Goal: Task Accomplishment & Management: Complete application form

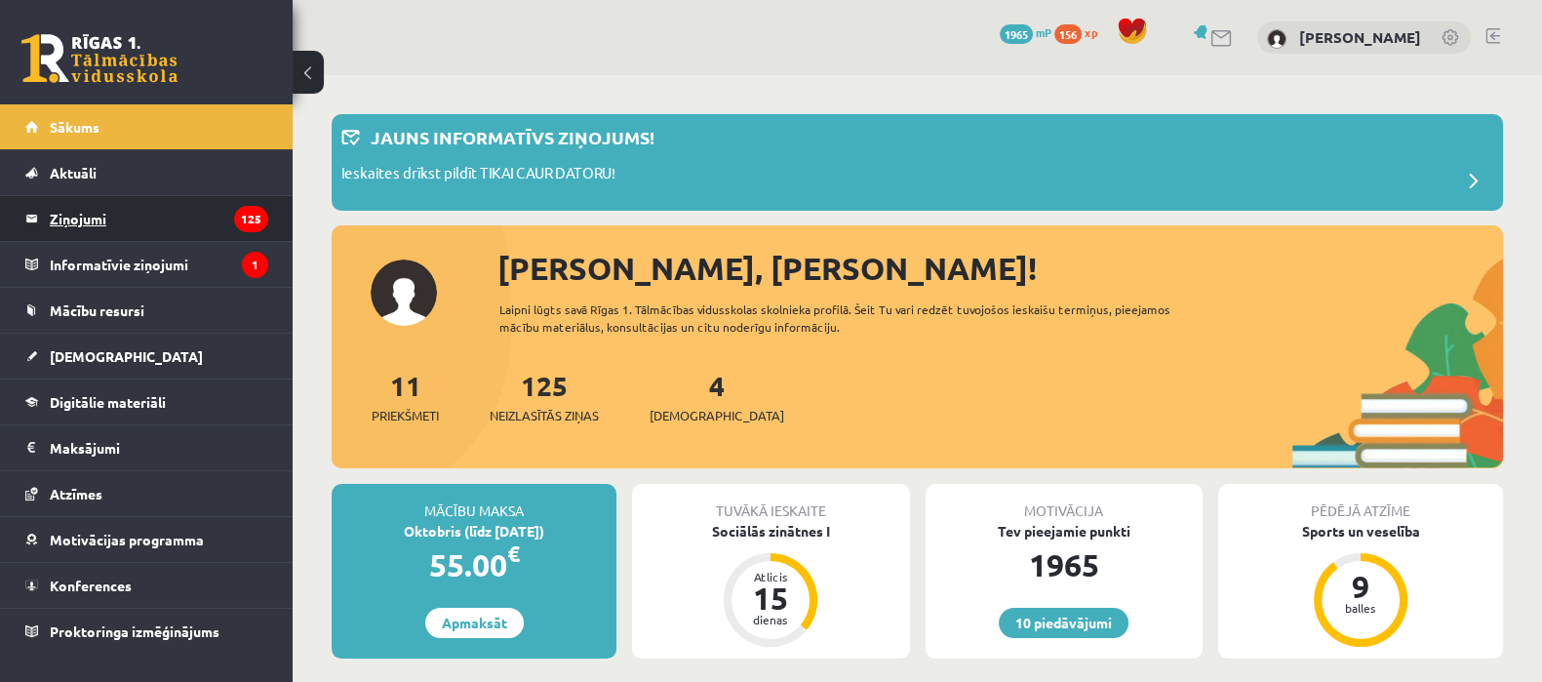
click at [59, 217] on legend "Ziņojumi 125" at bounding box center [159, 218] width 218 height 45
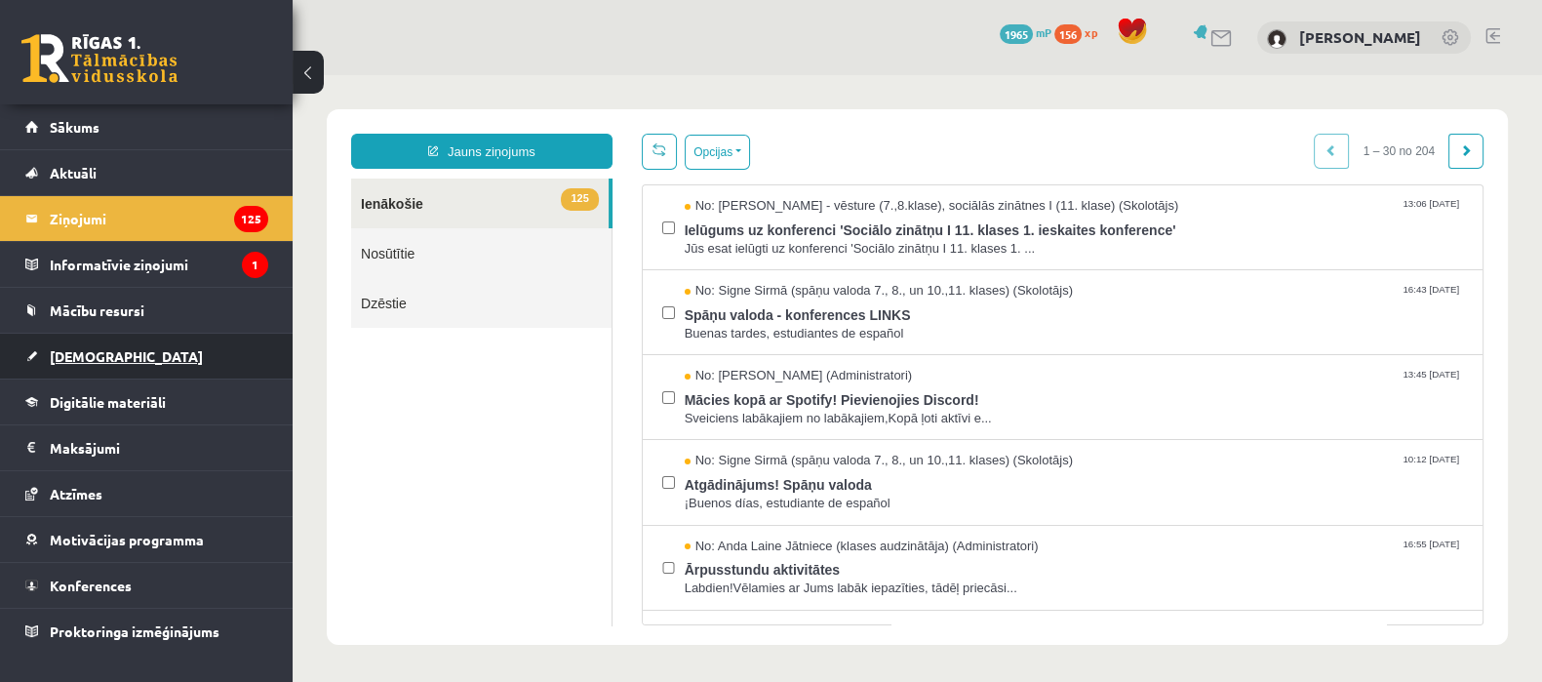
click at [107, 369] on link "[DEMOGRAPHIC_DATA]" at bounding box center [146, 356] width 243 height 45
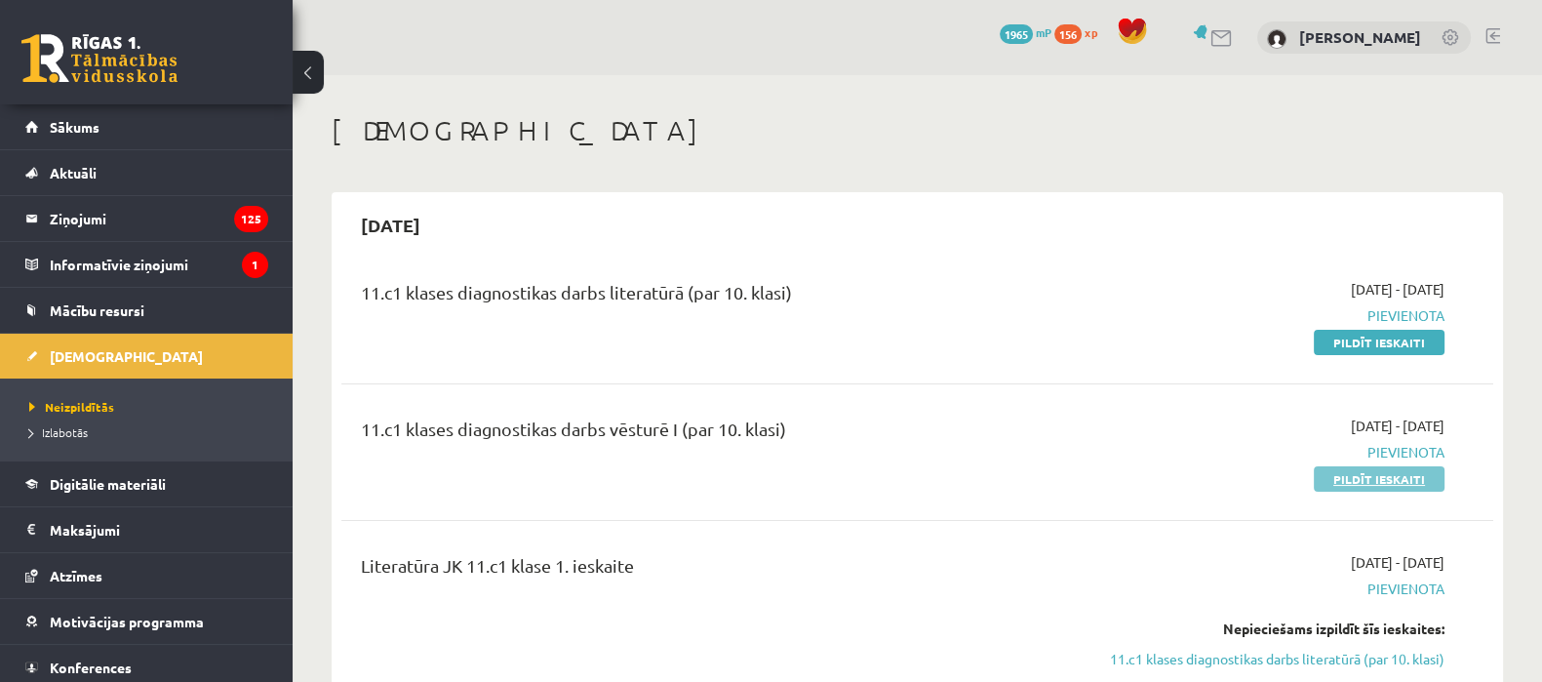
click at [1365, 477] on link "Pildīt ieskaiti" at bounding box center [1379, 478] width 131 height 25
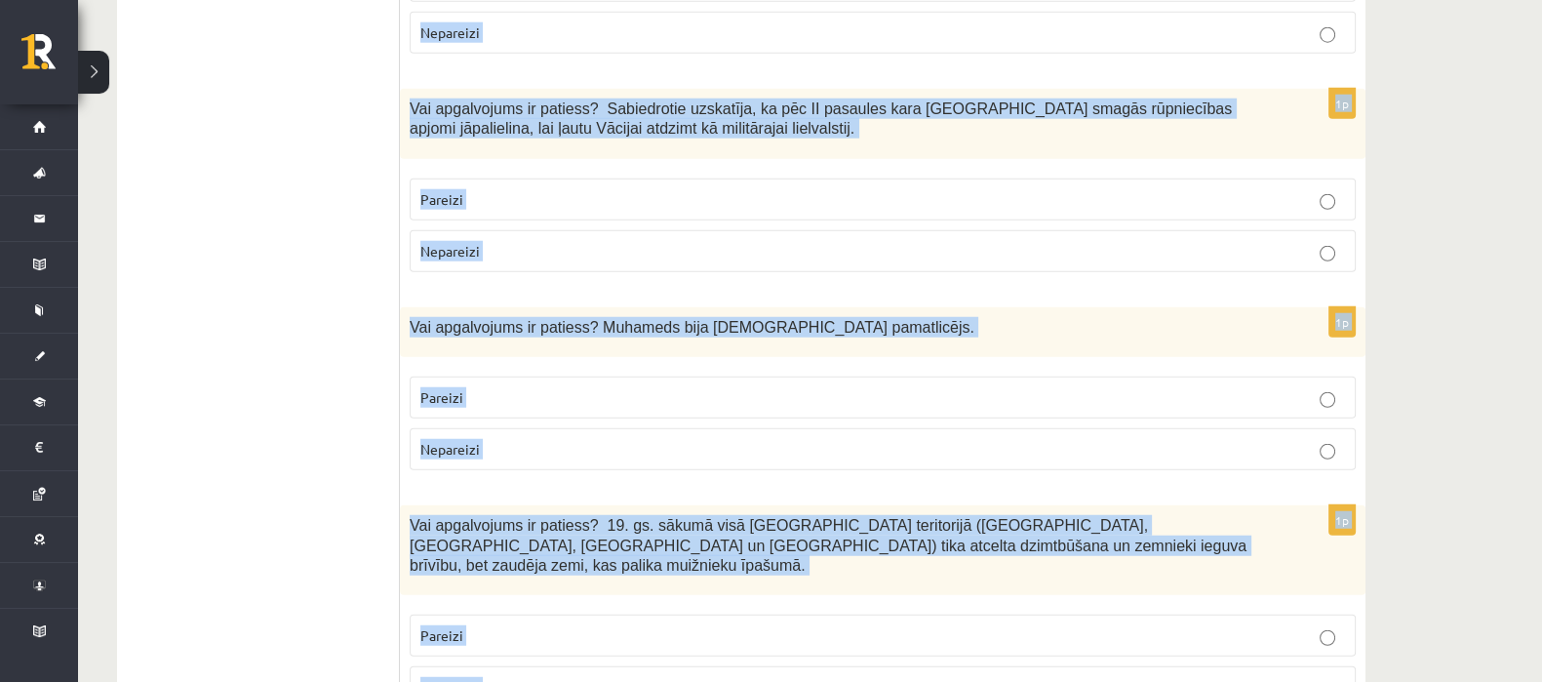
scroll to position [6602, 0]
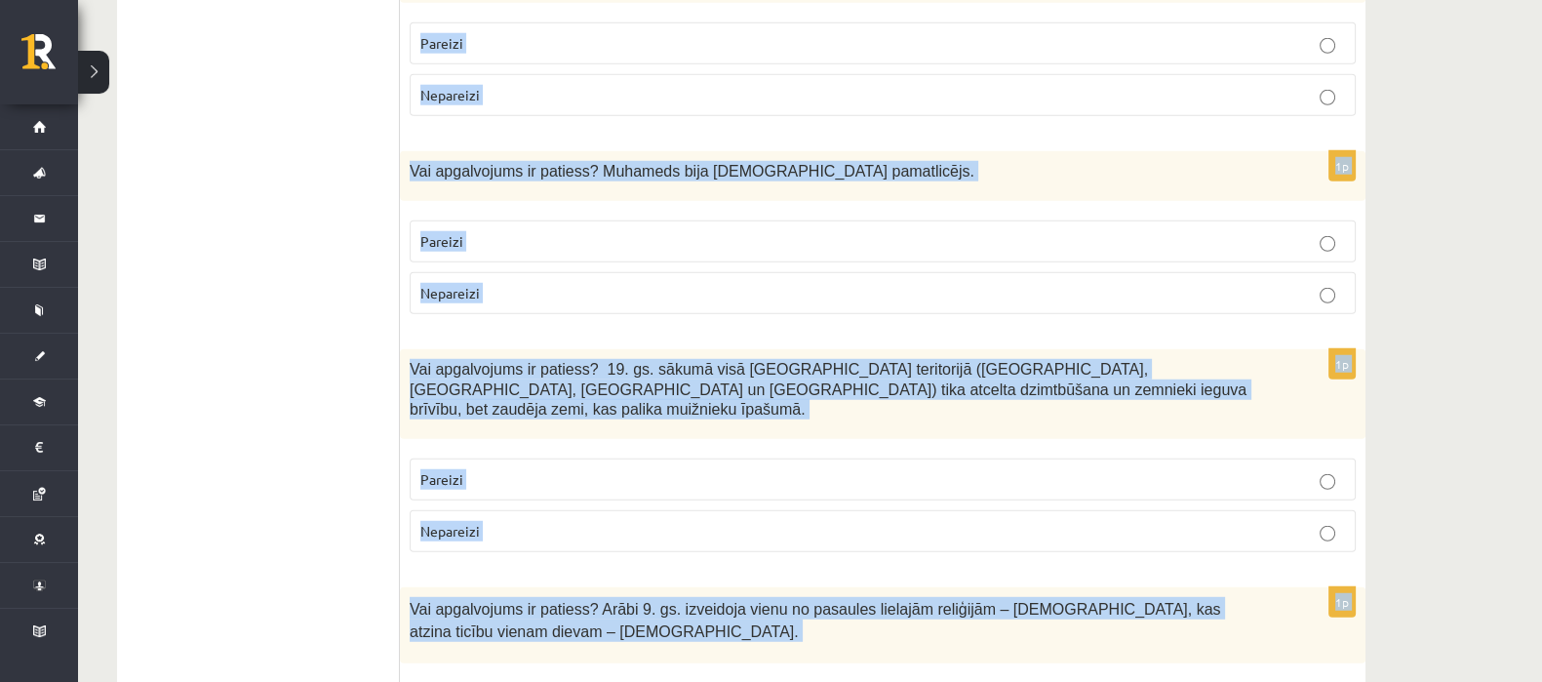
drag, startPoint x: 410, startPoint y: 244, endPoint x: 693, endPoint y: 717, distance: 551.2
copy form "Islāma reliģijā Šariata ir svētvieta. tiesisko, sadzīvisko un reliģisko normu k…"
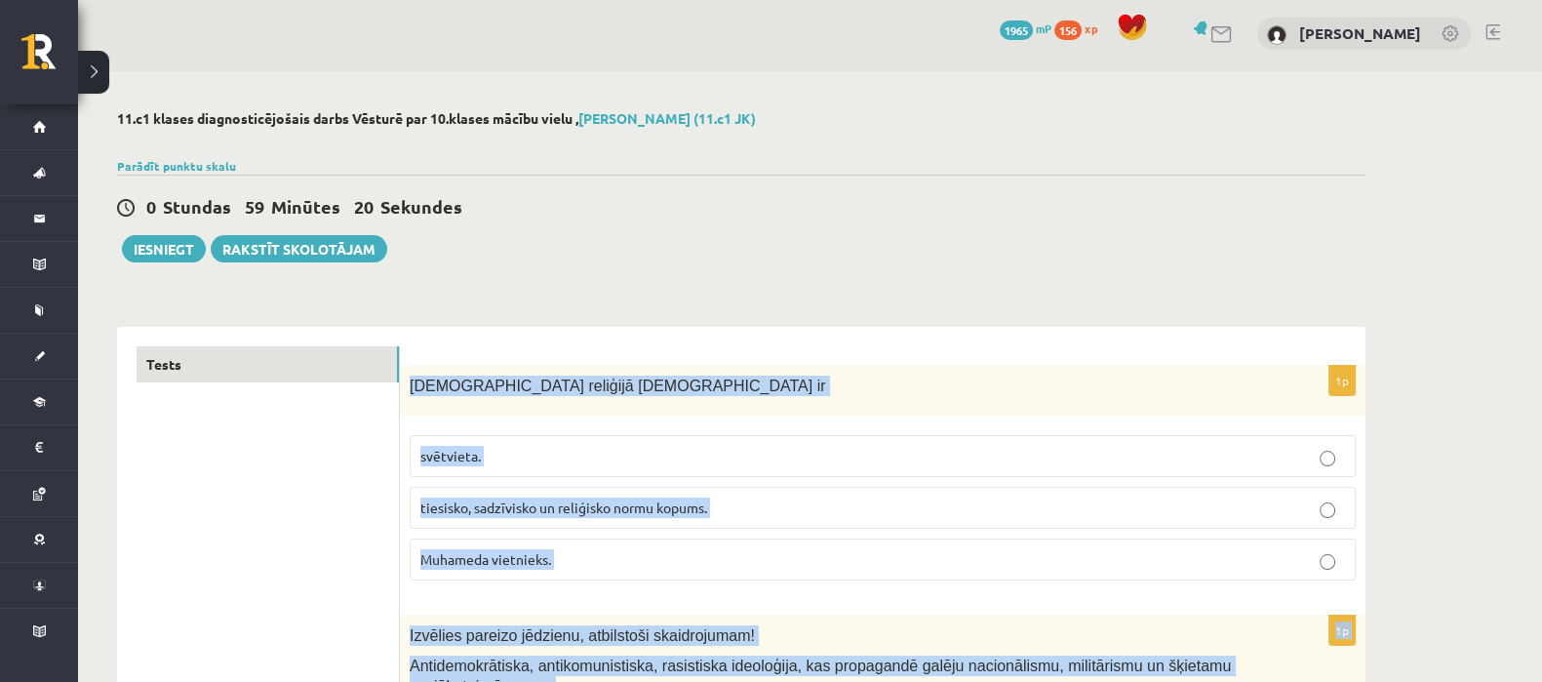
scroll to position [0, 0]
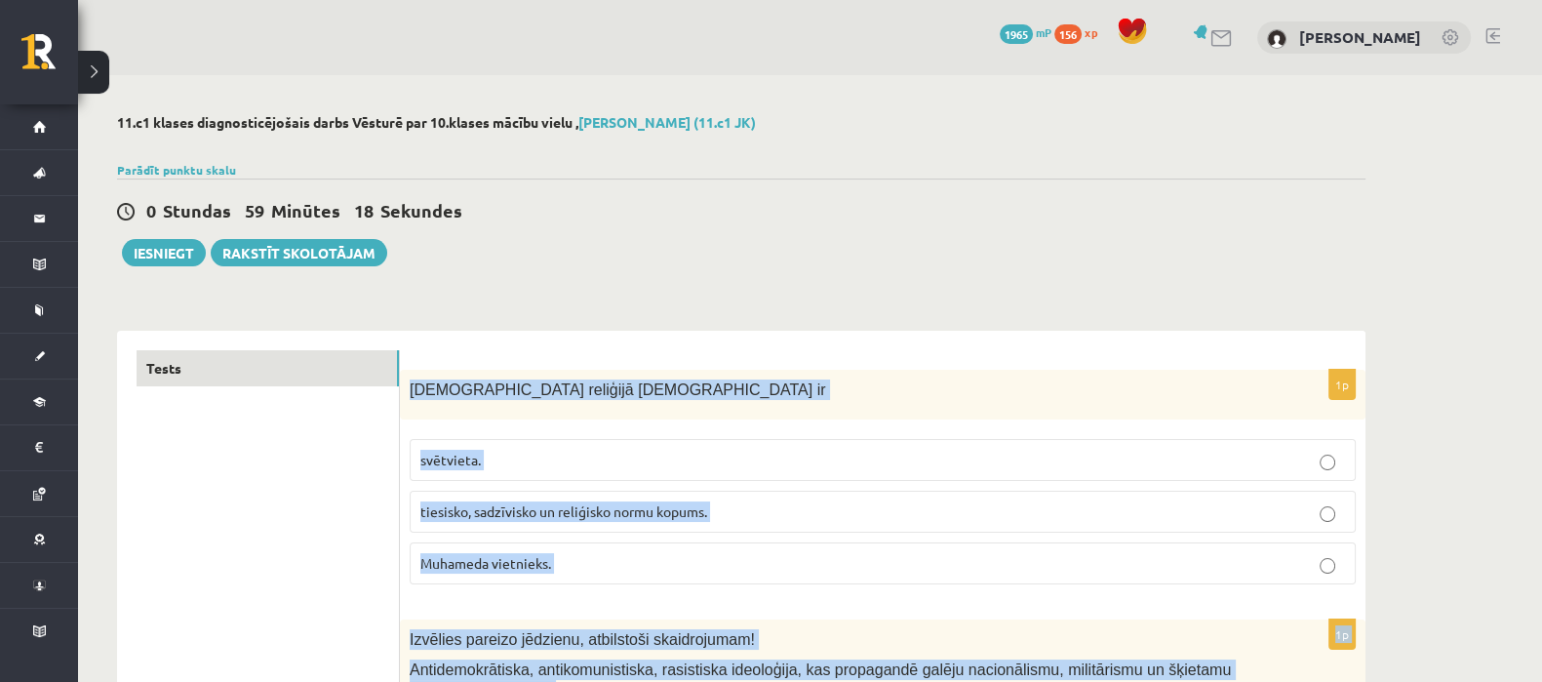
click at [737, 510] on p "tiesisko, sadzīvisko un reliģisko normu kopums." at bounding box center [882, 511] width 925 height 20
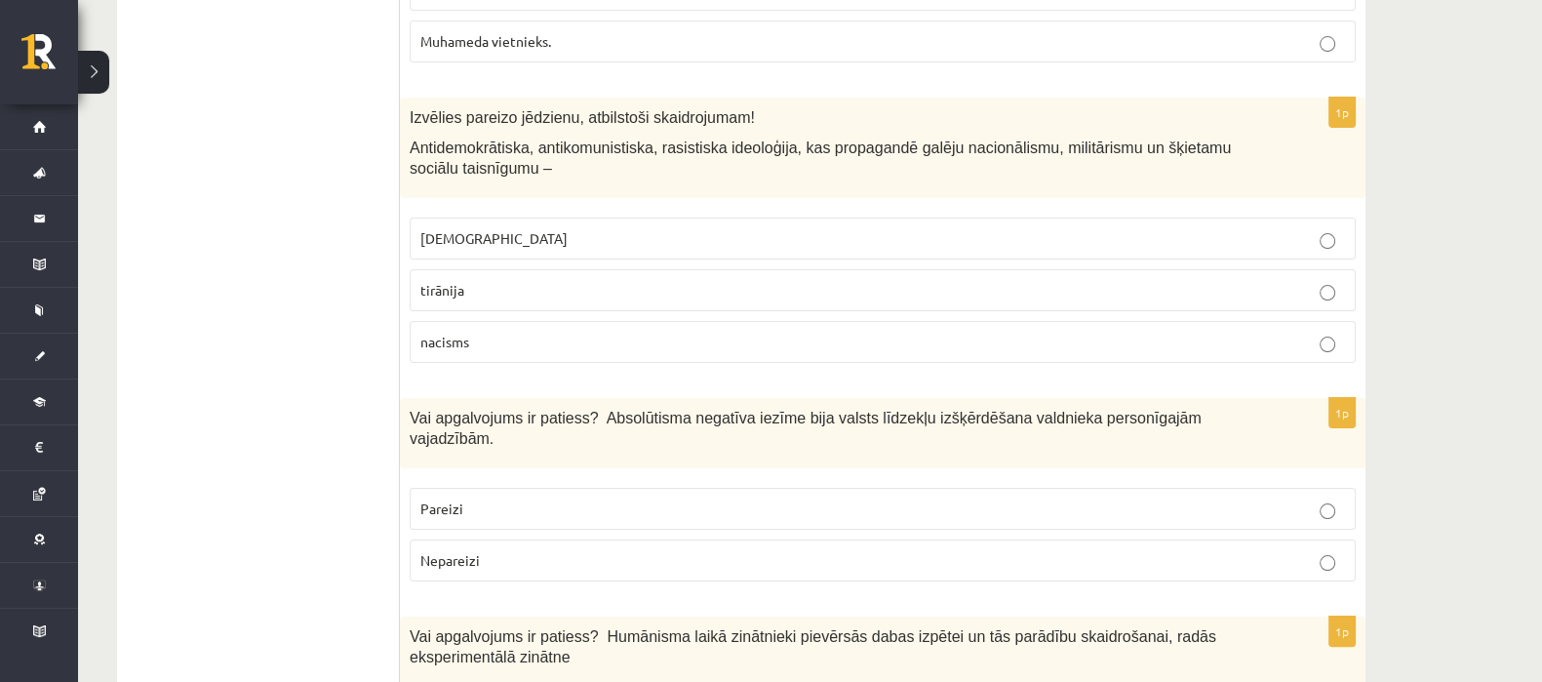
scroll to position [523, 0]
click at [510, 231] on p "fašisms" at bounding box center [882, 237] width 925 height 20
click at [484, 497] on p "Pareizi" at bounding box center [882, 507] width 925 height 20
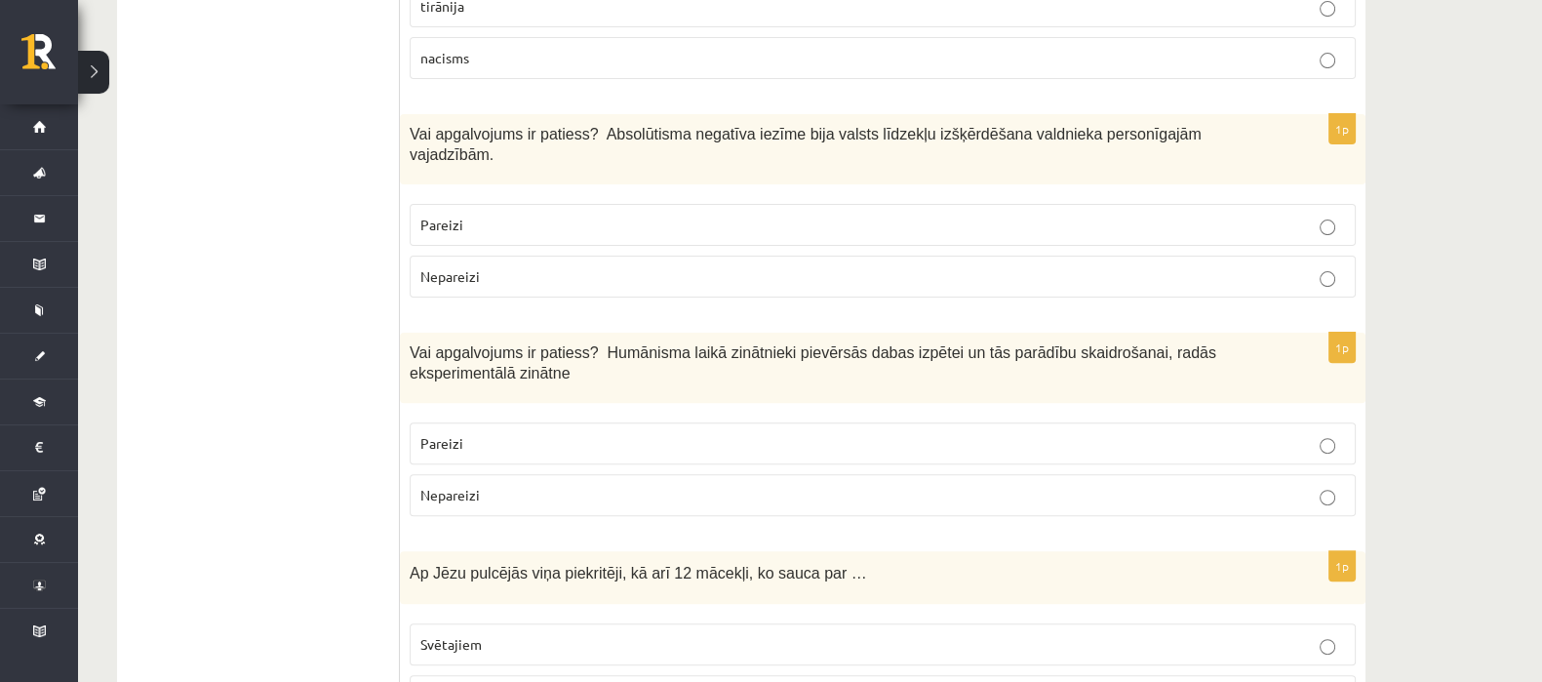
scroll to position [807, 0]
click at [488, 432] on p "Pareizi" at bounding box center [882, 442] width 925 height 20
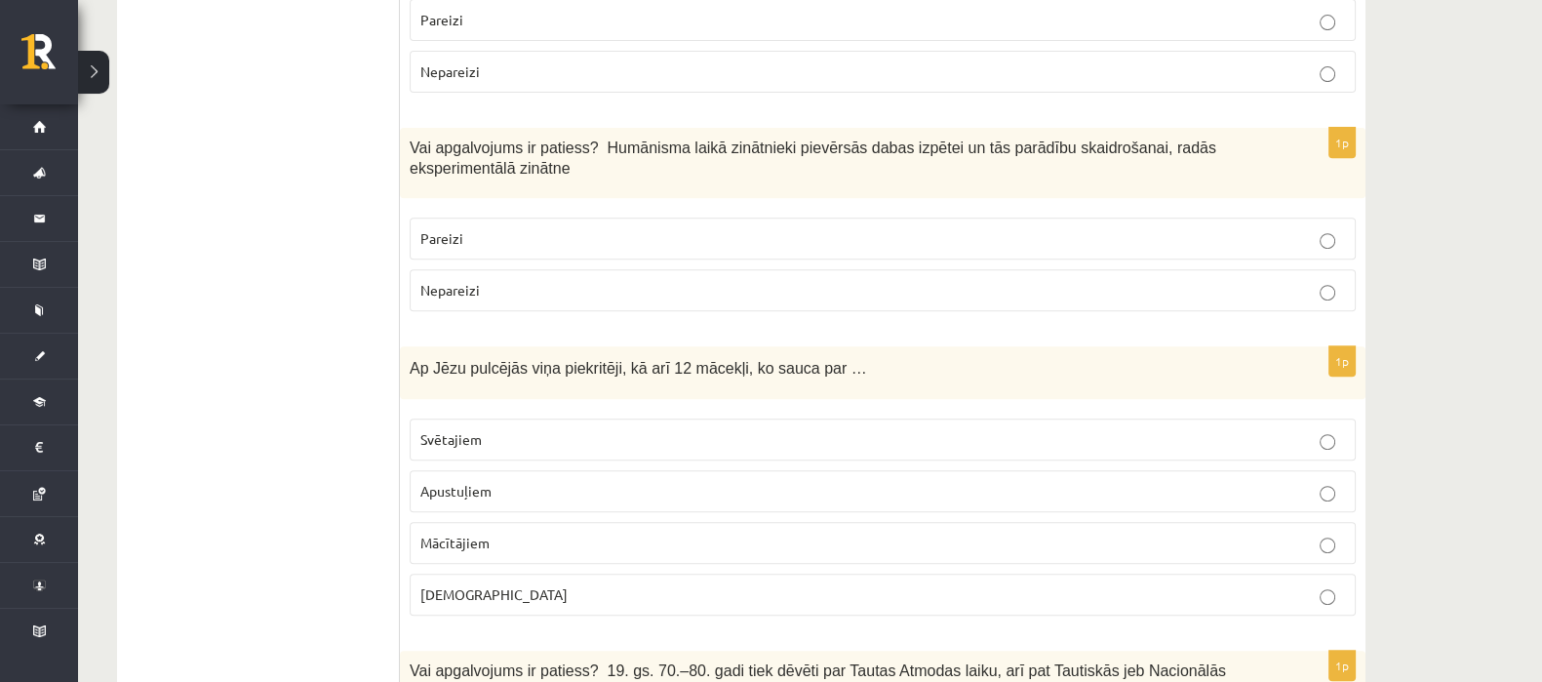
click at [454, 481] on p "Apustuļiem" at bounding box center [882, 491] width 925 height 20
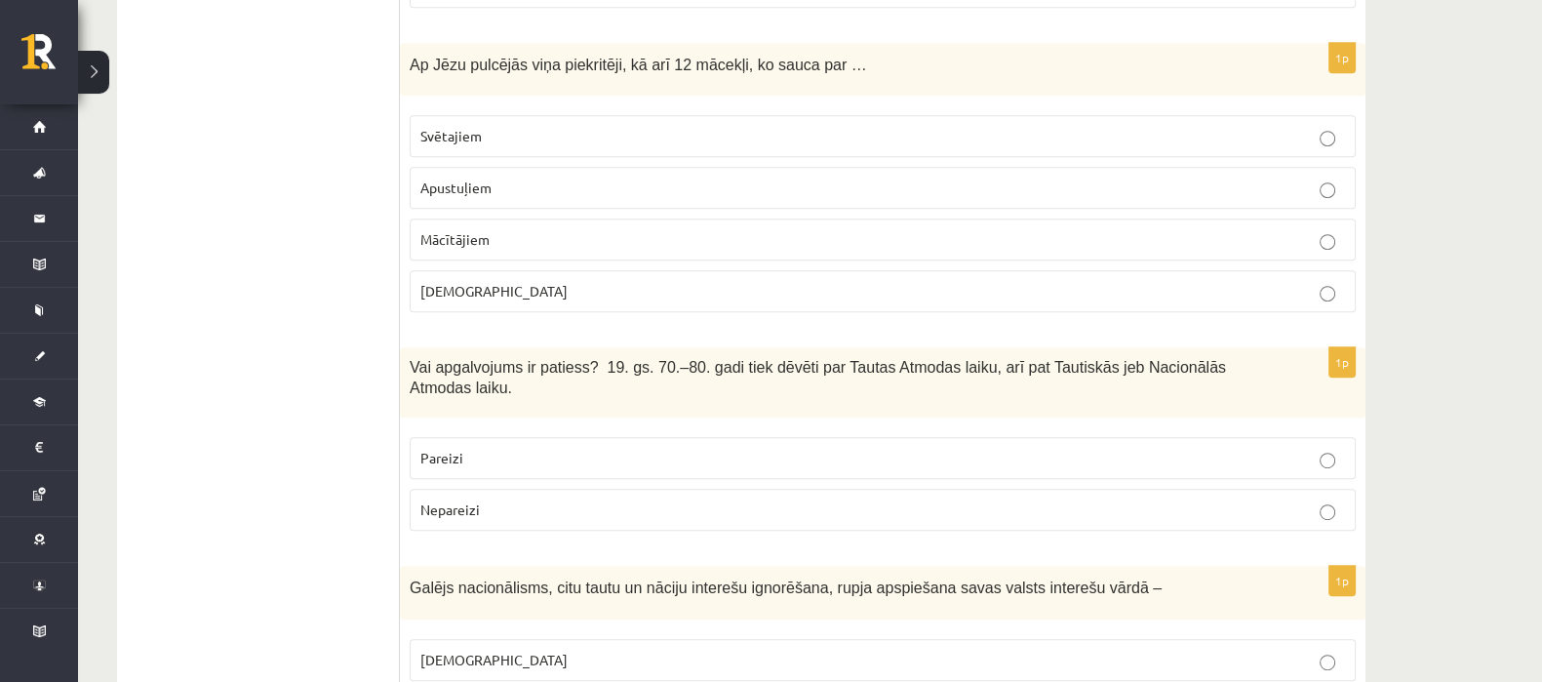
scroll to position [1353, 0]
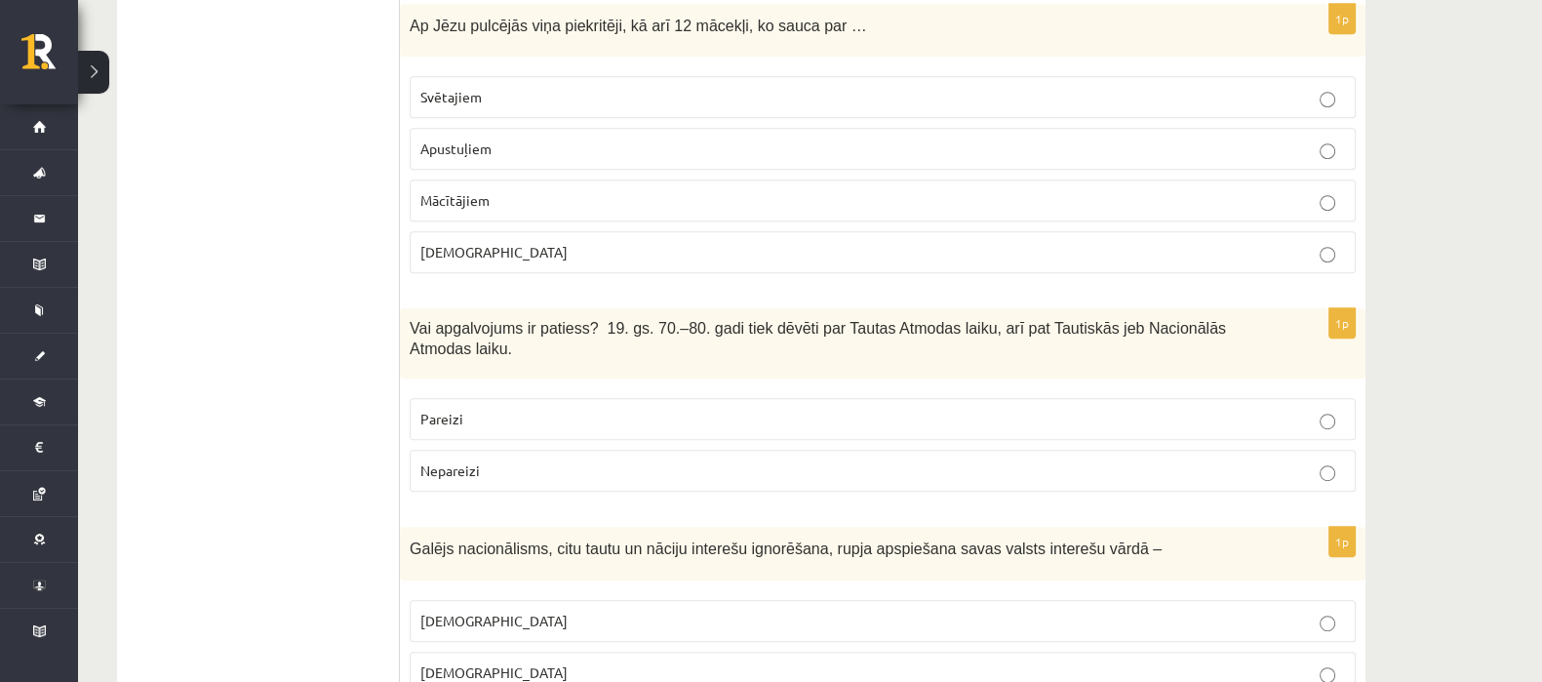
click at [460, 398] on label "Pareizi" at bounding box center [883, 419] width 946 height 42
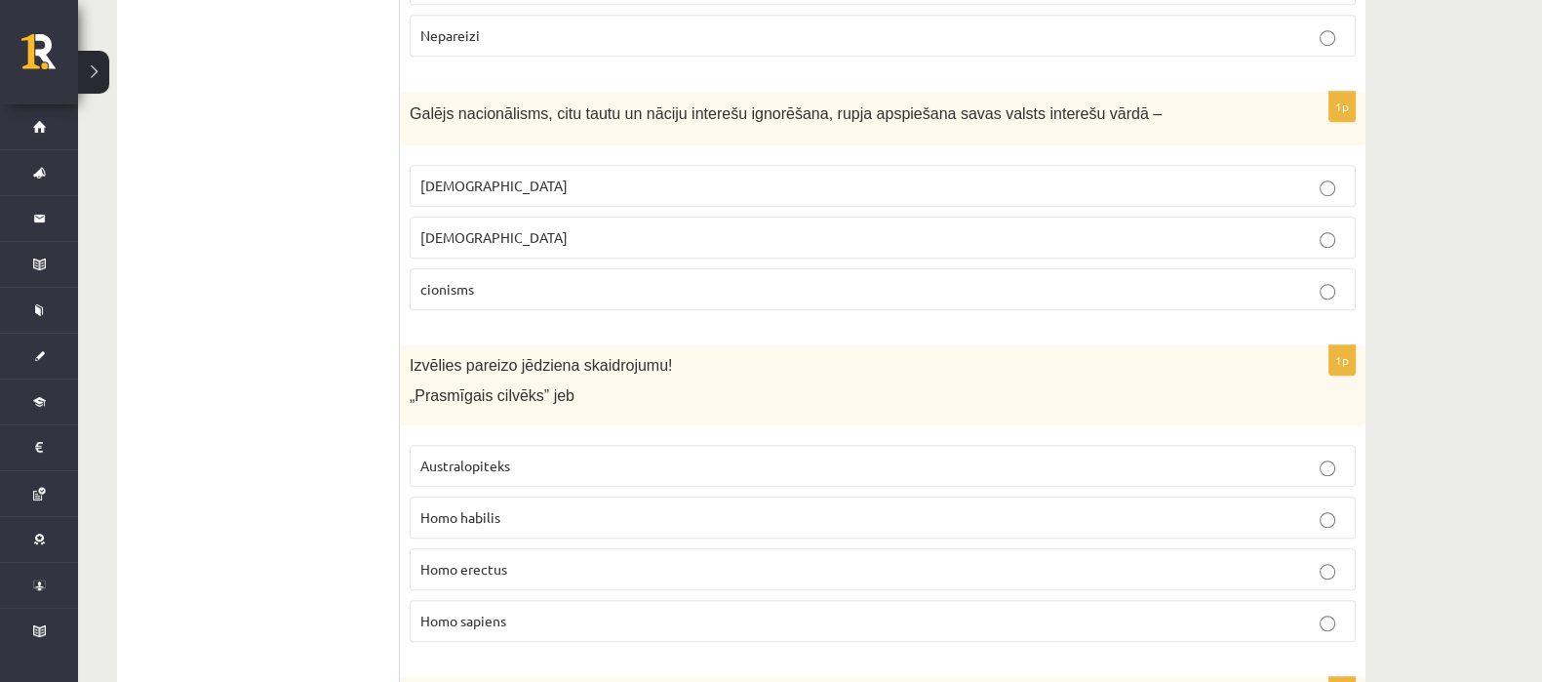
scroll to position [1784, 0]
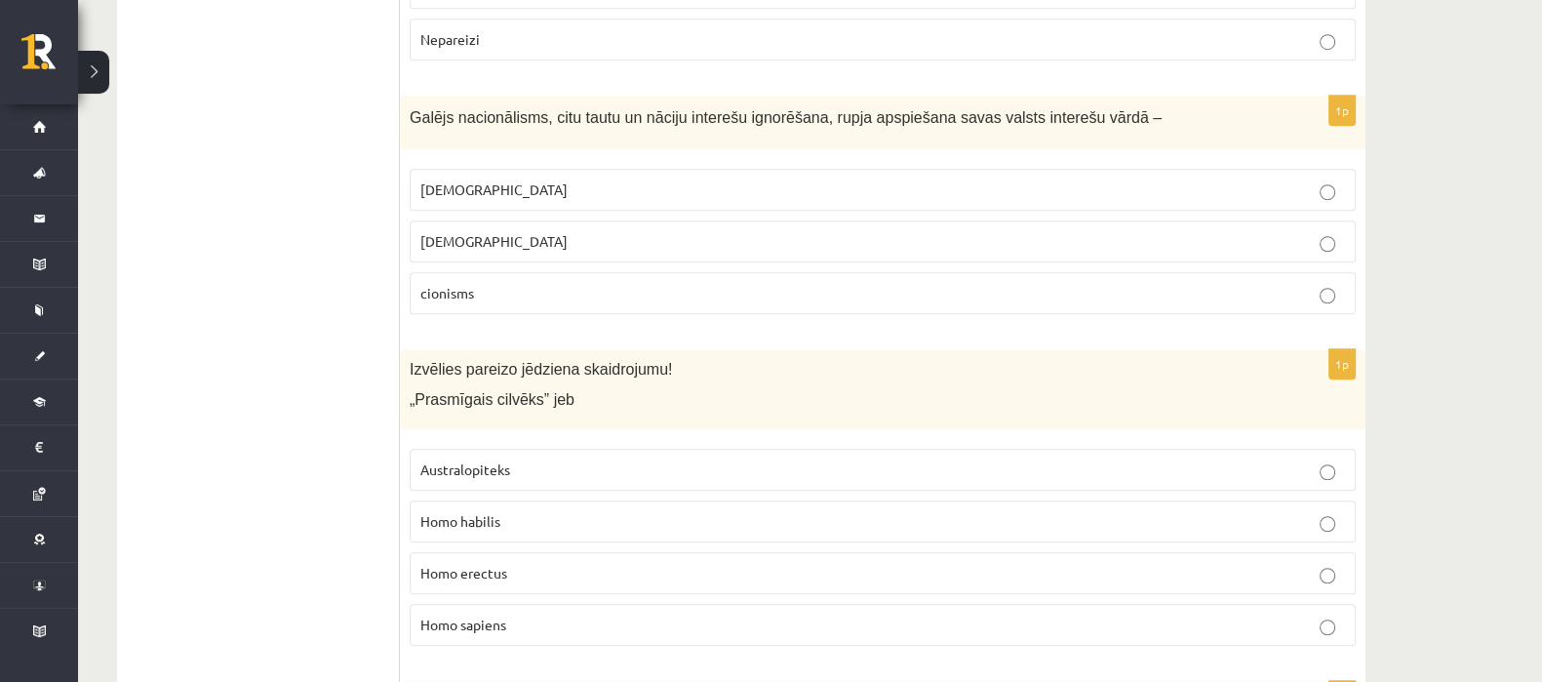
click at [503, 179] on p "šovinisms" at bounding box center [882, 189] width 925 height 20
click at [539, 459] on p "Australopiteks" at bounding box center [882, 469] width 925 height 20
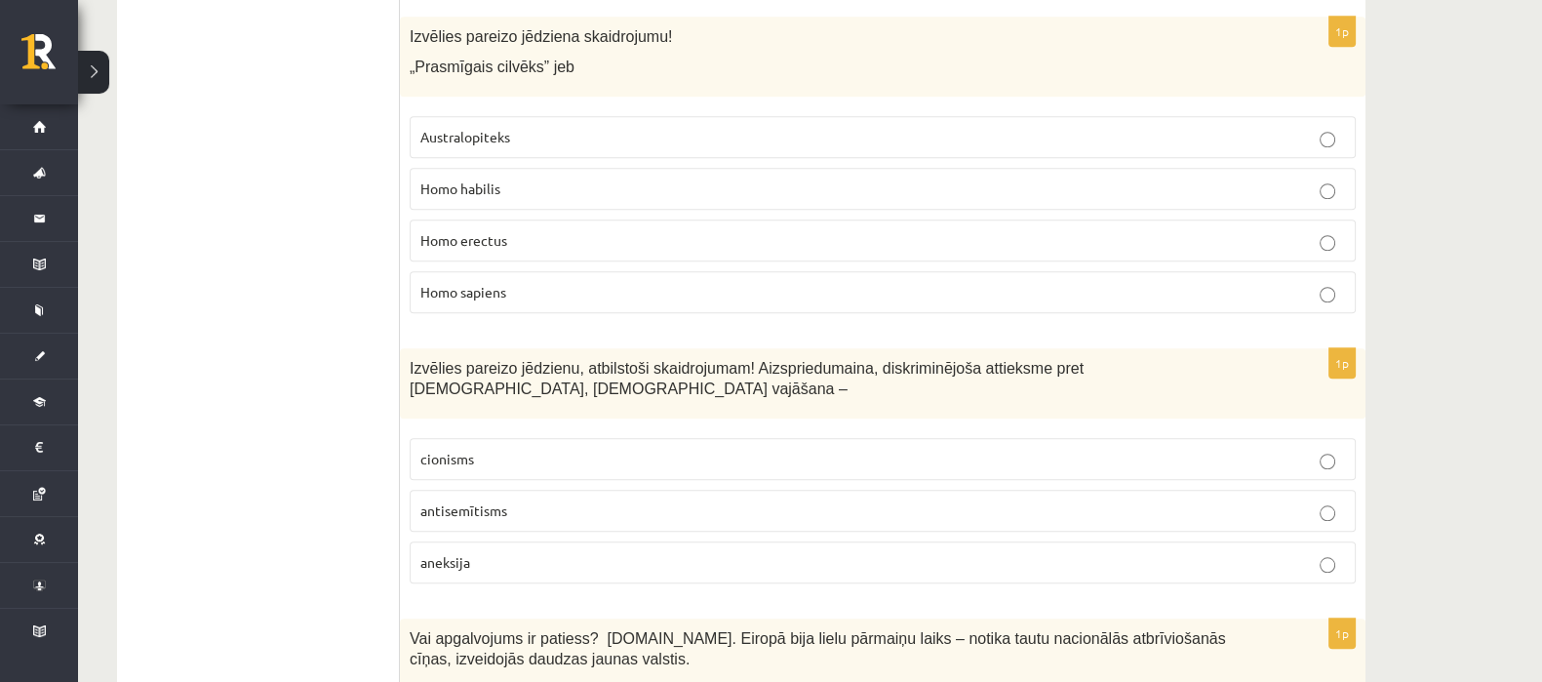
scroll to position [2097, 0]
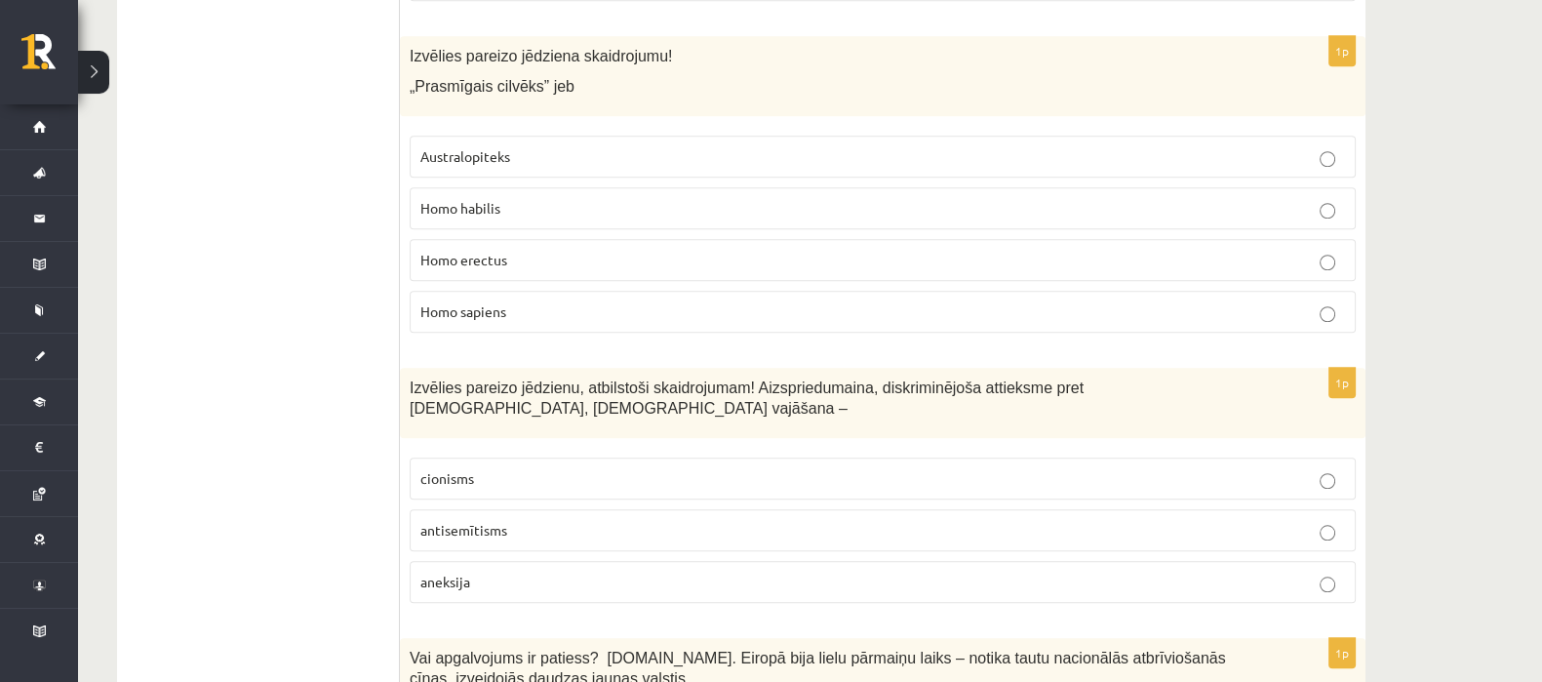
click at [448, 199] on span "Homo habilis" at bounding box center [460, 208] width 80 height 18
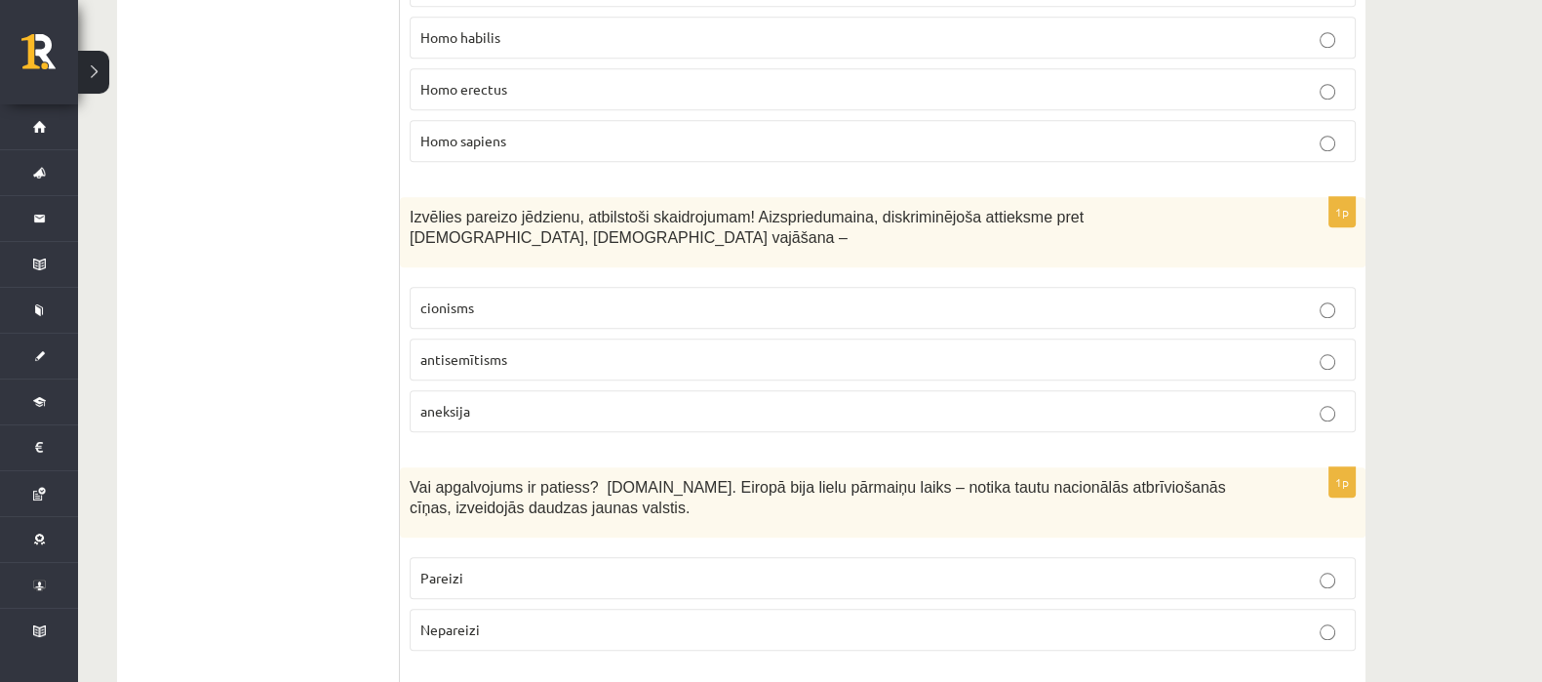
scroll to position [2268, 0]
click at [434, 350] on span "antisemītisms" at bounding box center [463, 359] width 87 height 18
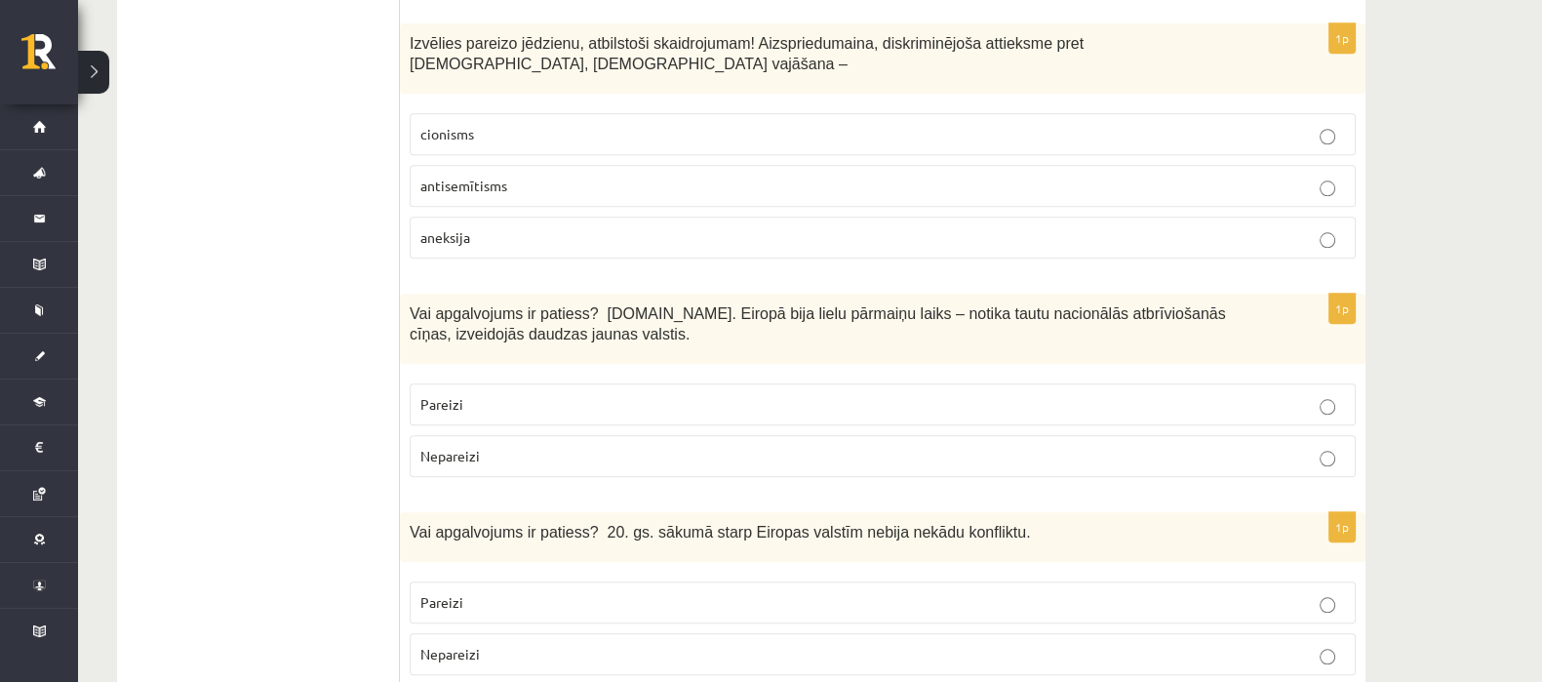
scroll to position [2448, 0]
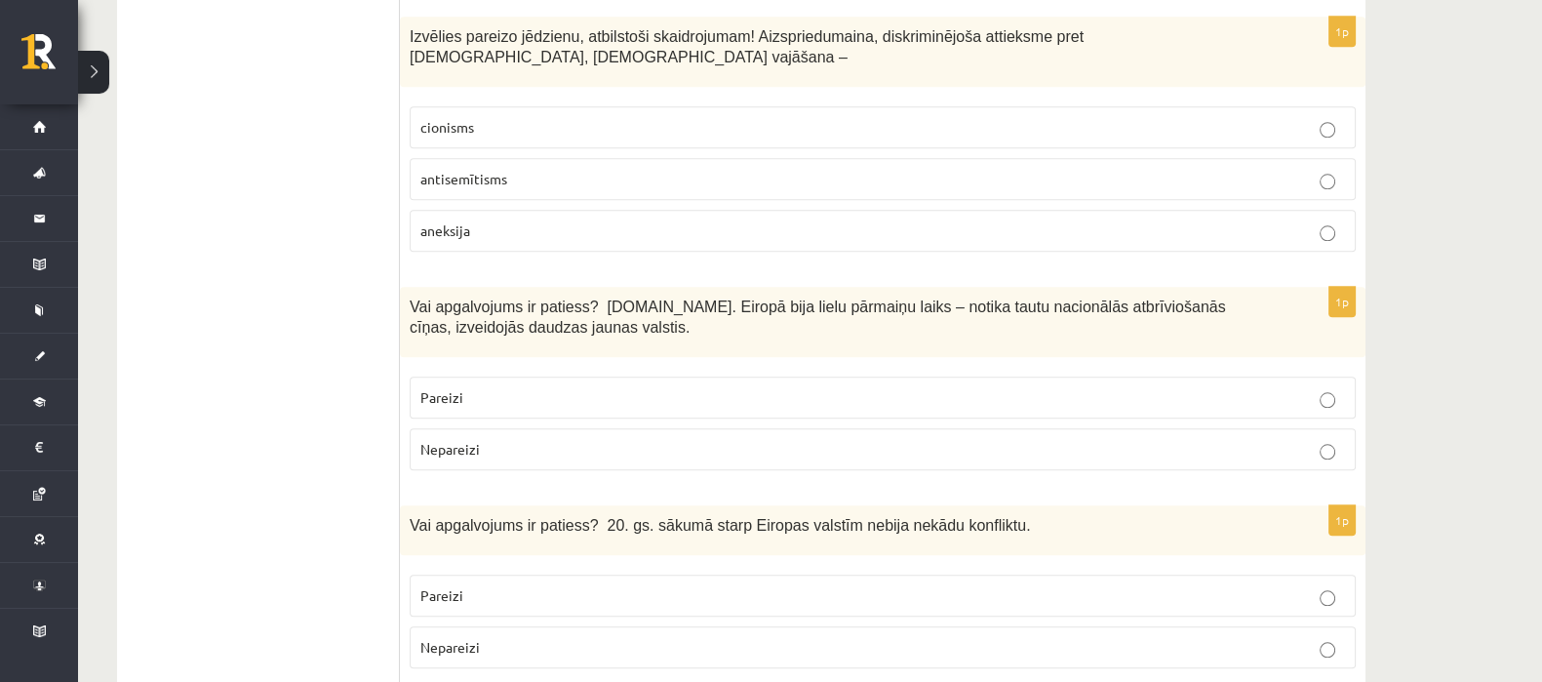
click at [474, 387] on p "Pareizi" at bounding box center [882, 397] width 925 height 20
click at [463, 638] on span "Nepareizi" at bounding box center [449, 647] width 59 height 18
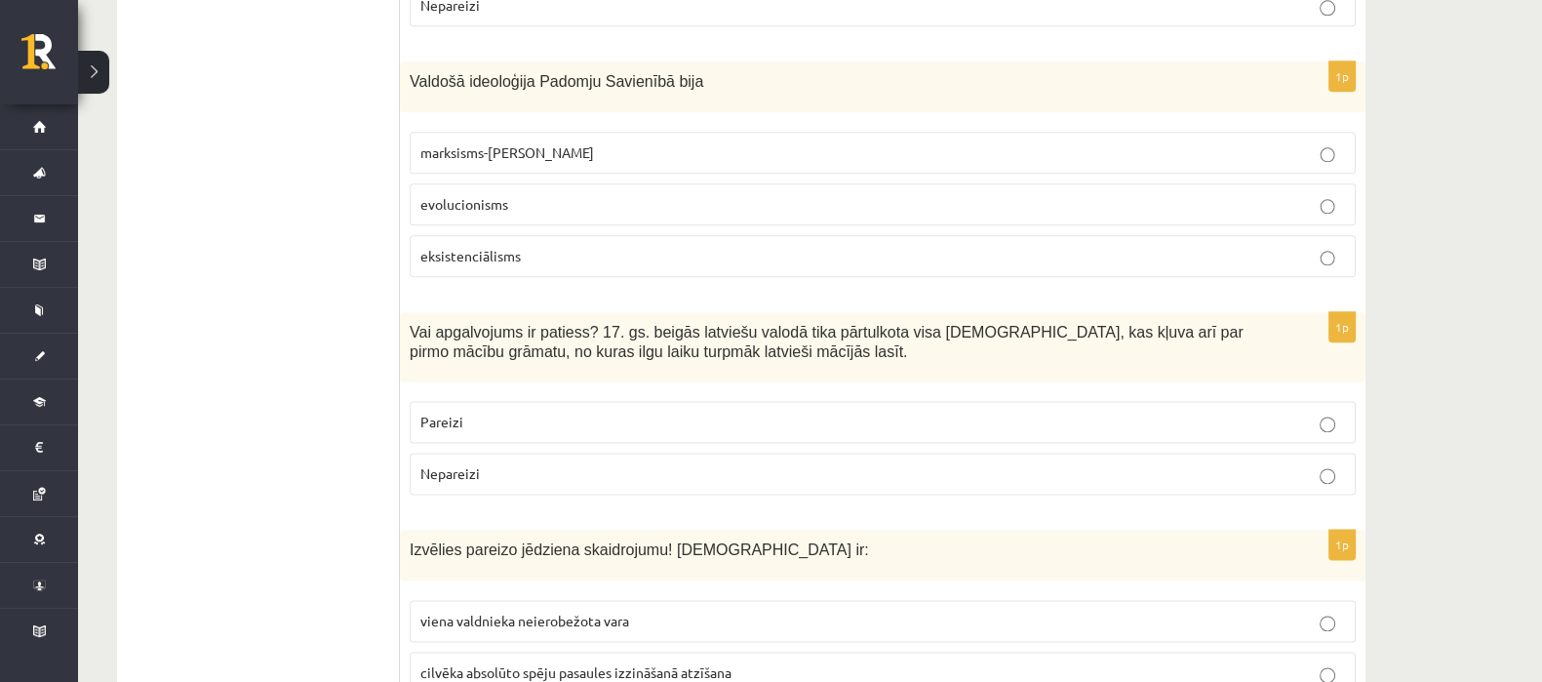
scroll to position [3096, 0]
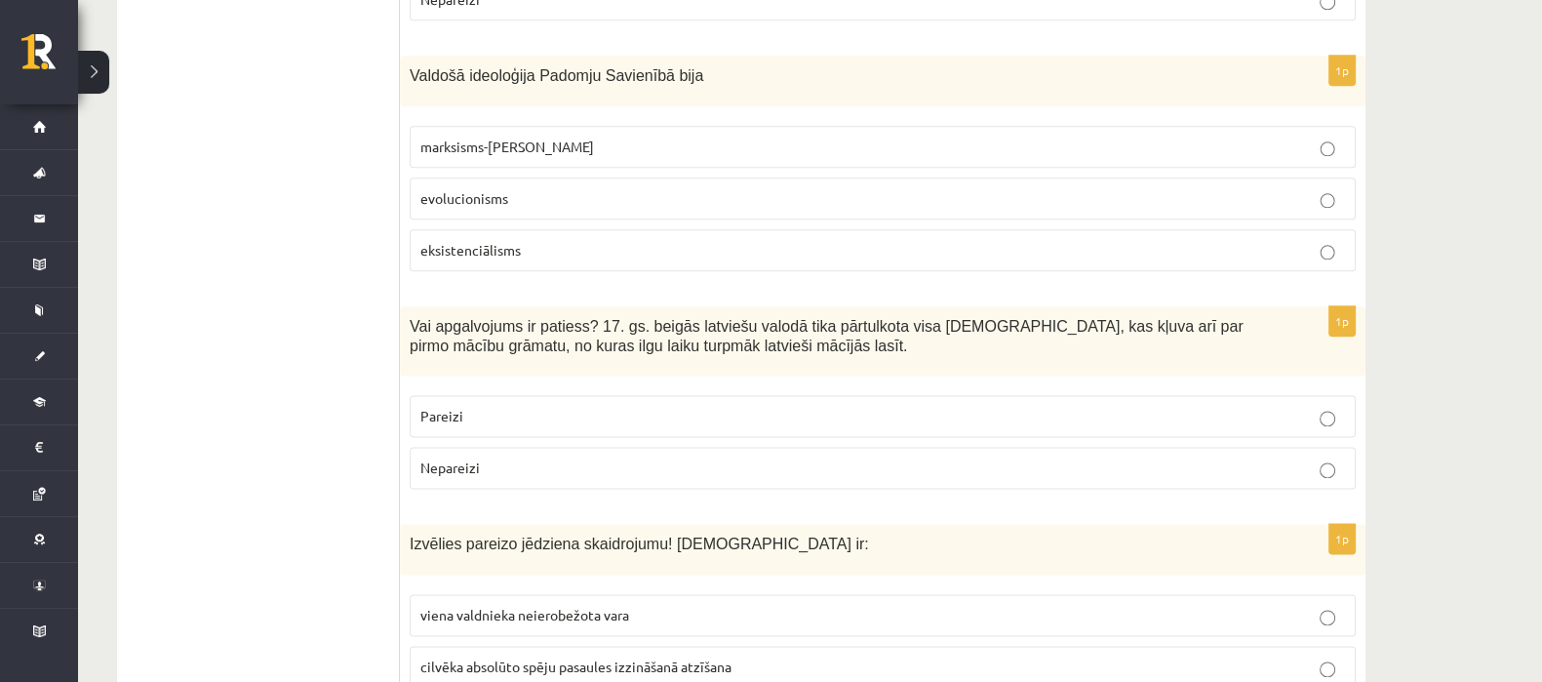
click at [522, 138] on span "marksisms-ļeņinisms" at bounding box center [507, 147] width 174 height 18
click at [469, 406] on p "Pareizi" at bounding box center [882, 416] width 925 height 20
click at [433, 606] on span "viena valdnieka neierobežota vara" at bounding box center [524, 615] width 209 height 18
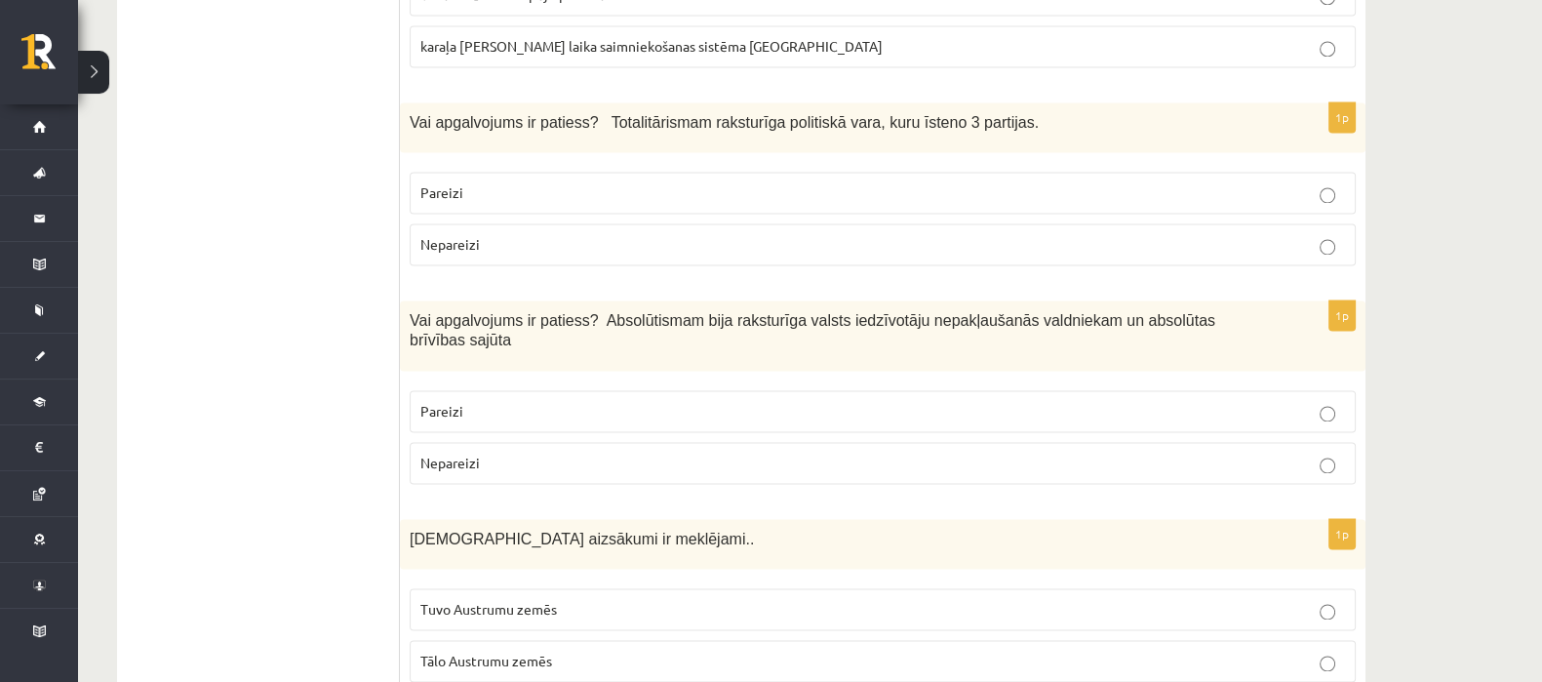
scroll to position [3767, 0]
click at [487, 235] on p "Nepareizi" at bounding box center [882, 245] width 925 height 20
drag, startPoint x: 487, startPoint y: 176, endPoint x: 487, endPoint y: 187, distance: 11.7
click at [487, 235] on p "Nepareizi" at bounding box center [882, 245] width 925 height 20
click at [485, 443] on label "Nepareizi" at bounding box center [883, 464] width 946 height 42
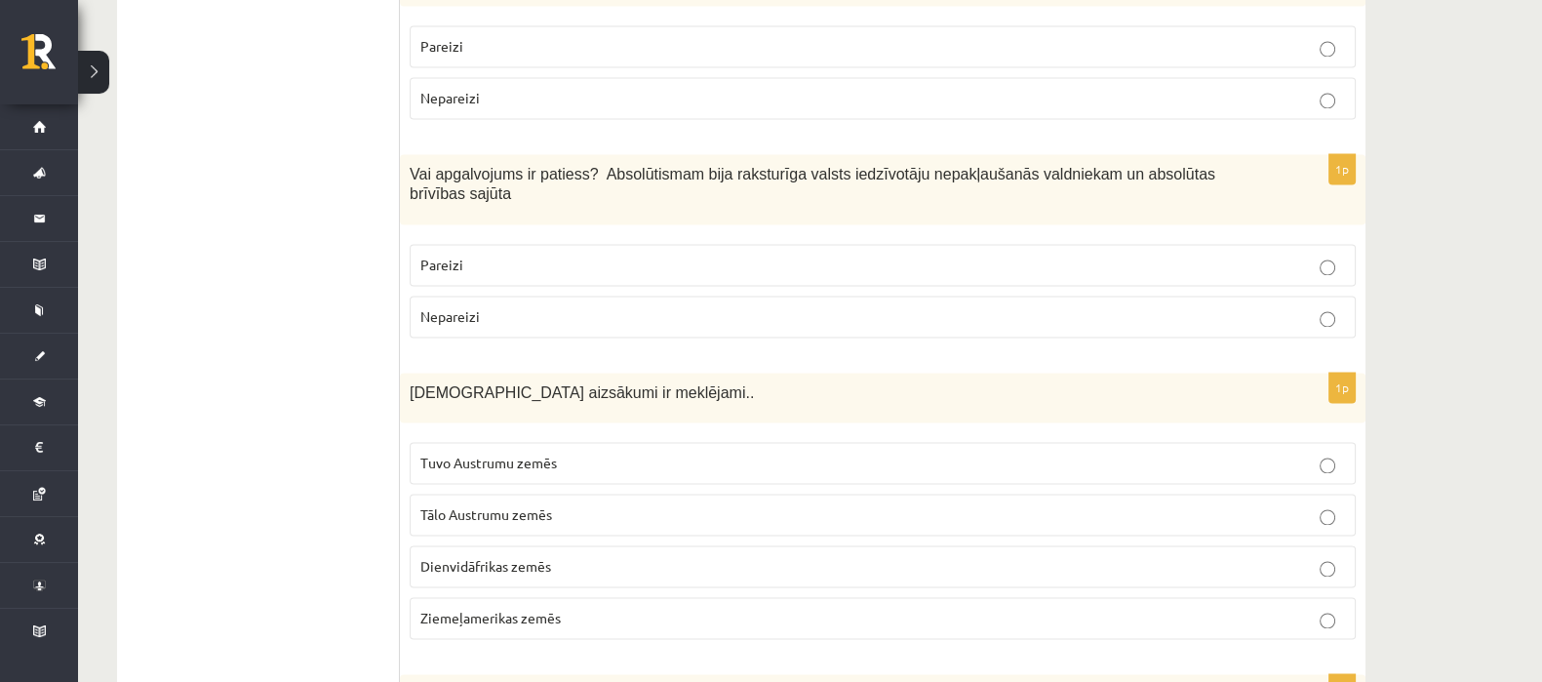
scroll to position [3953, 0]
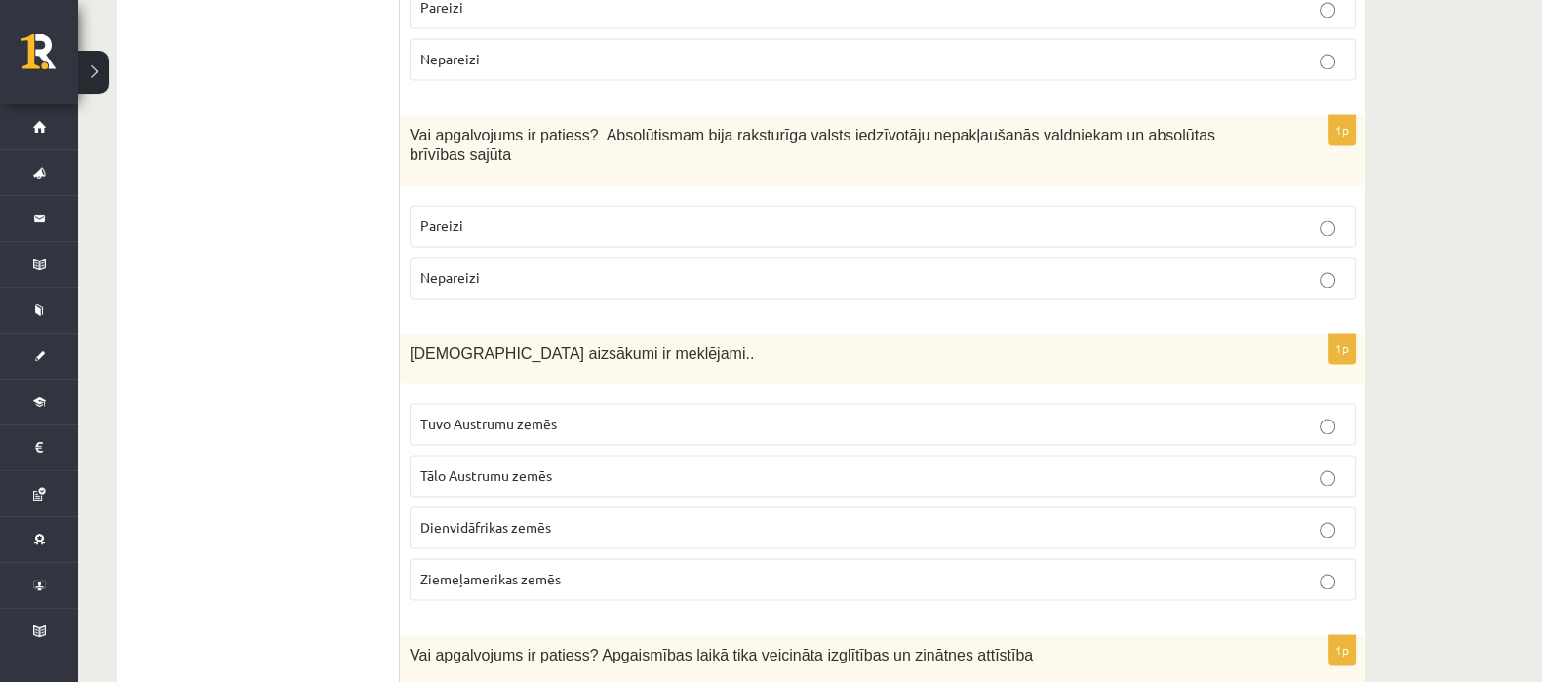
click at [476, 403] on label "Tuvo Austrumu zemēs" at bounding box center [883, 424] width 946 height 42
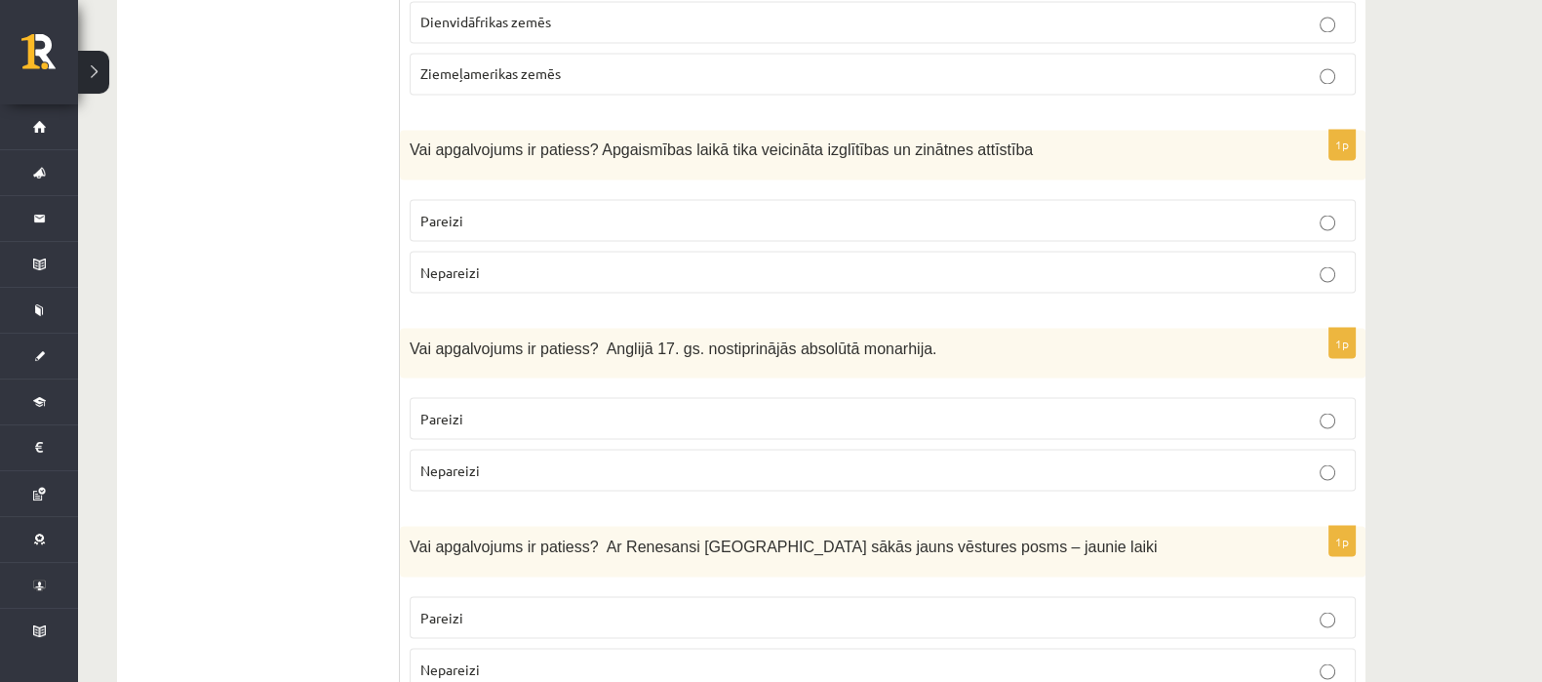
scroll to position [4459, 0]
click at [499, 209] on p "Pareizi" at bounding box center [882, 219] width 925 height 20
click at [517, 458] on p "Nepareizi" at bounding box center [882, 468] width 925 height 20
click at [468, 606] on p "Pareizi" at bounding box center [882, 616] width 925 height 20
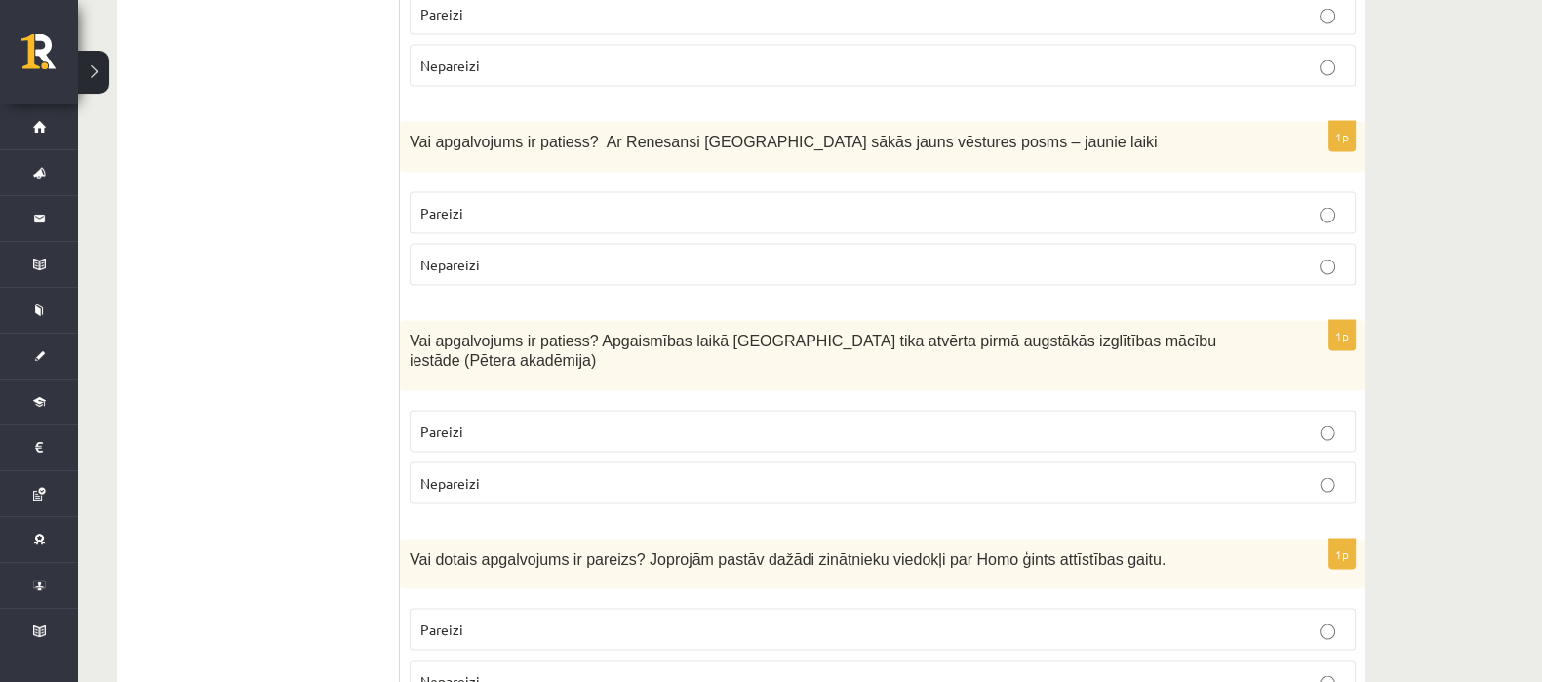
scroll to position [4893, 0]
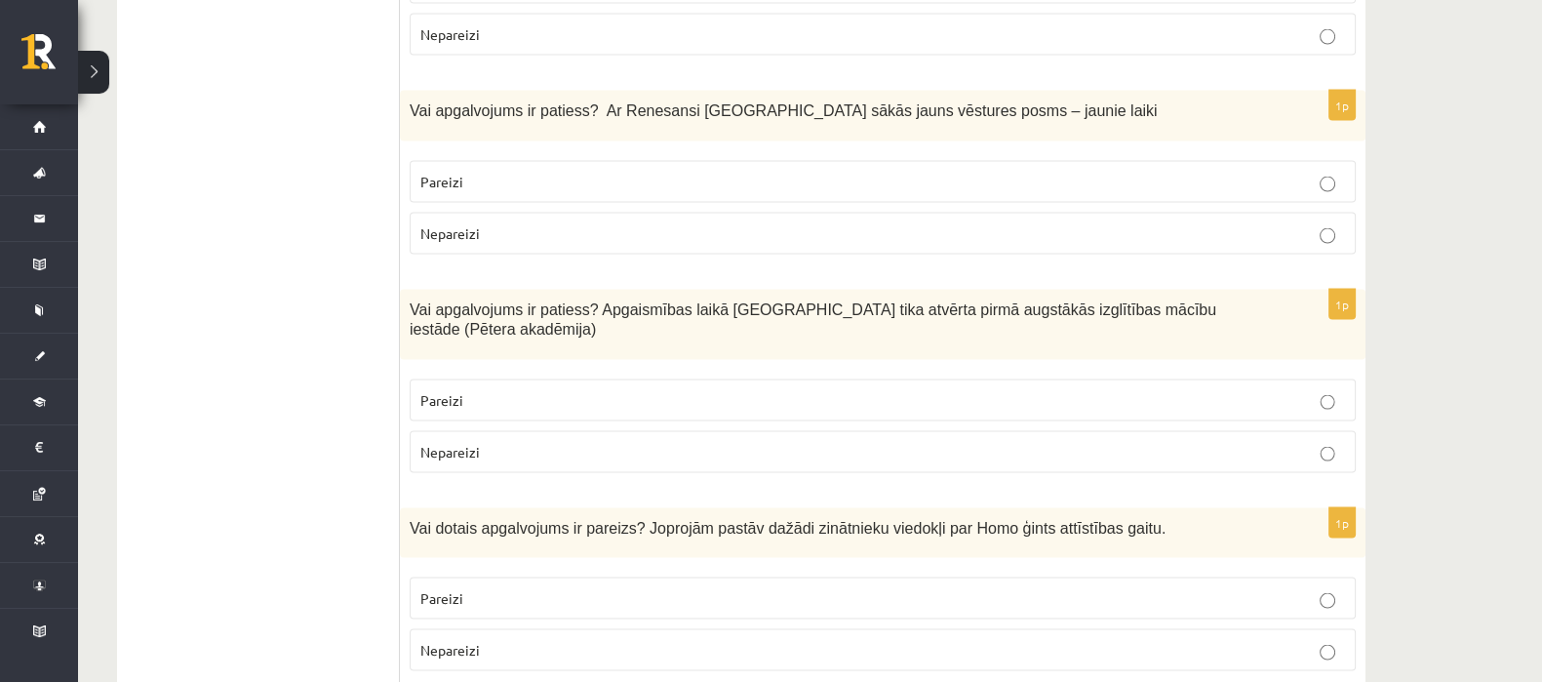
click at [454, 391] on span "Pareizi" at bounding box center [441, 400] width 43 height 18
click at [436, 641] on span "Nepareizi" at bounding box center [449, 650] width 59 height 18
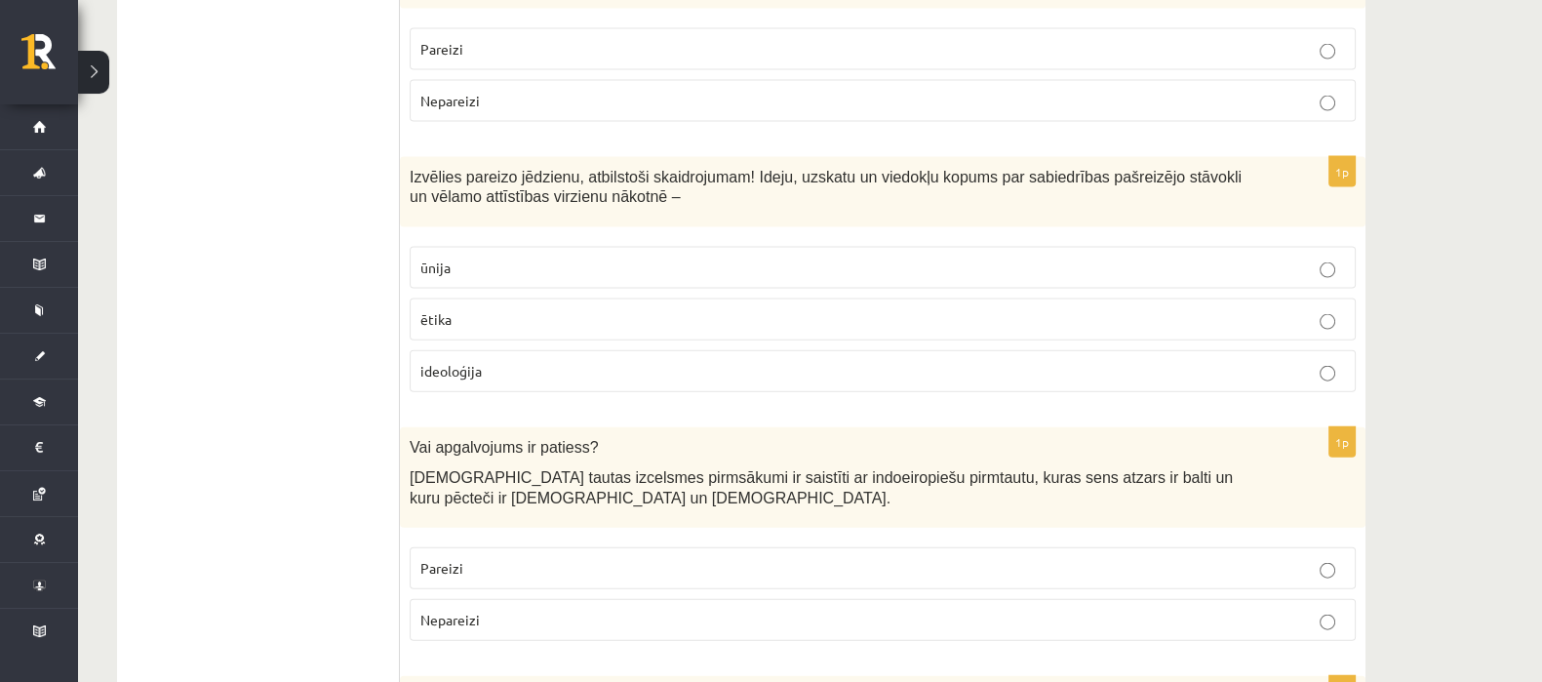
scroll to position [5442, 0]
click at [455, 362] on span "ideoloģija" at bounding box center [450, 371] width 61 height 18
click at [509, 558] on p "Pareizi" at bounding box center [882, 568] width 925 height 20
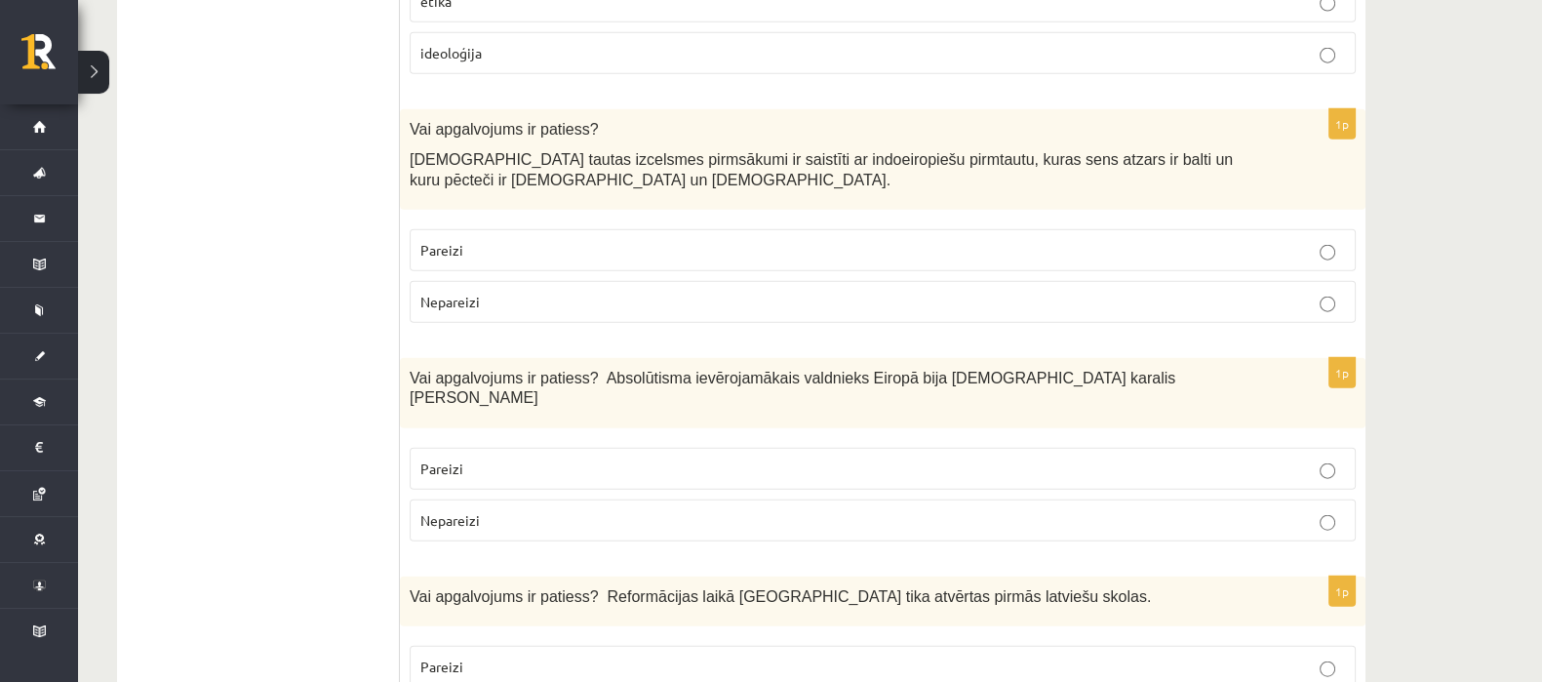
scroll to position [5775, 0]
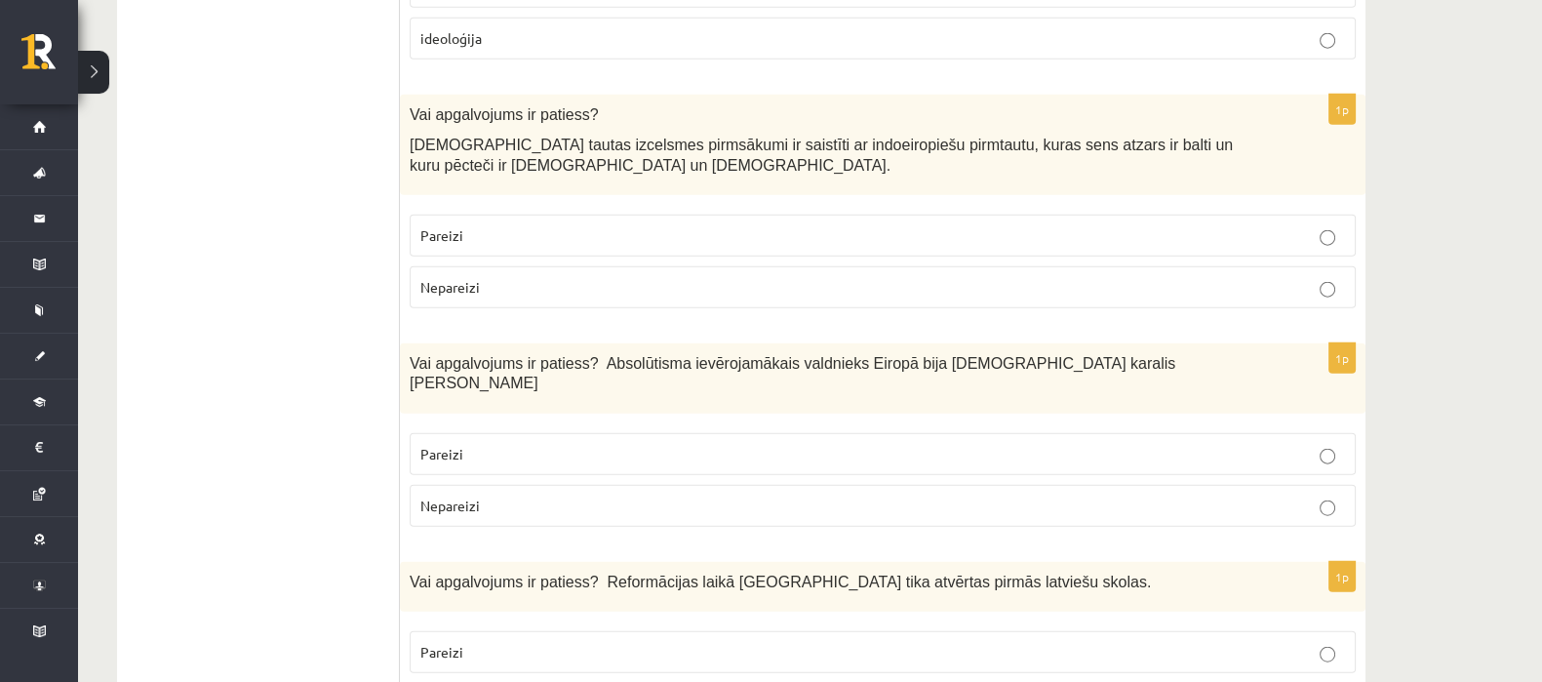
click at [504, 444] on p "Pareizi" at bounding box center [882, 454] width 925 height 20
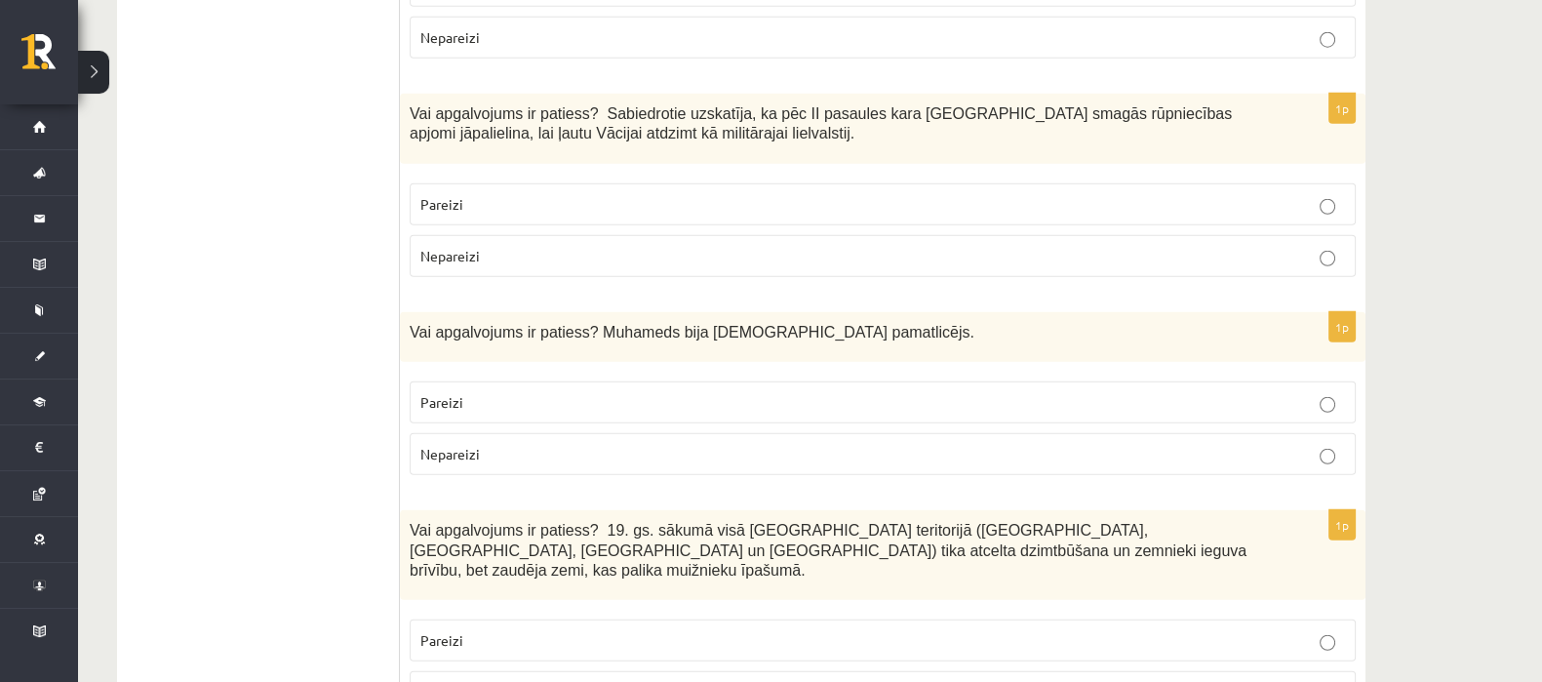
scroll to position [6444, 0]
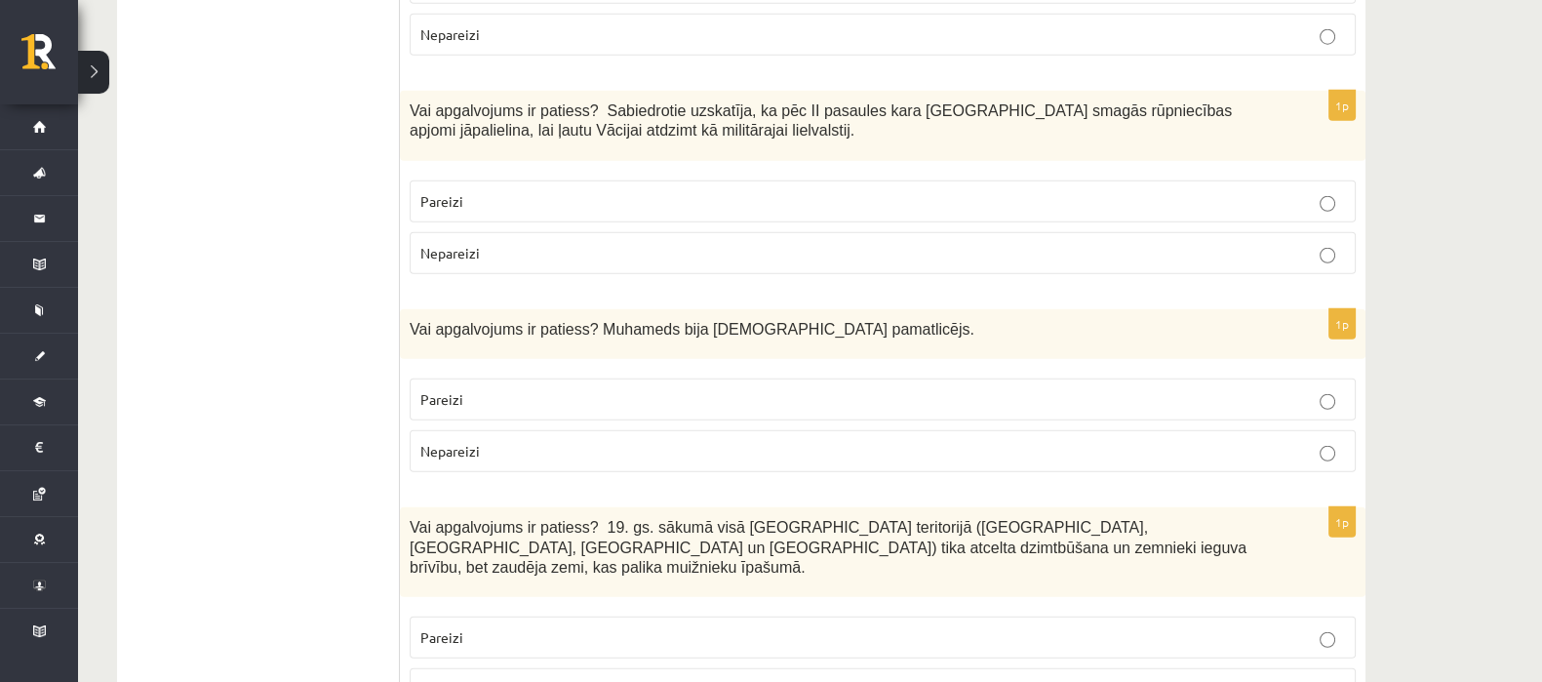
click at [555, 441] on p "Nepareizi" at bounding box center [882, 451] width 925 height 20
click at [547, 627] on p "Pareizi" at bounding box center [882, 637] width 925 height 20
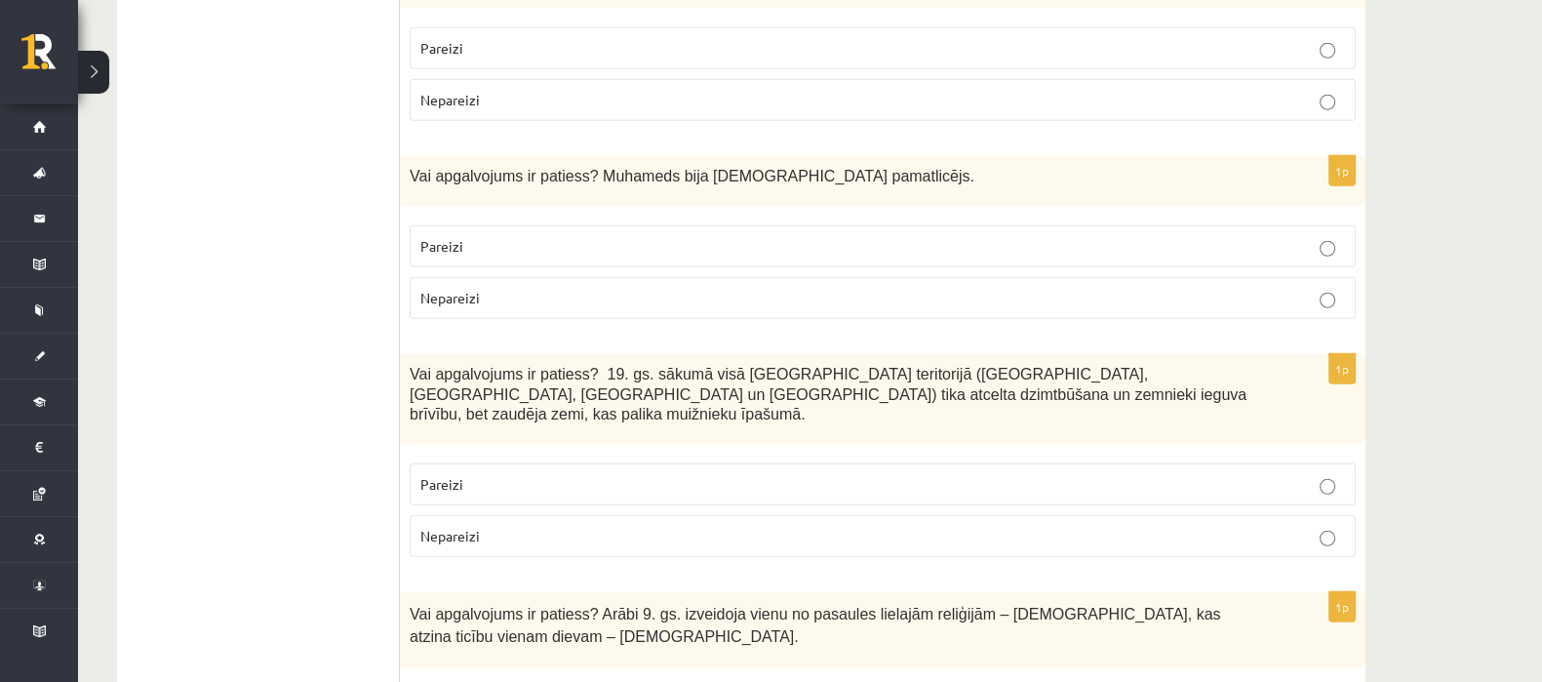
scroll to position [6602, 0]
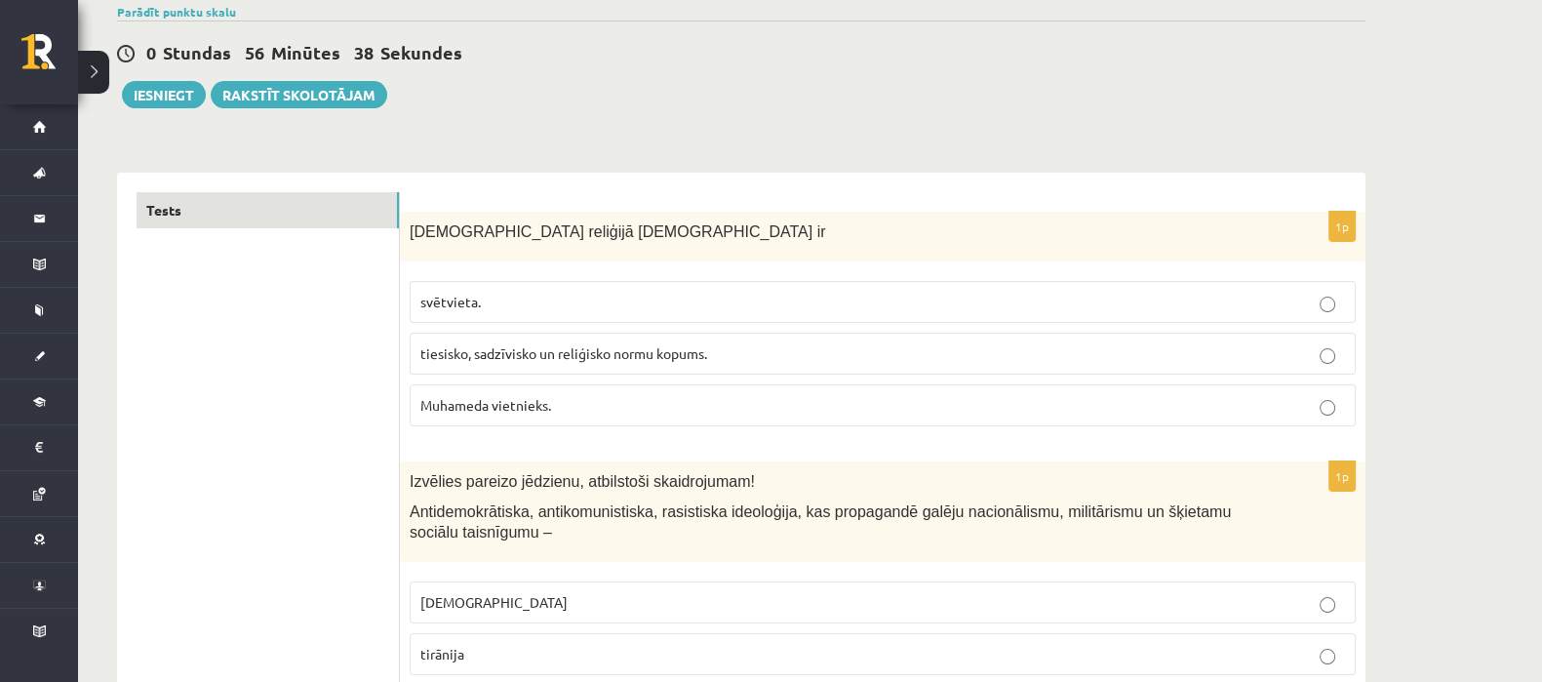
scroll to position [101, 0]
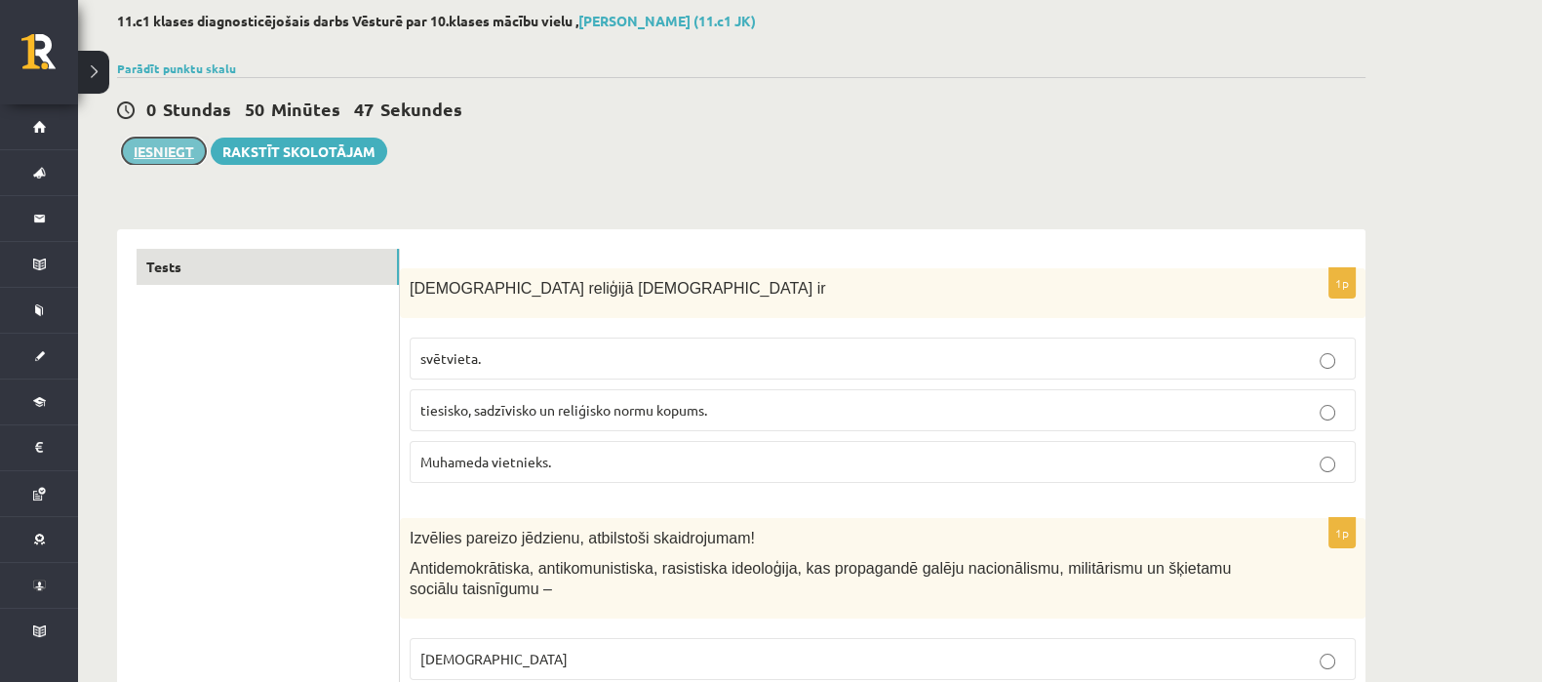
click at [137, 152] on button "Iesniegt" at bounding box center [164, 151] width 84 height 27
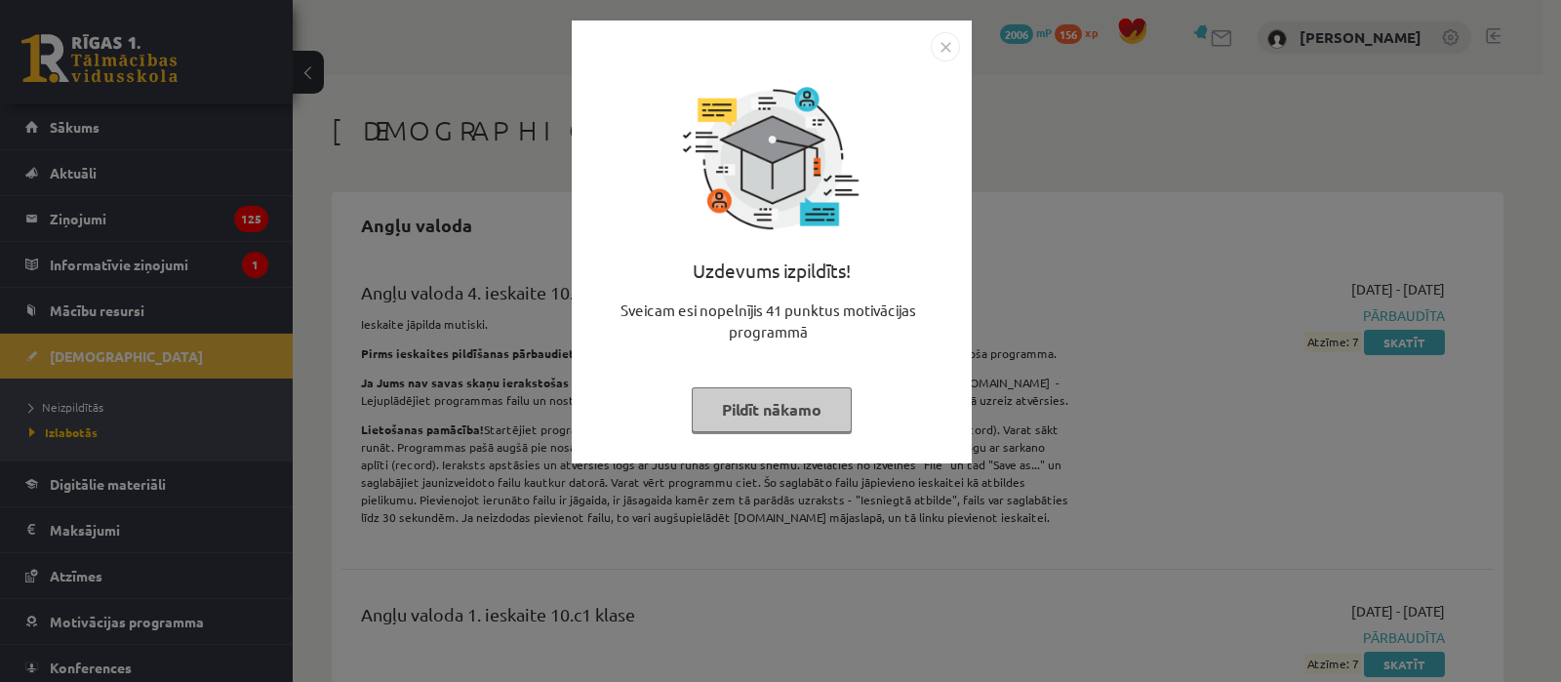
click at [941, 47] on img "Close" at bounding box center [944, 46] width 29 height 29
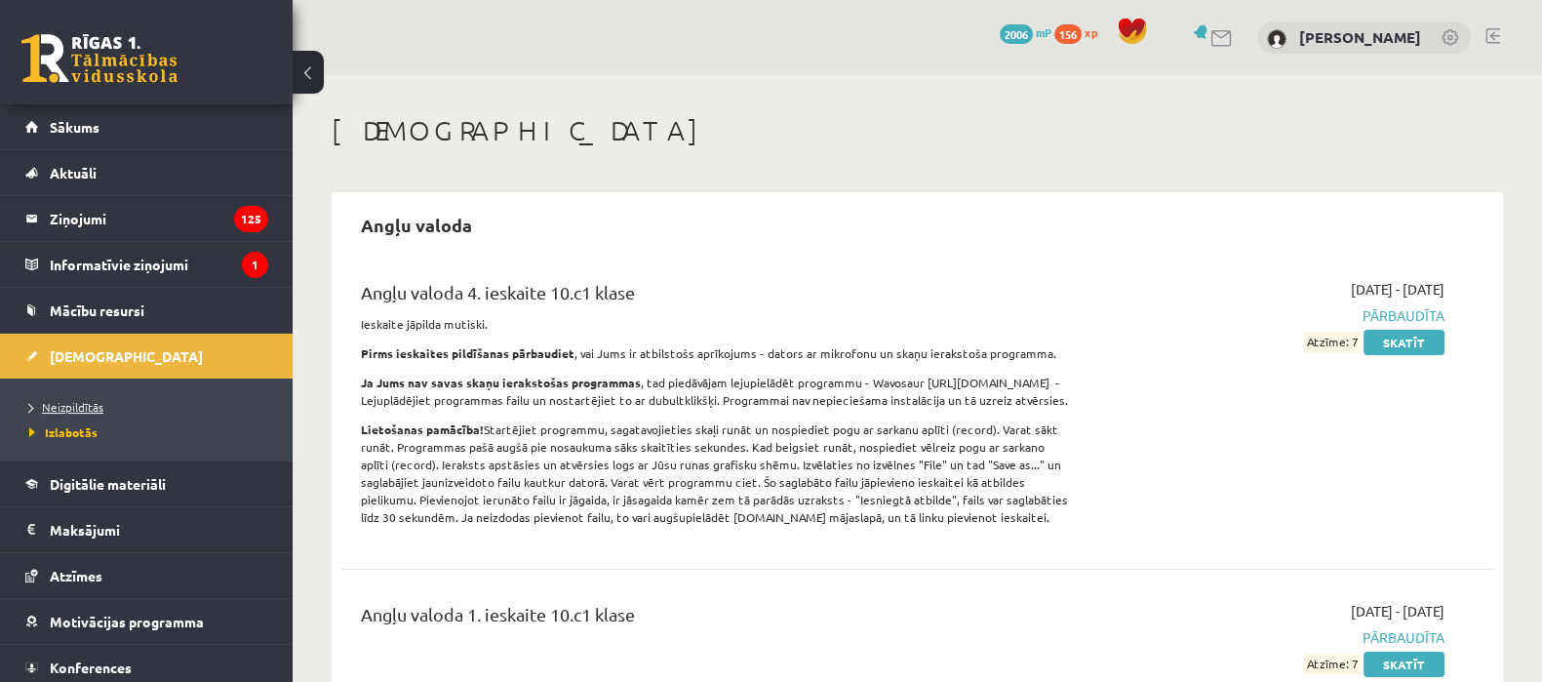
click at [80, 408] on span "Neizpildītās" at bounding box center [66, 407] width 74 height 16
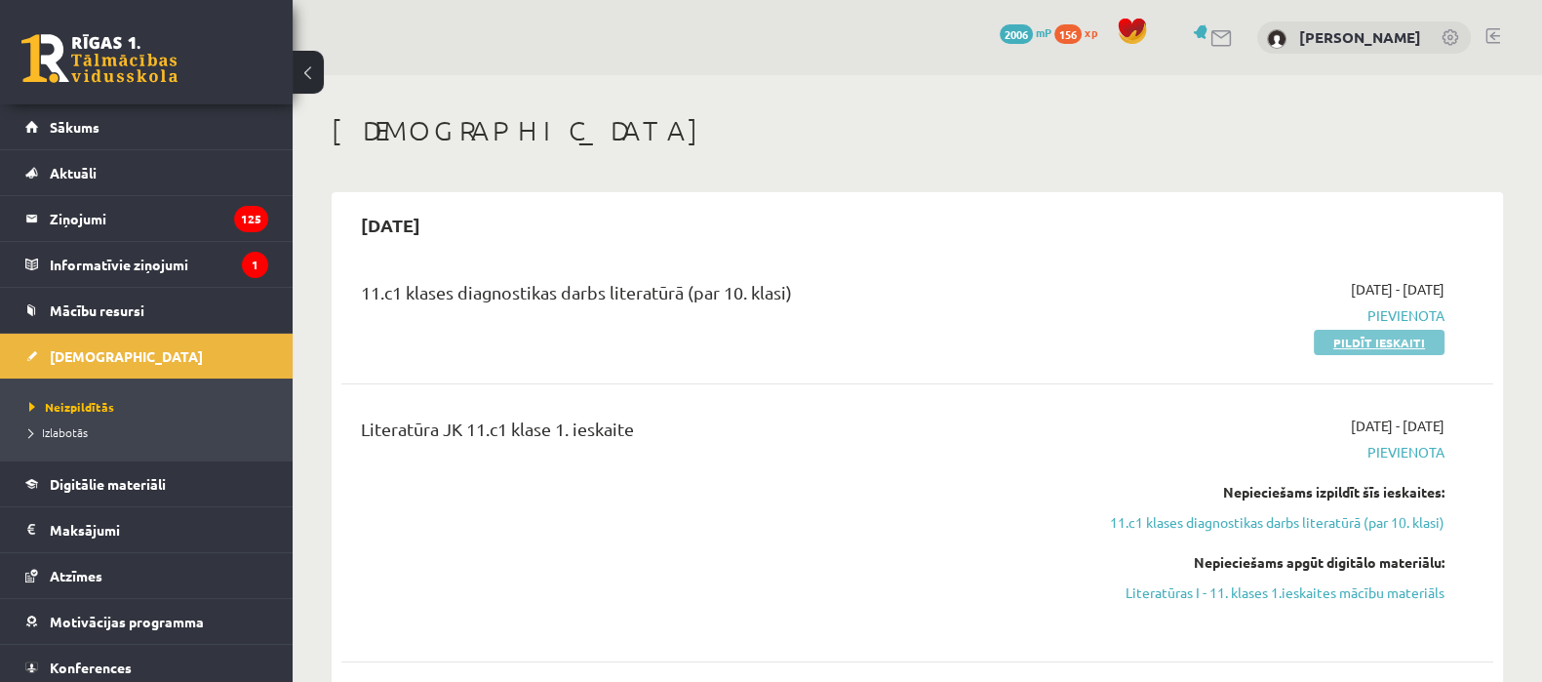
click at [1348, 338] on link "Pildīt ieskaiti" at bounding box center [1379, 342] width 131 height 25
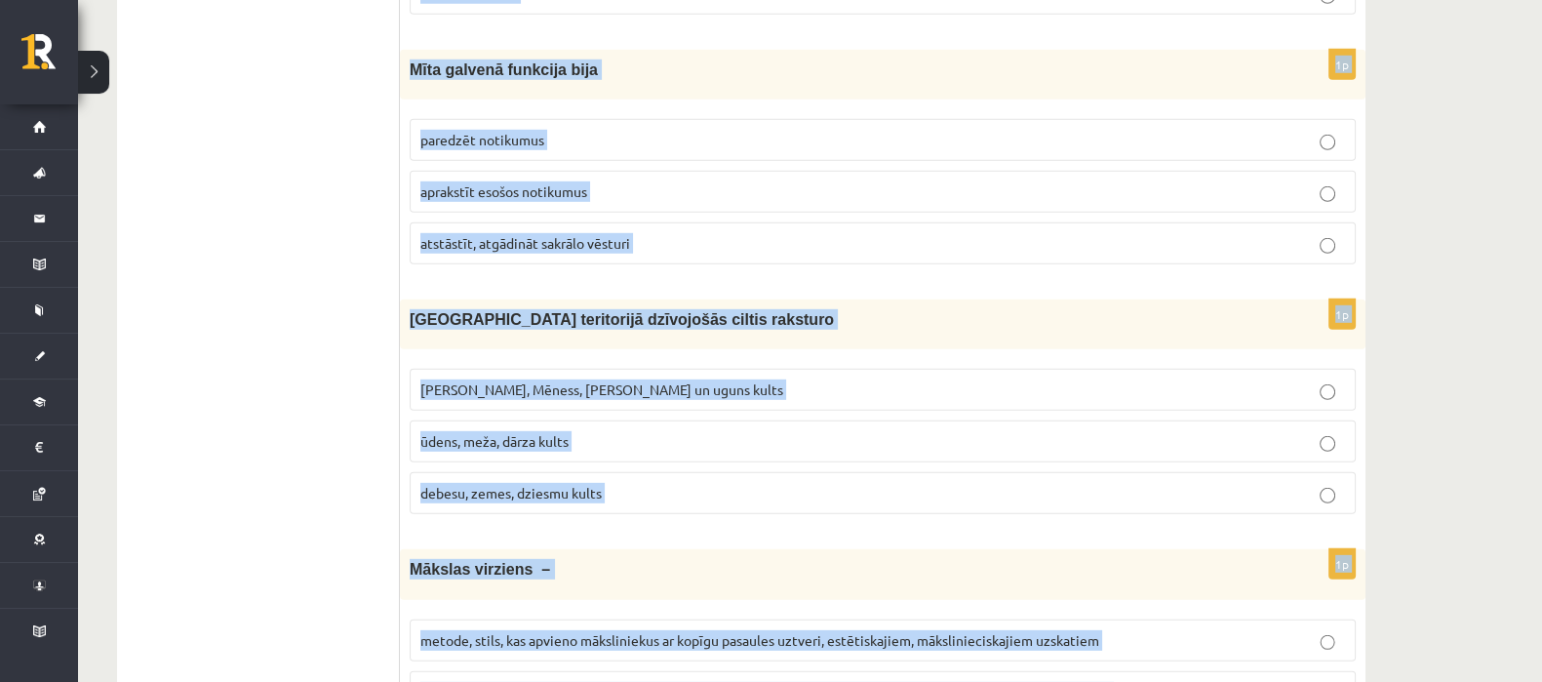
scroll to position [7412, 0]
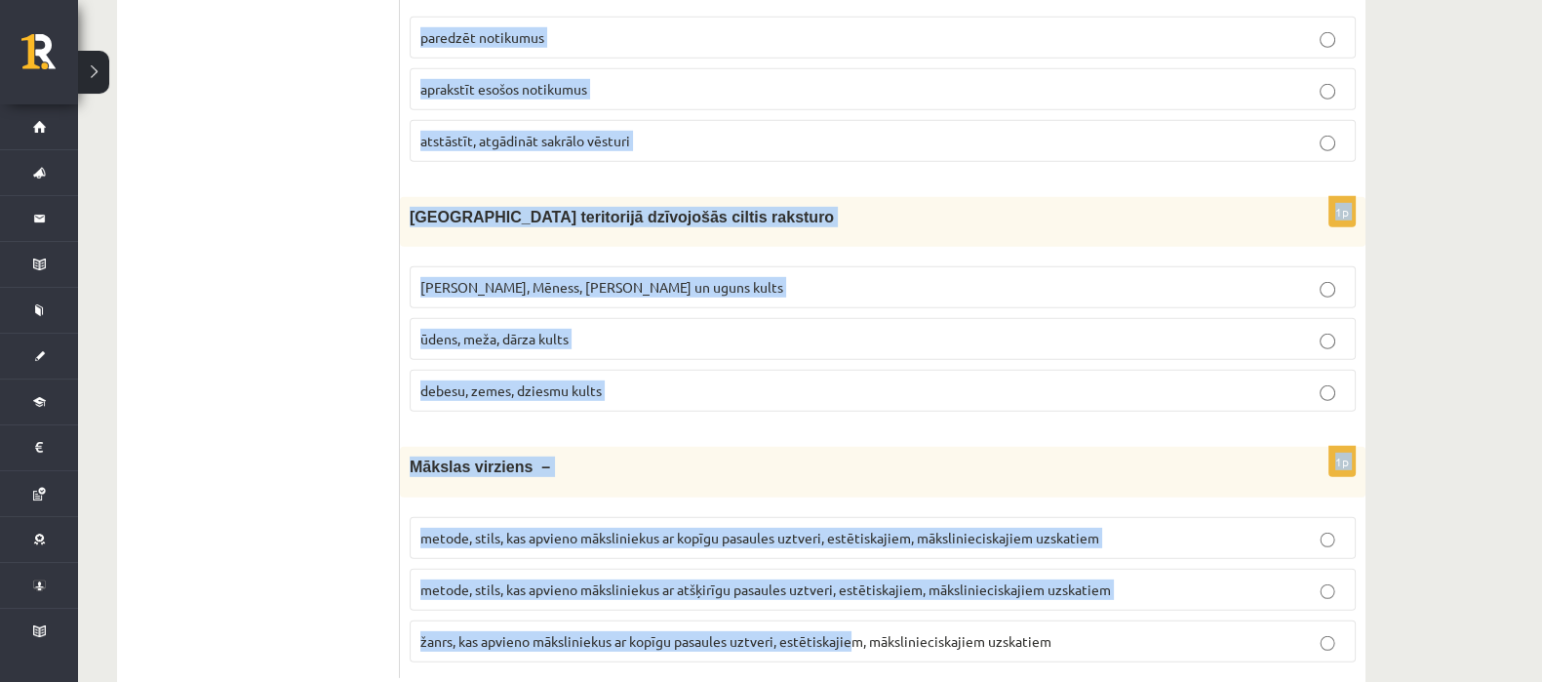
drag, startPoint x: 410, startPoint y: 210, endPoint x: 858, endPoint y: 721, distance: 680.1
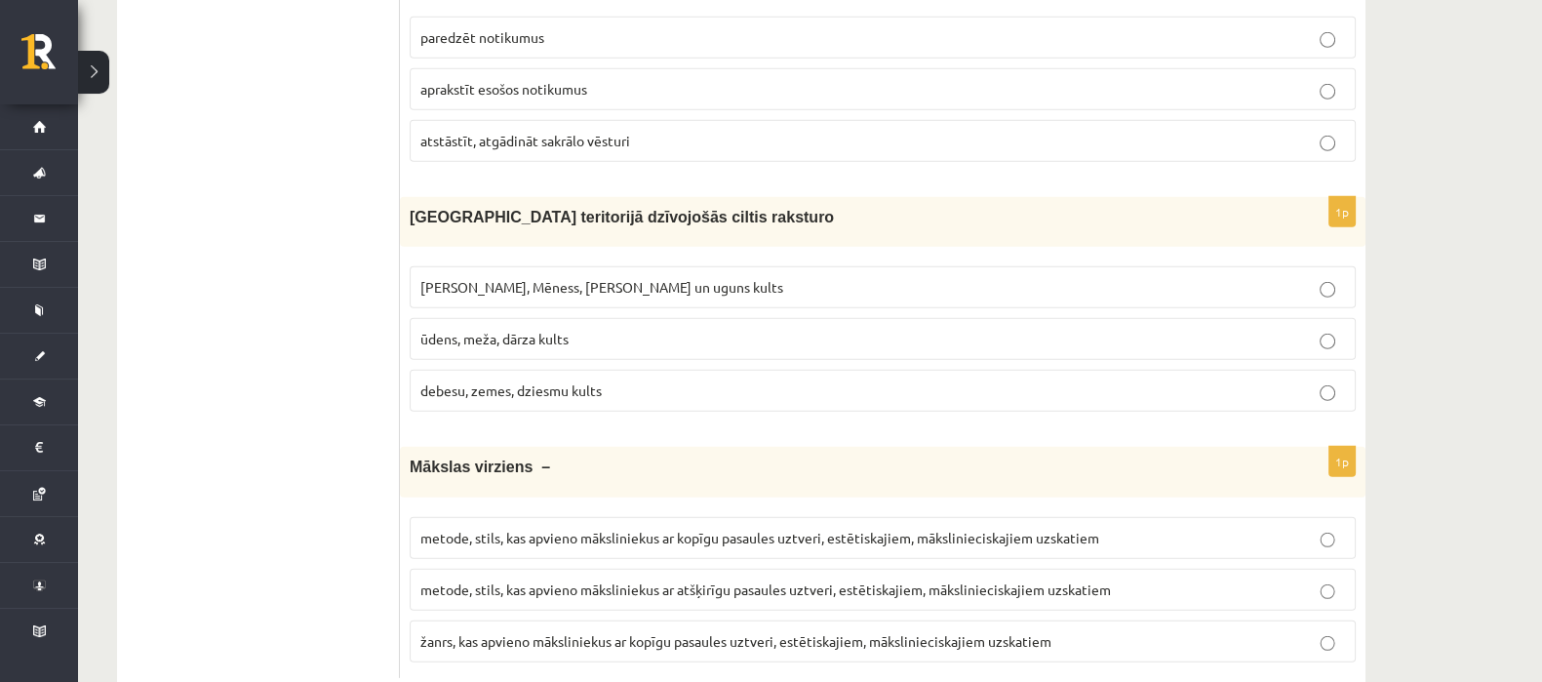
click at [1092, 631] on p "žanrs, kas apvieno māksliniekus ar kopīgu pasaules uztveri, estētiskajiem, māks…" at bounding box center [882, 641] width 925 height 20
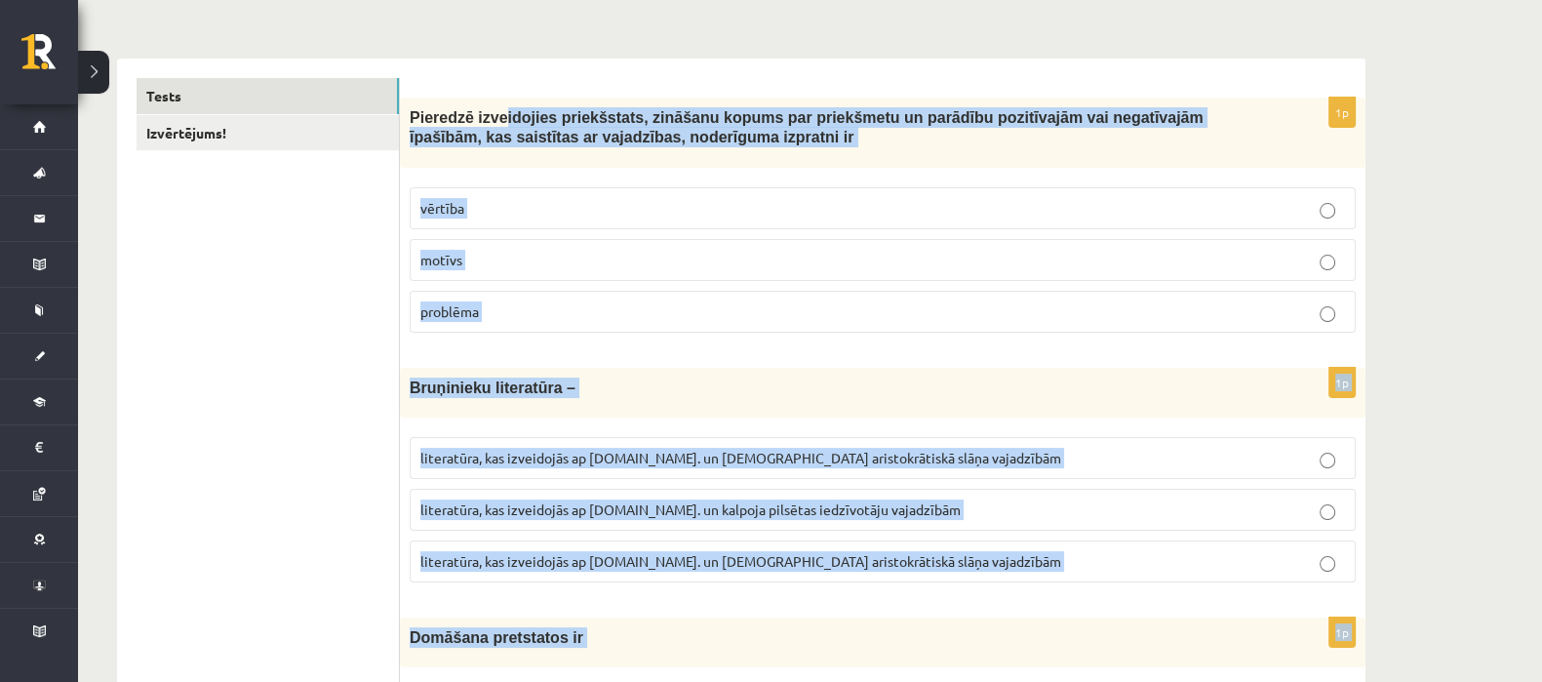
scroll to position [0, 0]
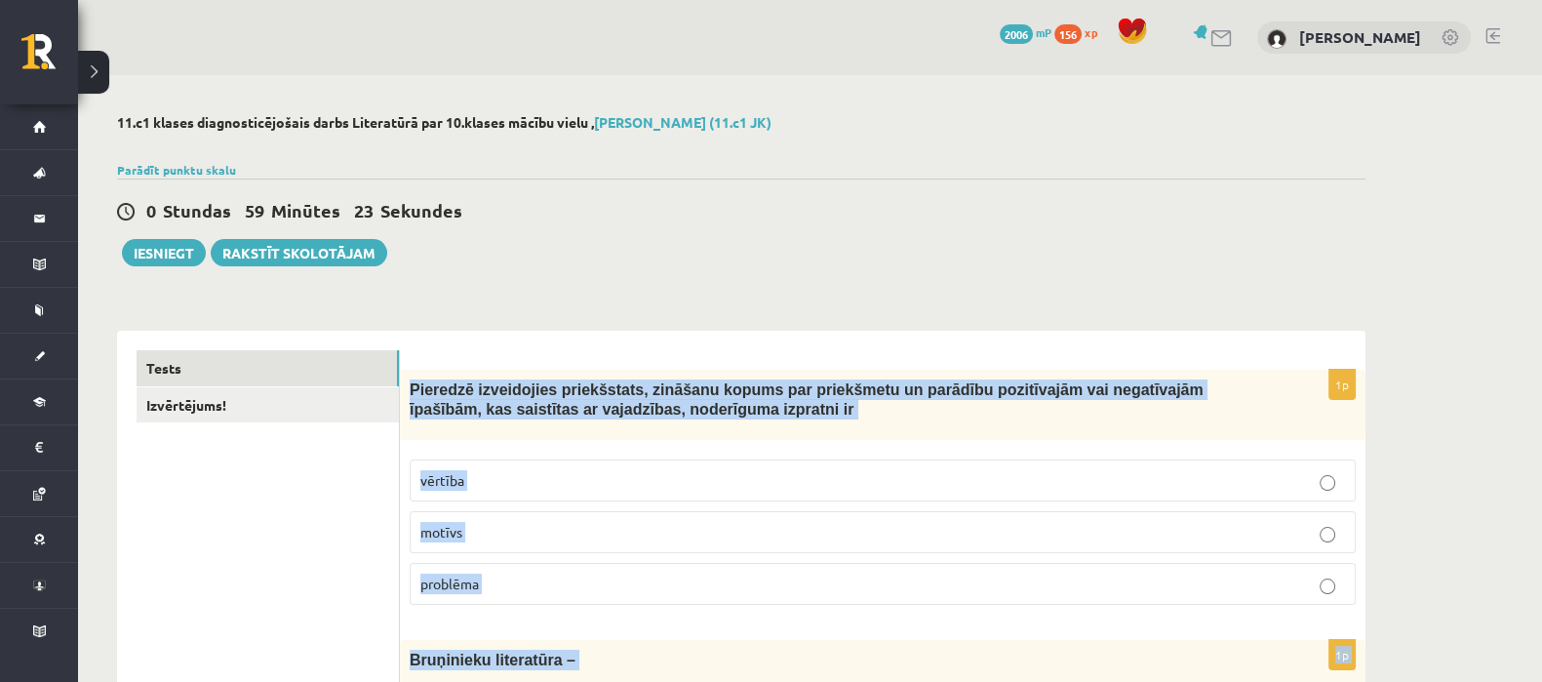
drag, startPoint x: 1092, startPoint y: 593, endPoint x: 409, endPoint y: 386, distance: 714.3
copy form "Pieredzē izveidojies priekšstats, zināšanu kopums par priekšmetu un parādību po…"
click at [619, 465] on label "vērtība" at bounding box center [883, 480] width 946 height 42
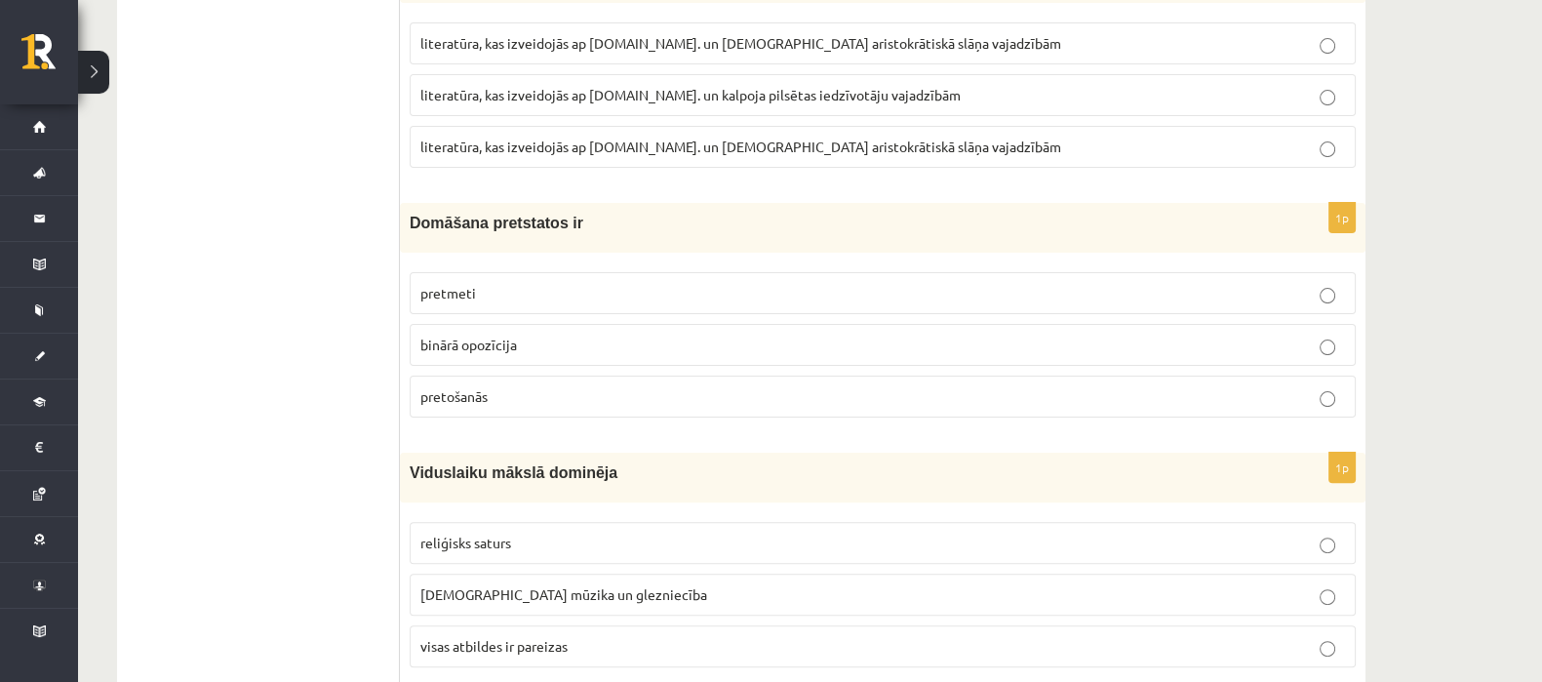
scroll to position [686, 0]
click at [498, 354] on label "binārā opozīcija" at bounding box center [883, 346] width 946 height 42
click at [514, 152] on span "literatūra, kas izveidojās ap 12.gs. un kalpoja aristokrātiskā slāņa vajadzībām" at bounding box center [740, 148] width 641 height 18
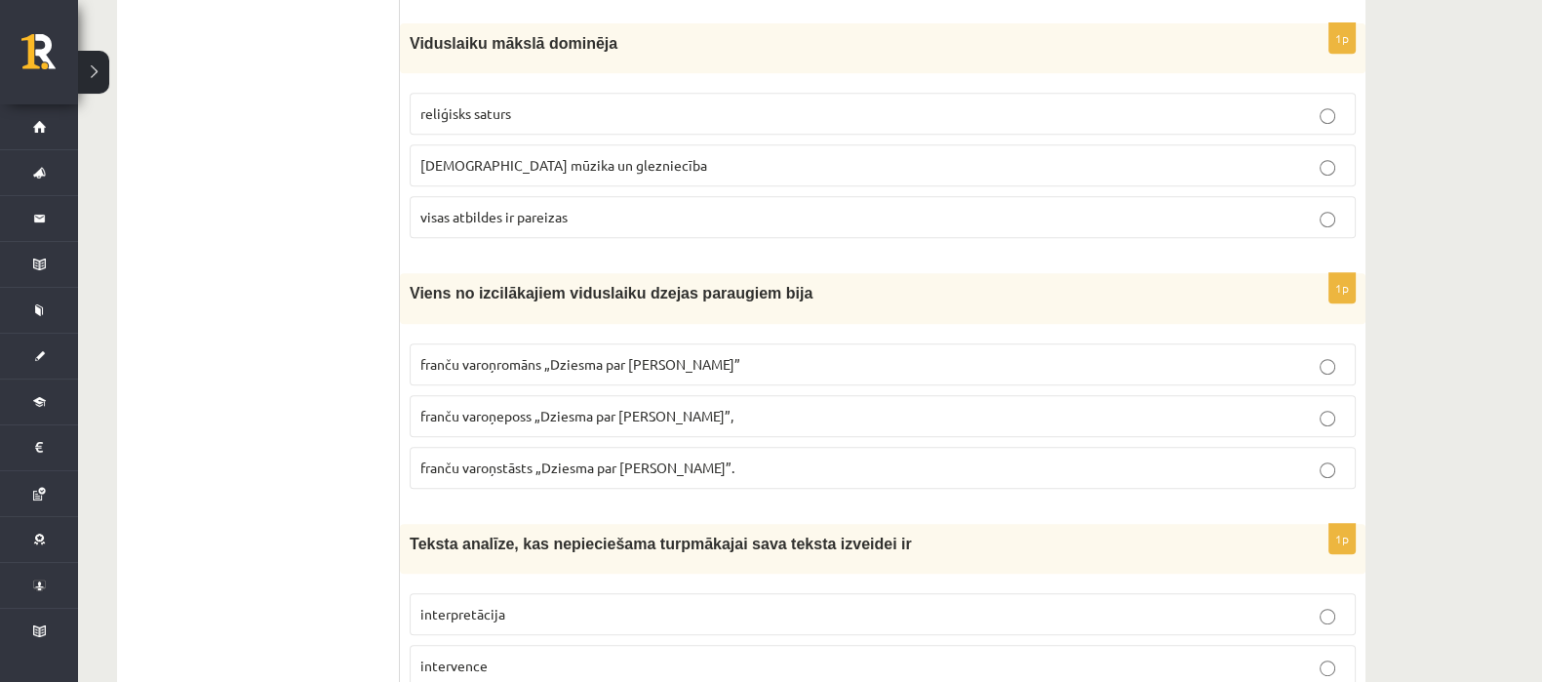
scroll to position [1117, 0]
click at [536, 206] on p "visas atbildes ir pareizas" at bounding box center [882, 216] width 925 height 20
click at [502, 412] on span "franču varoņeposs „Dziesma par Rolandu”," at bounding box center [576, 415] width 313 height 18
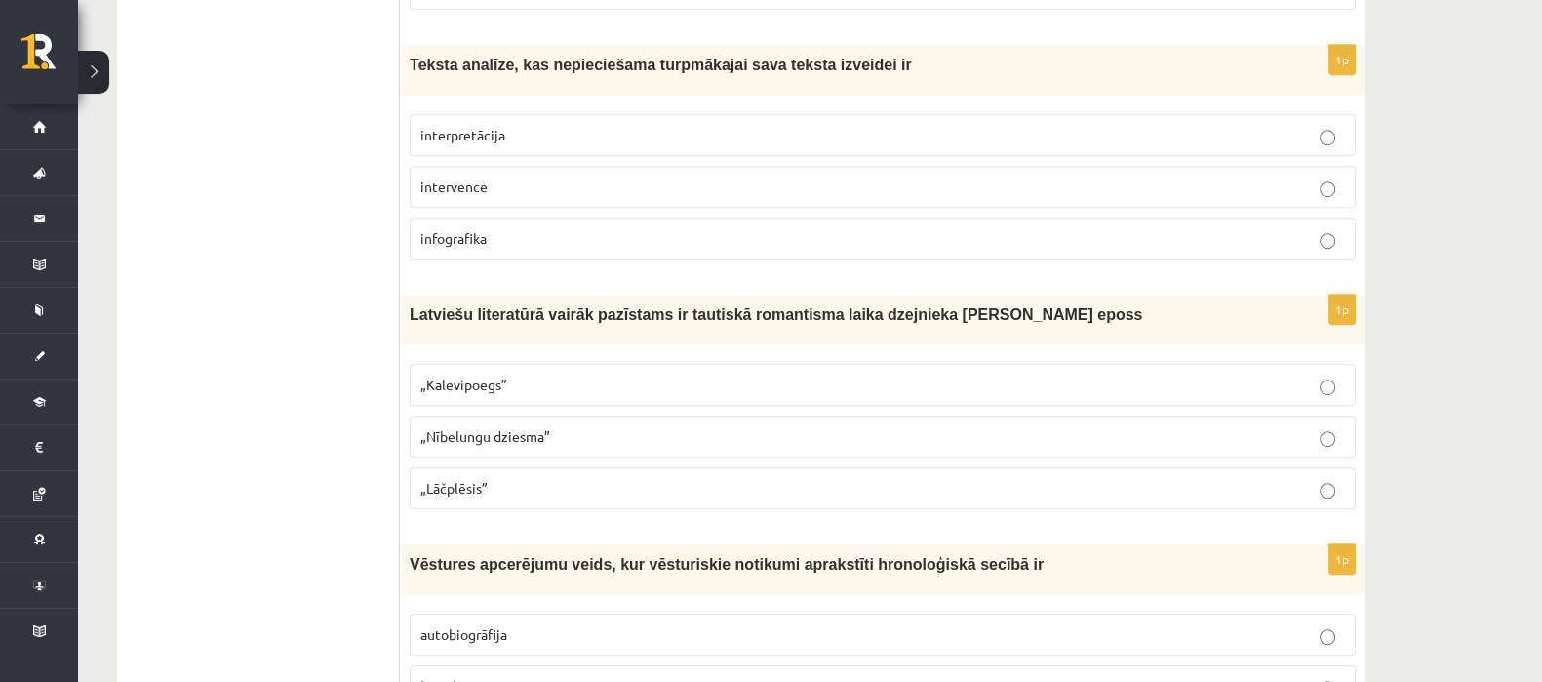
scroll to position [1604, 0]
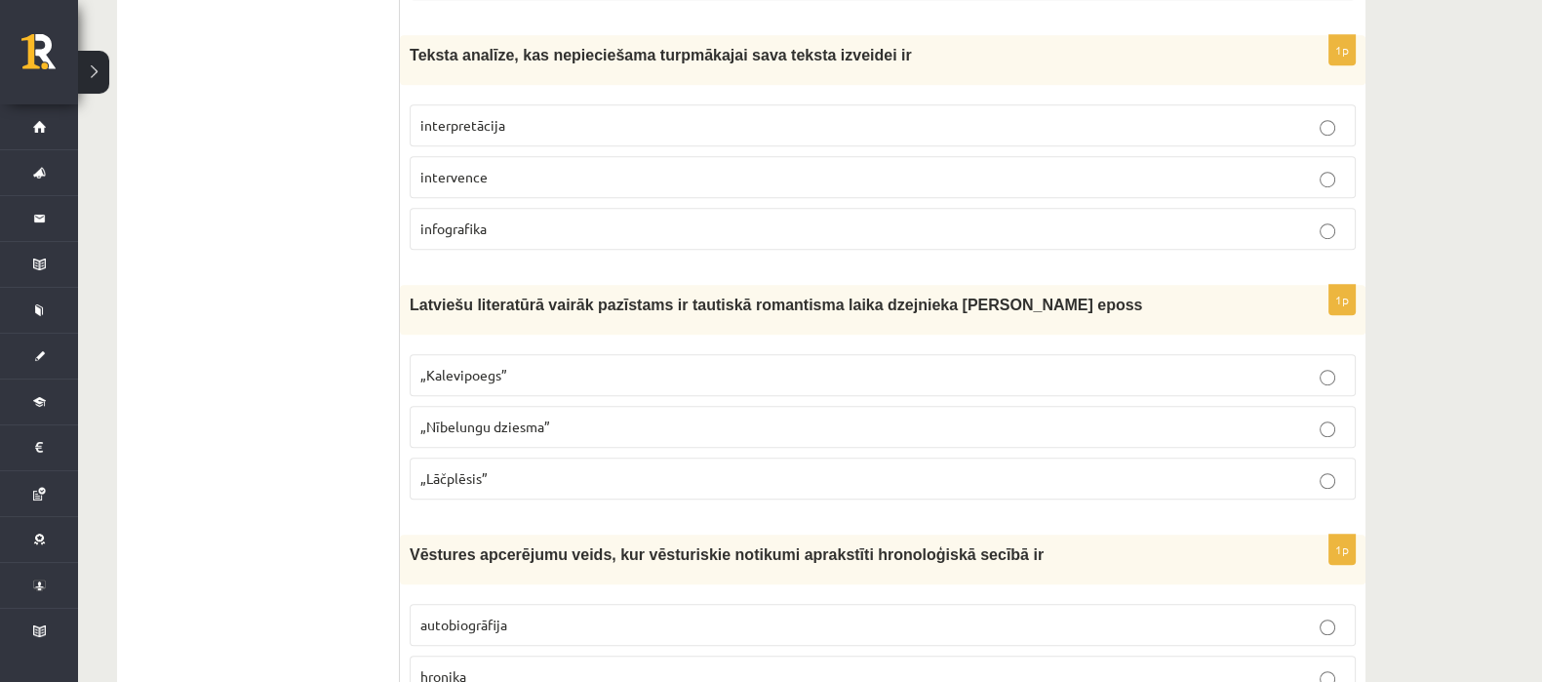
click at [455, 117] on span "interpretācija" at bounding box center [462, 125] width 85 height 18
click at [476, 471] on span "„Lāčplēsis”" at bounding box center [453, 478] width 67 height 18
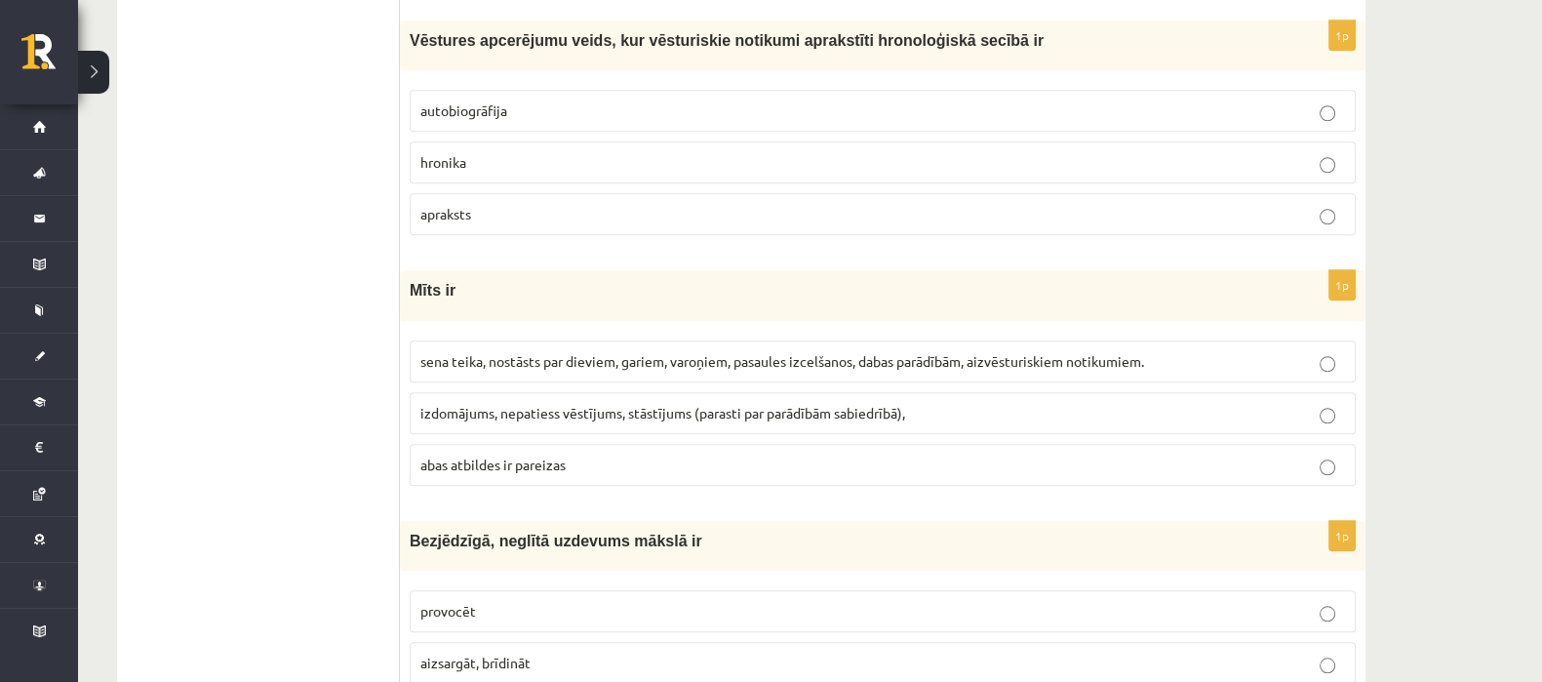
scroll to position [2119, 0]
click at [496, 158] on p "hronika" at bounding box center [882, 161] width 925 height 20
click at [537, 359] on p "sena teika, nostāsts par dieviem, gariem, varoņiem, pasaules izcelšanos, dabas …" at bounding box center [882, 360] width 925 height 20
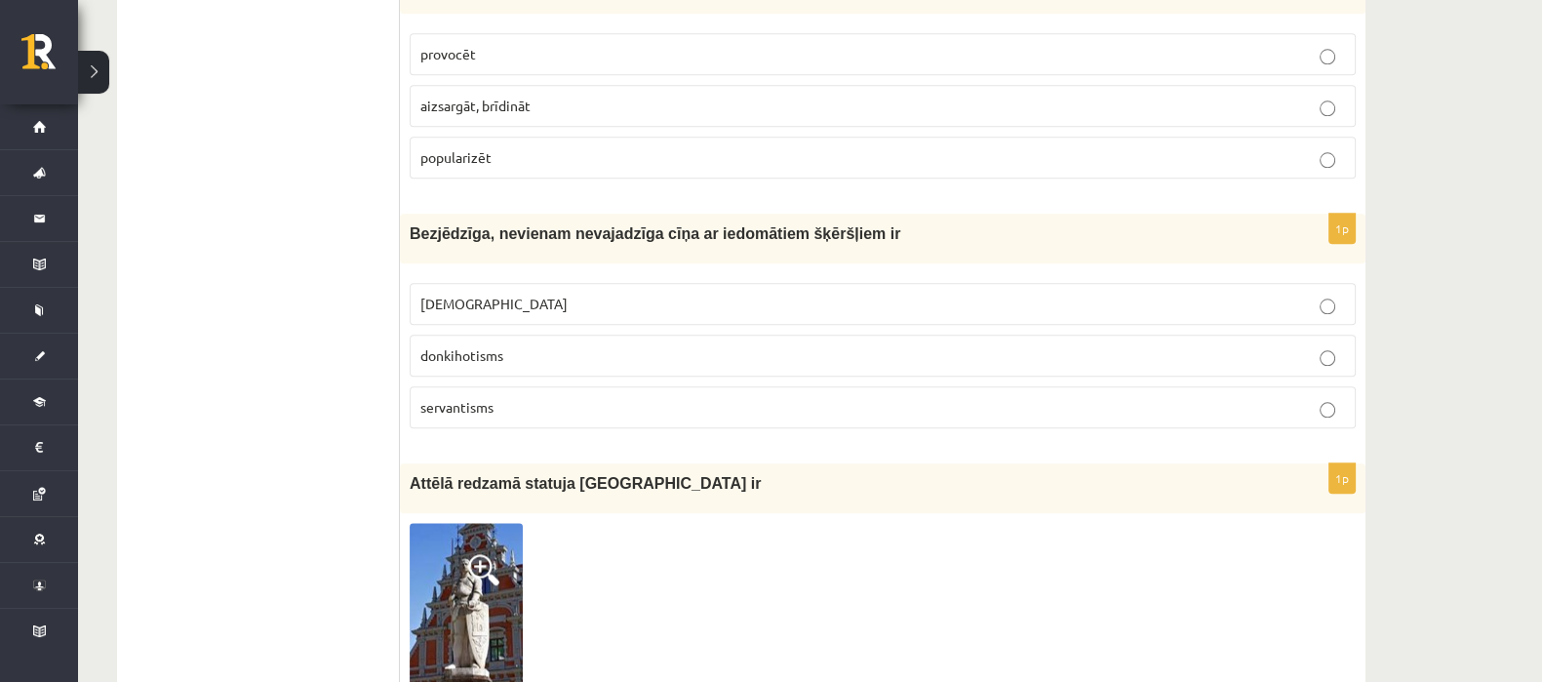
scroll to position [2676, 0]
click at [508, 47] on p "provocēt" at bounding box center [882, 53] width 925 height 20
click at [532, 344] on p "donkihotisms" at bounding box center [882, 354] width 925 height 20
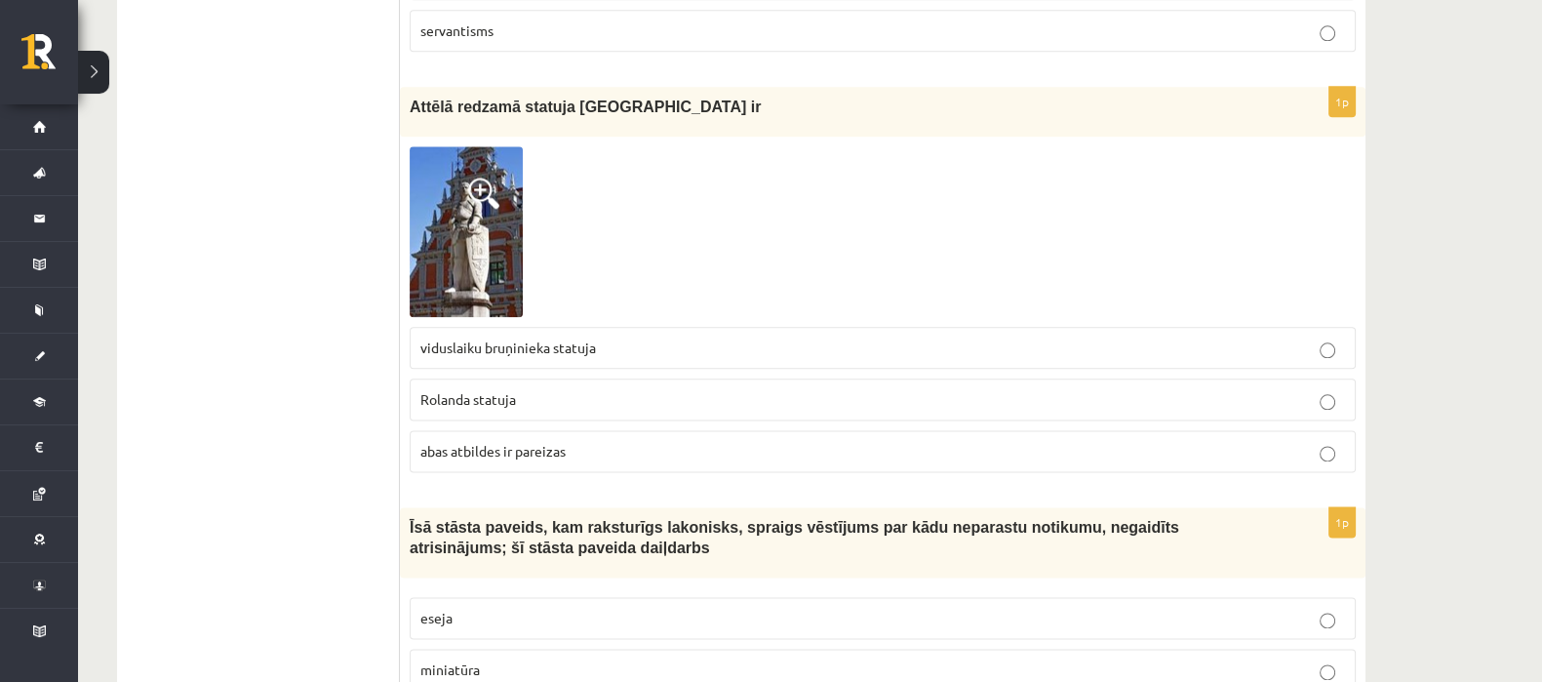
scroll to position [3054, 0]
click at [418, 388] on label "Rolanda statuja" at bounding box center [883, 397] width 946 height 42
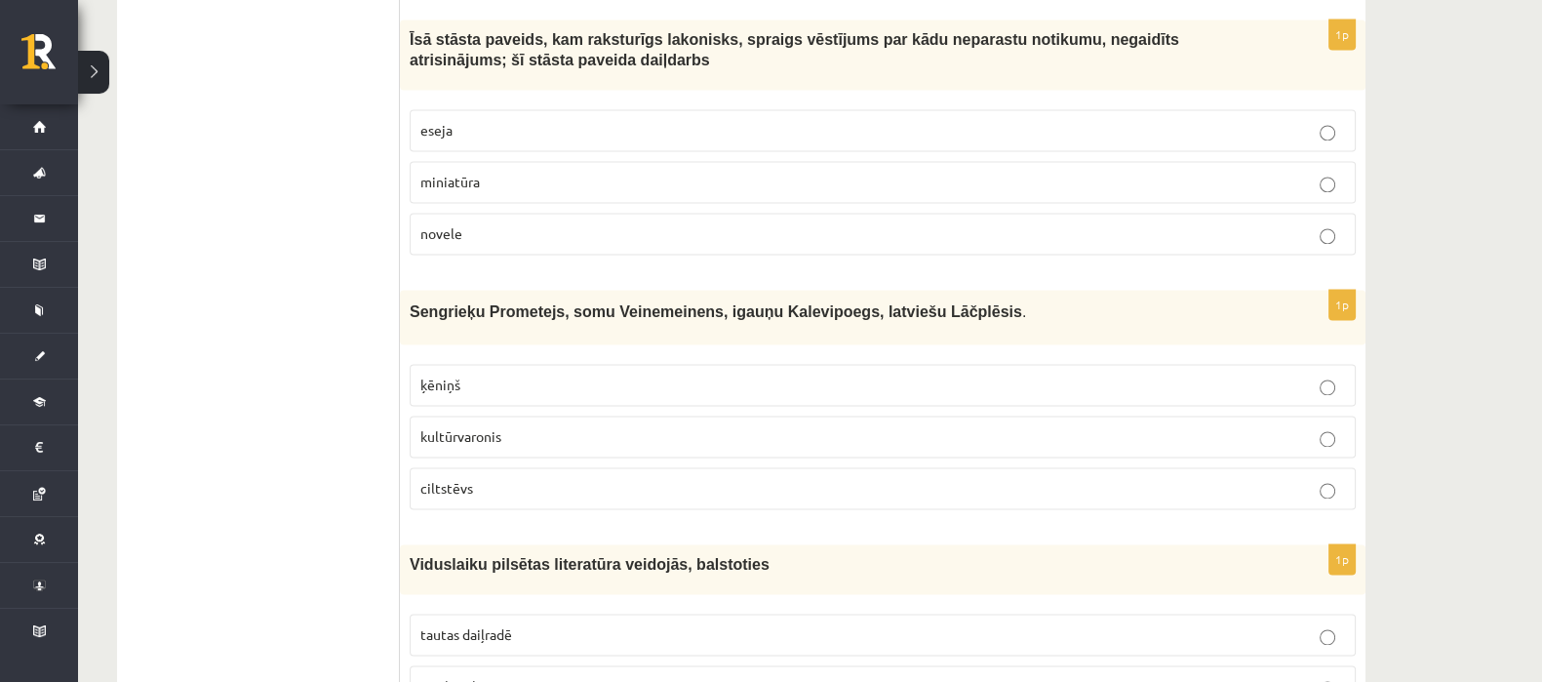
scroll to position [3543, 0]
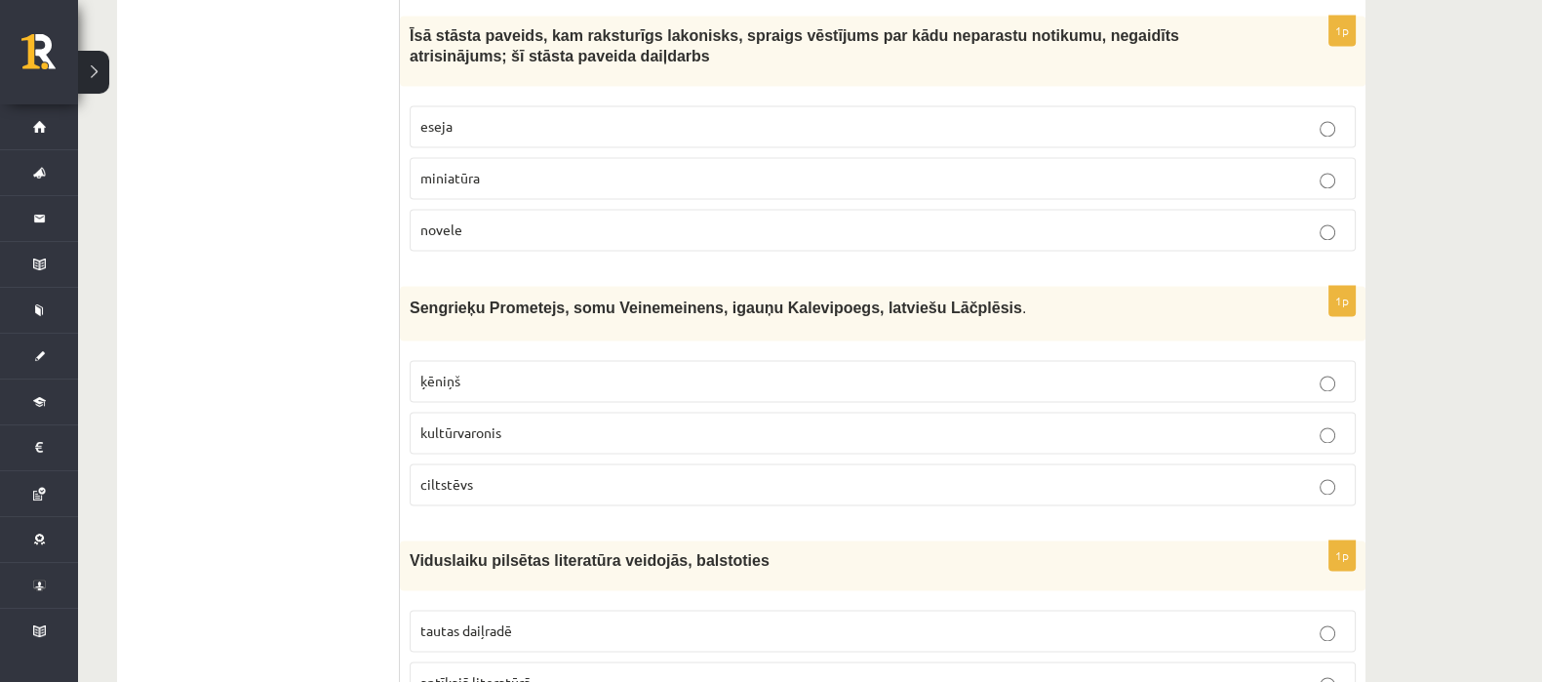
click at [526, 219] on p "novele" at bounding box center [882, 229] width 925 height 20
click at [515, 422] on p "kultūrvaronis" at bounding box center [882, 432] width 925 height 20
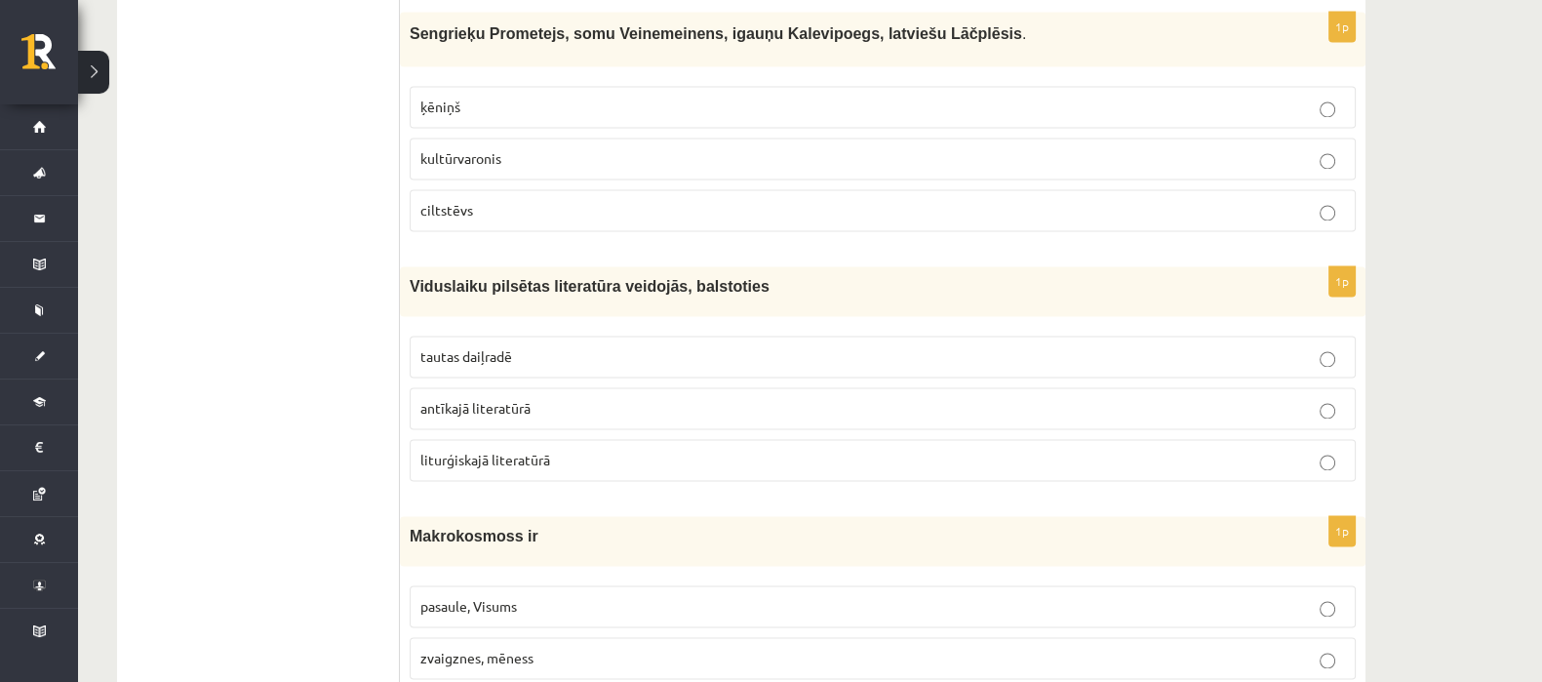
scroll to position [3819, 0]
click at [461, 351] on label "tautas daiļradē" at bounding box center [883, 355] width 946 height 42
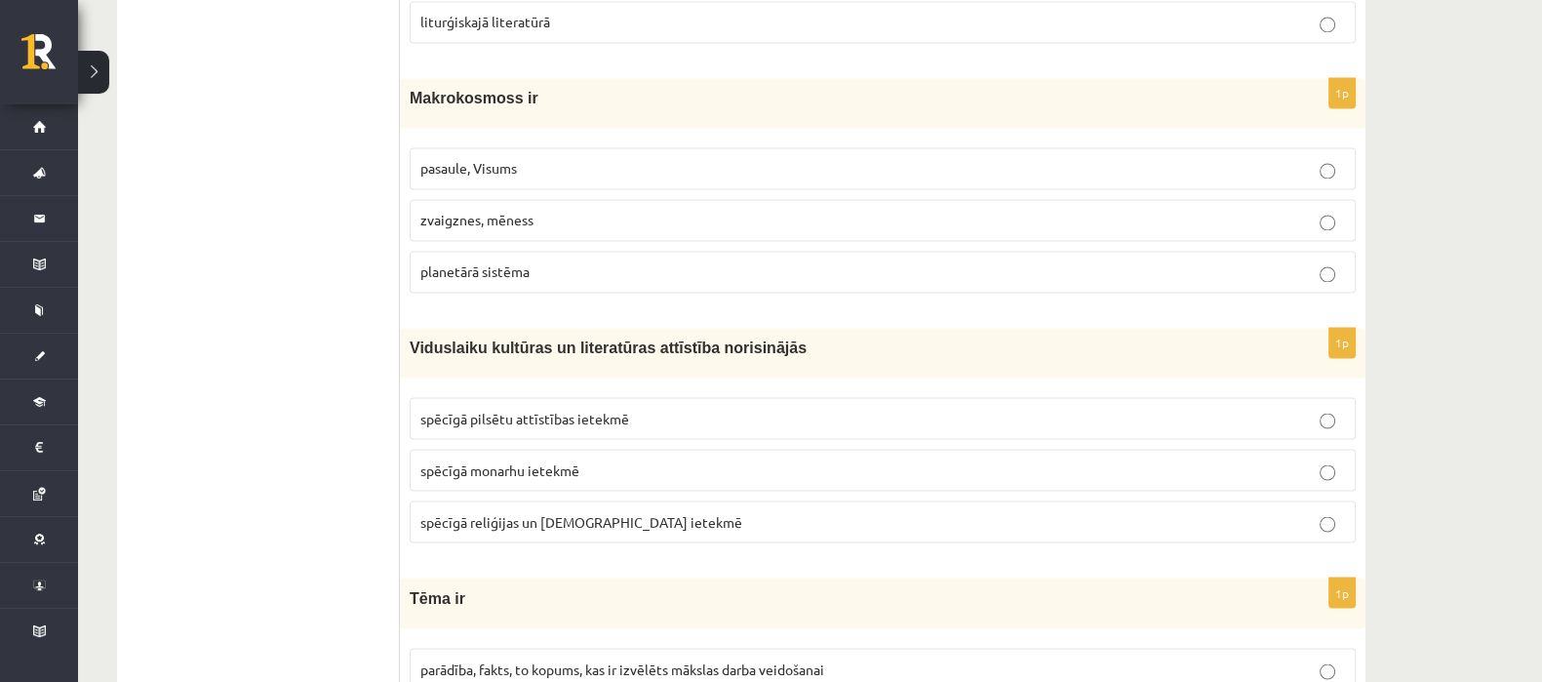
scroll to position [4267, 0]
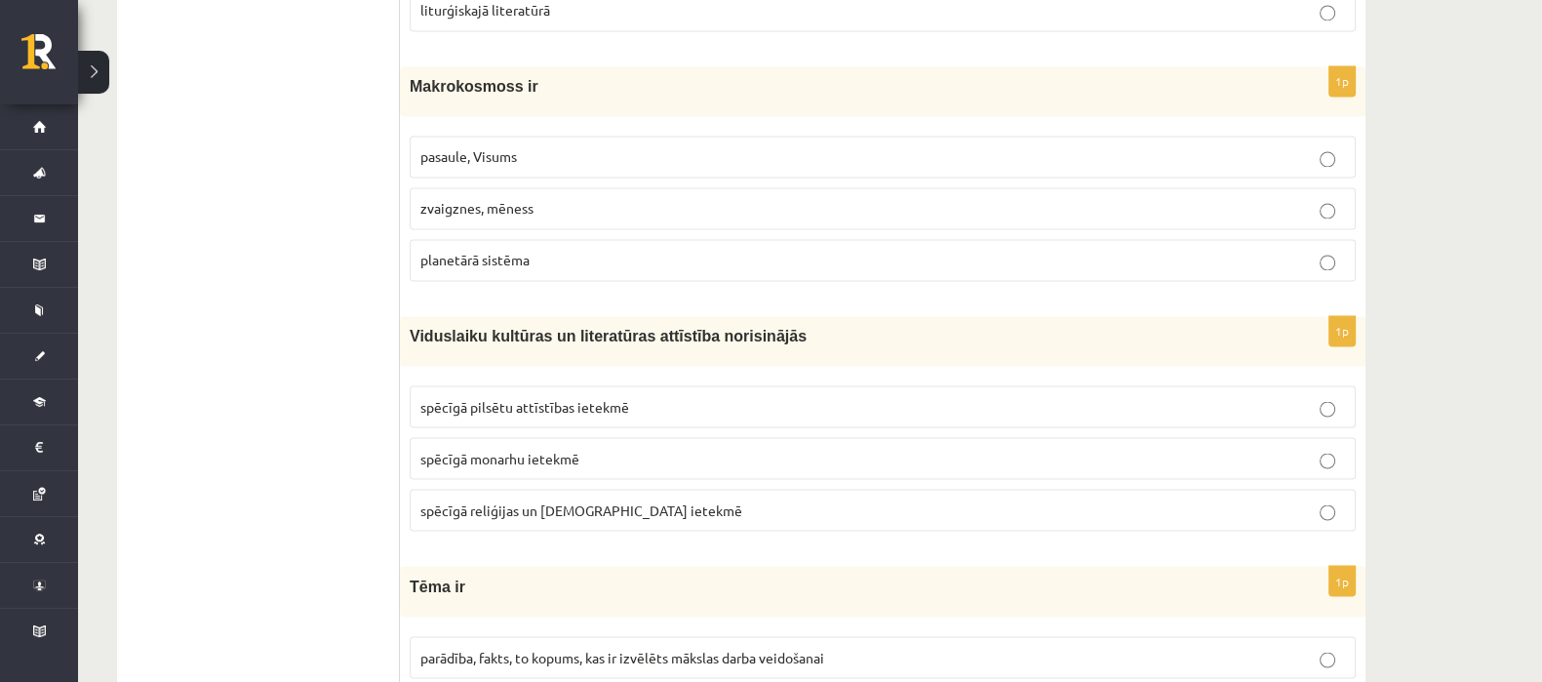
click at [480, 147] on span "pasaule, Visums" at bounding box center [468, 156] width 97 height 18
click at [480, 500] on span "spēcīgā reliģijas un baznīcas ietekmē" at bounding box center [581, 509] width 322 height 18
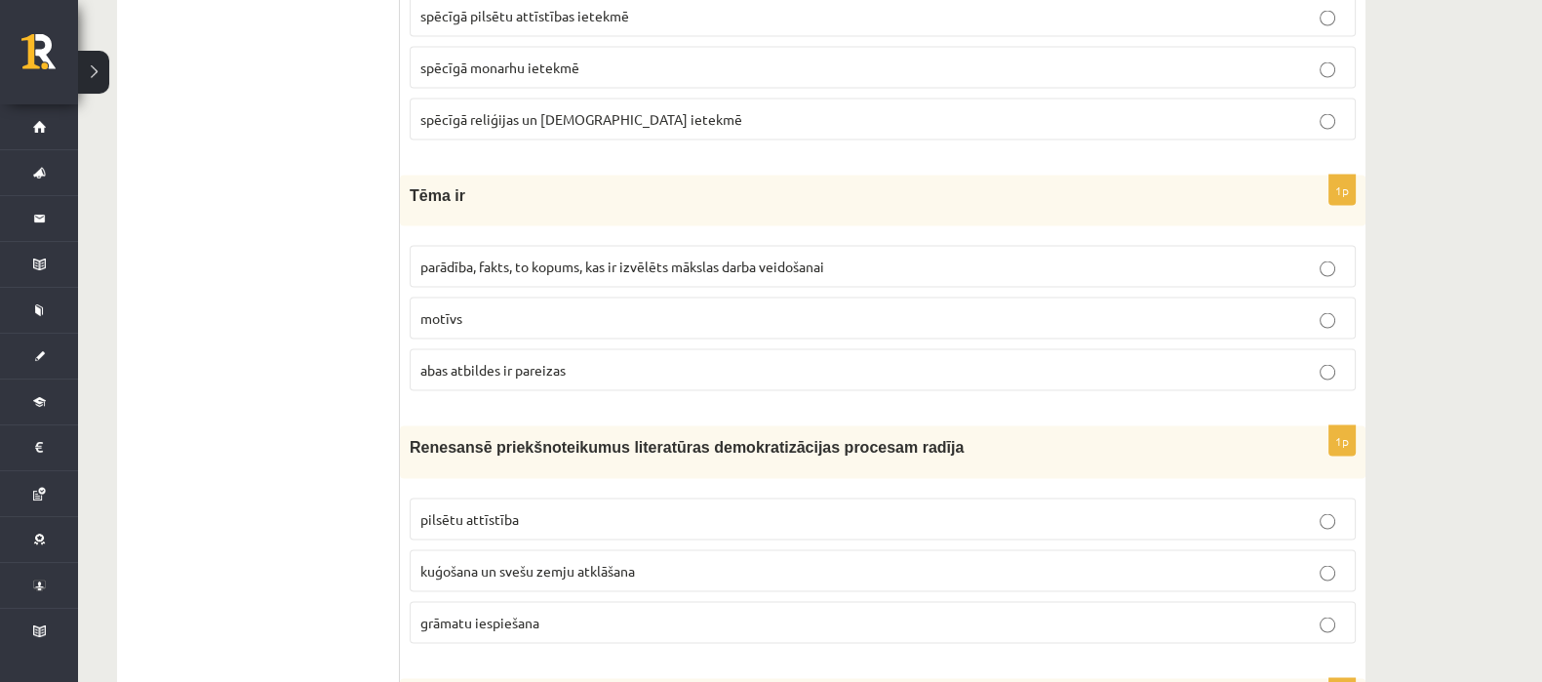
scroll to position [4662, 0]
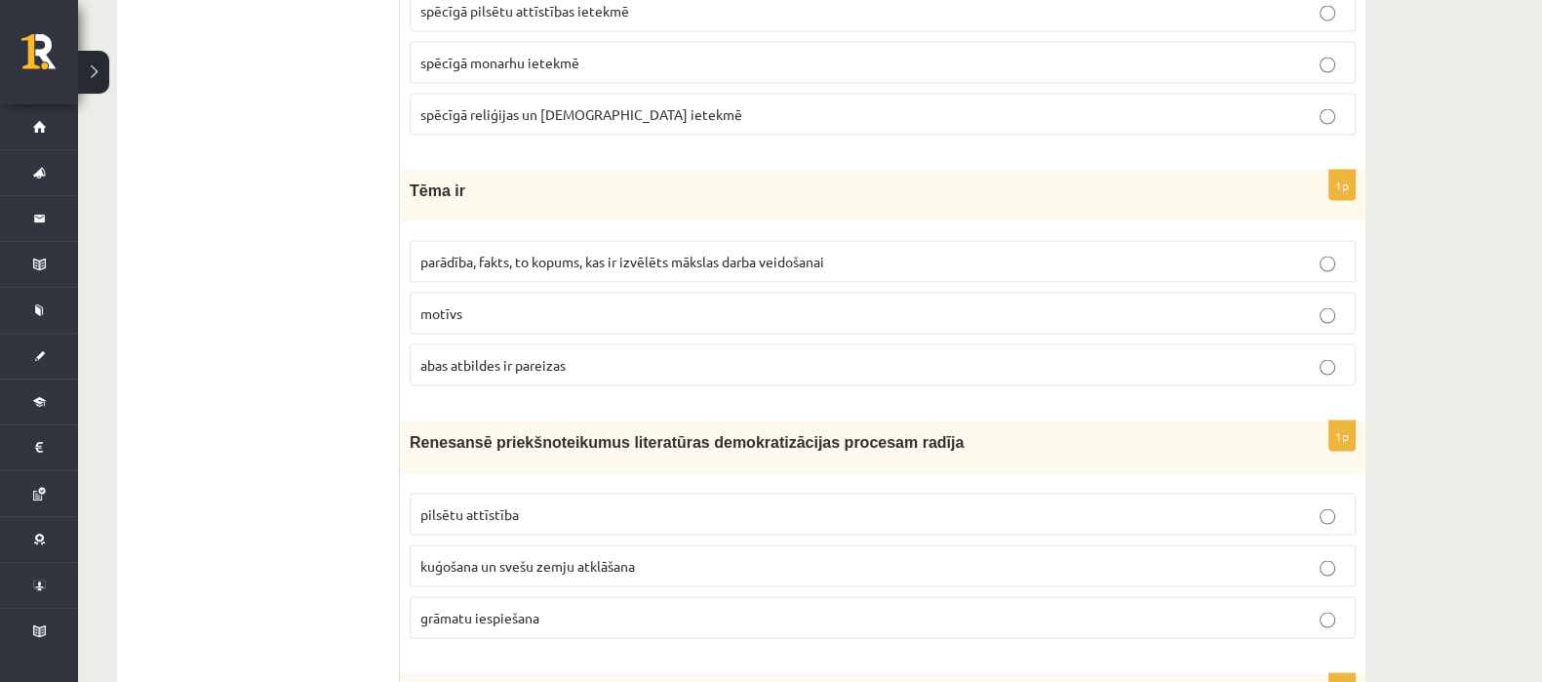
click at [483, 257] on label "parādība, fakts, to kopums, kas ir izvēlēts mākslas darba veidošanai" at bounding box center [883, 262] width 946 height 42
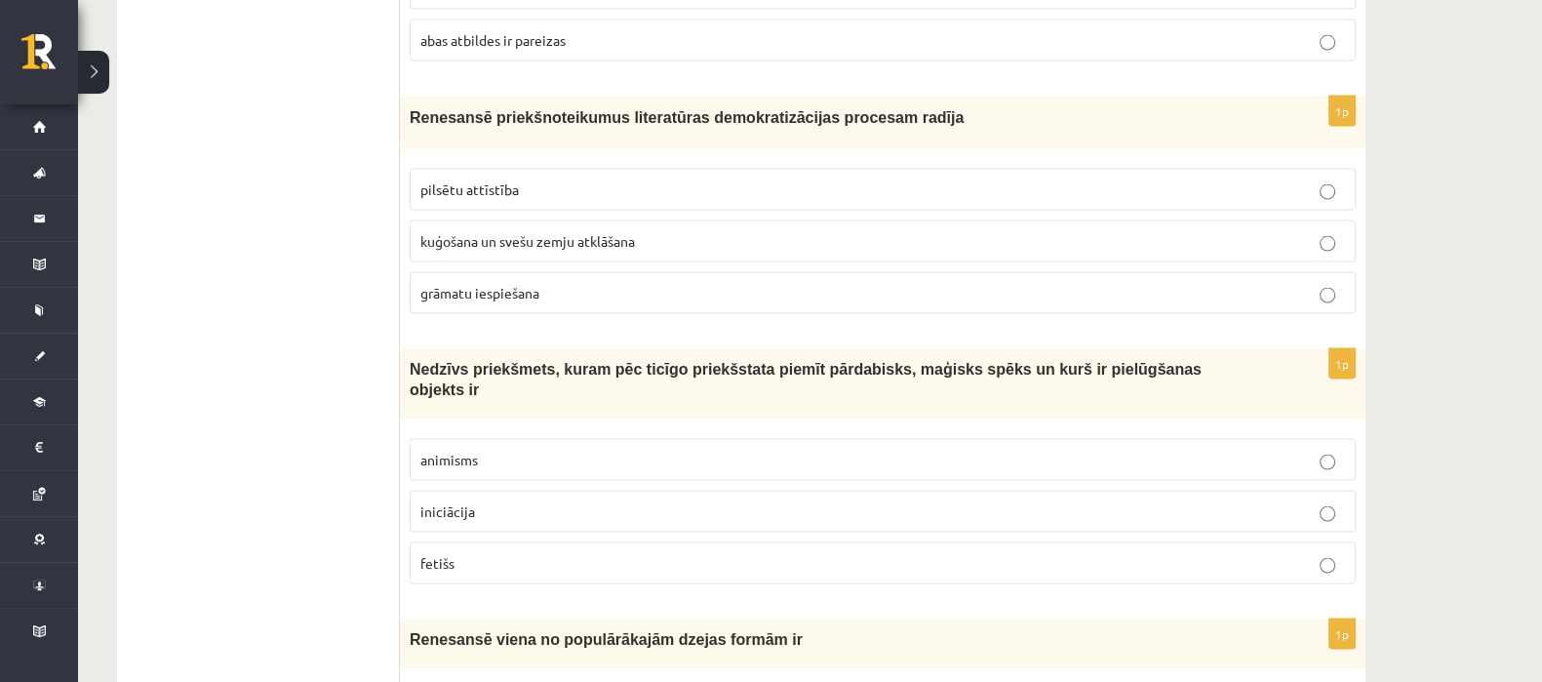
scroll to position [5003, 0]
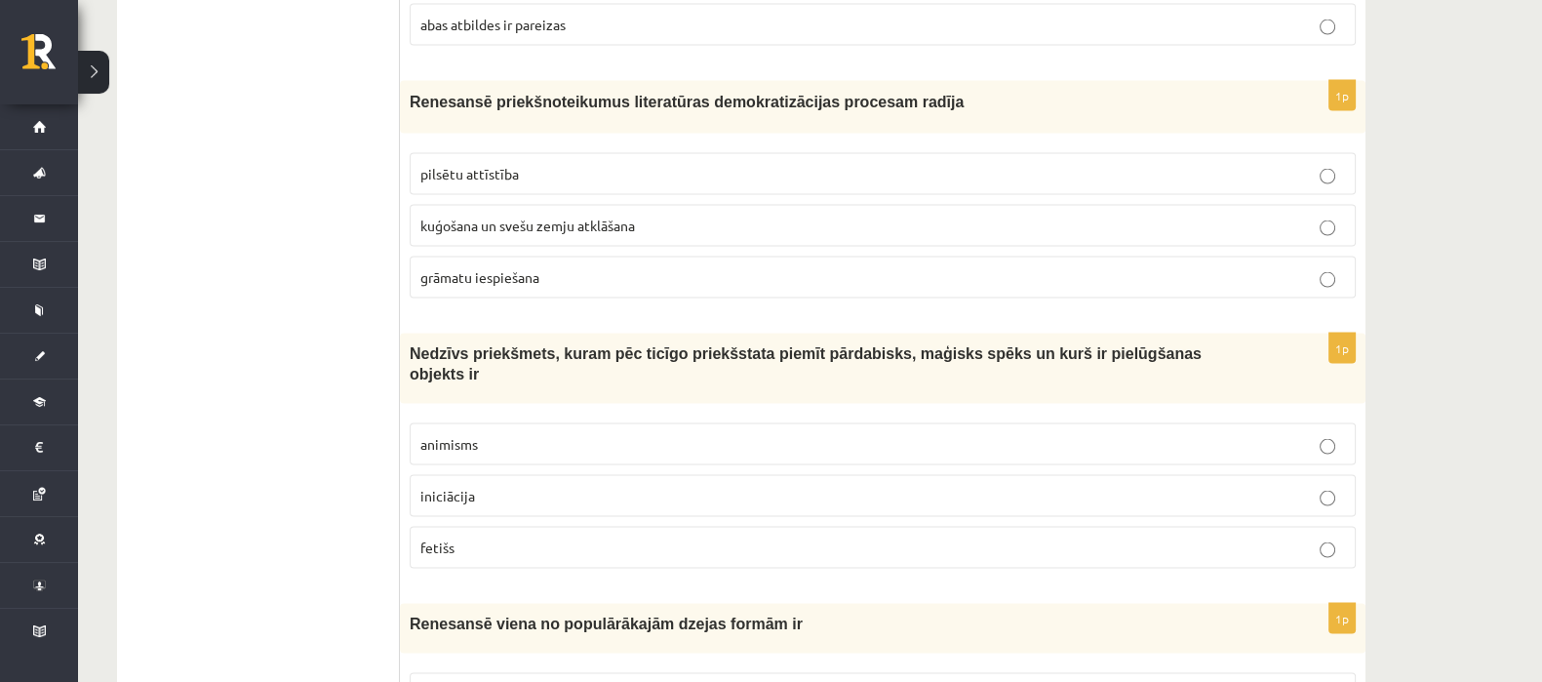
click at [493, 267] on p "grāmatu iespiešana" at bounding box center [882, 277] width 925 height 20
click at [463, 527] on label "fetišs" at bounding box center [883, 548] width 946 height 42
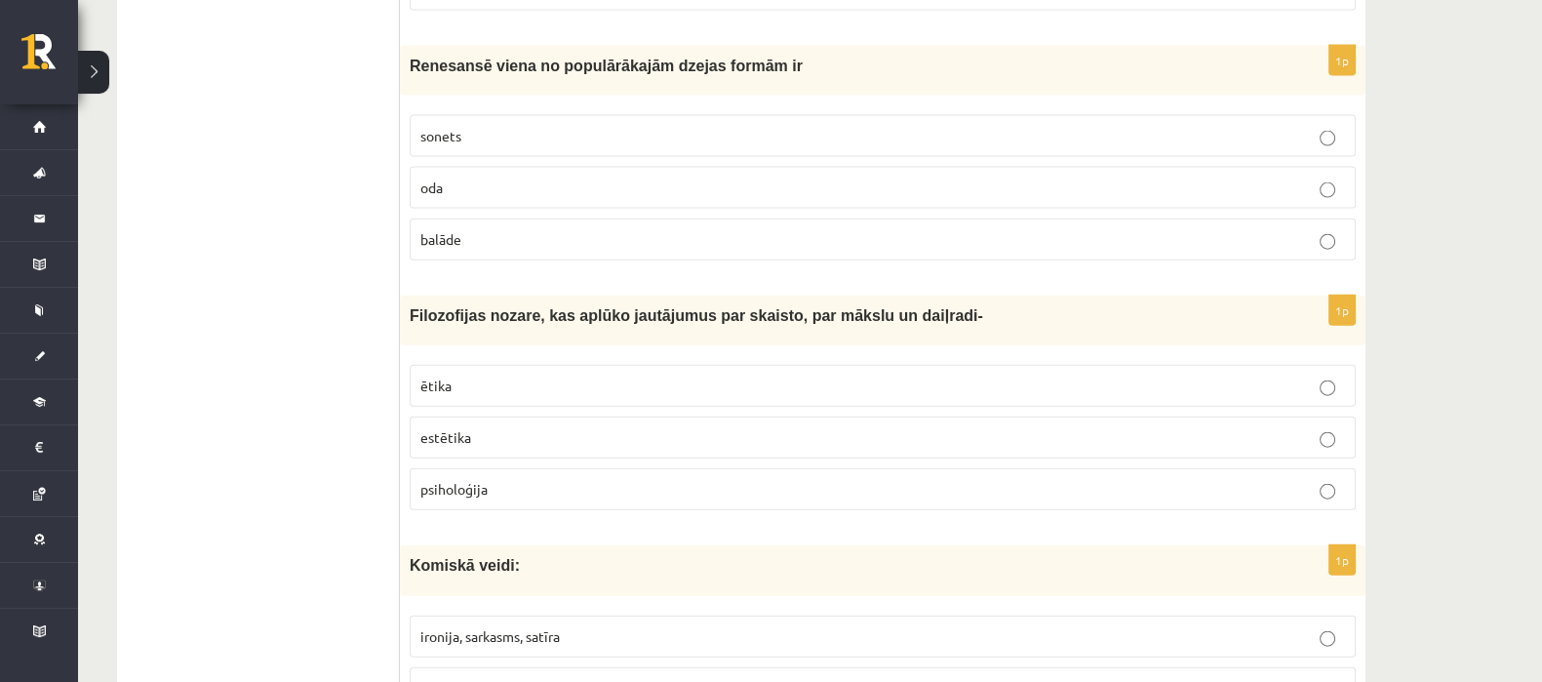
scroll to position [5583, 0]
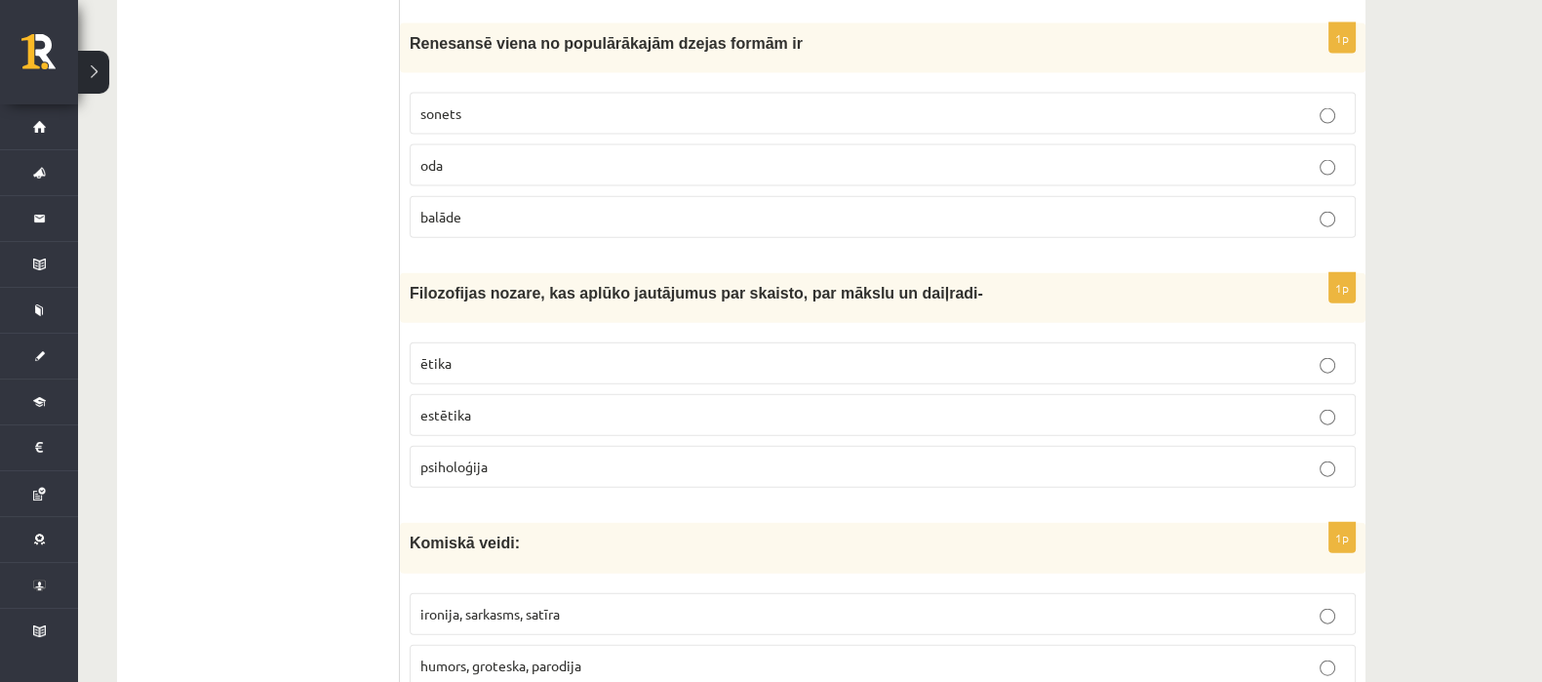
click at [481, 103] on p "sonets" at bounding box center [882, 113] width 925 height 20
click at [509, 405] on p "estētika" at bounding box center [882, 415] width 925 height 20
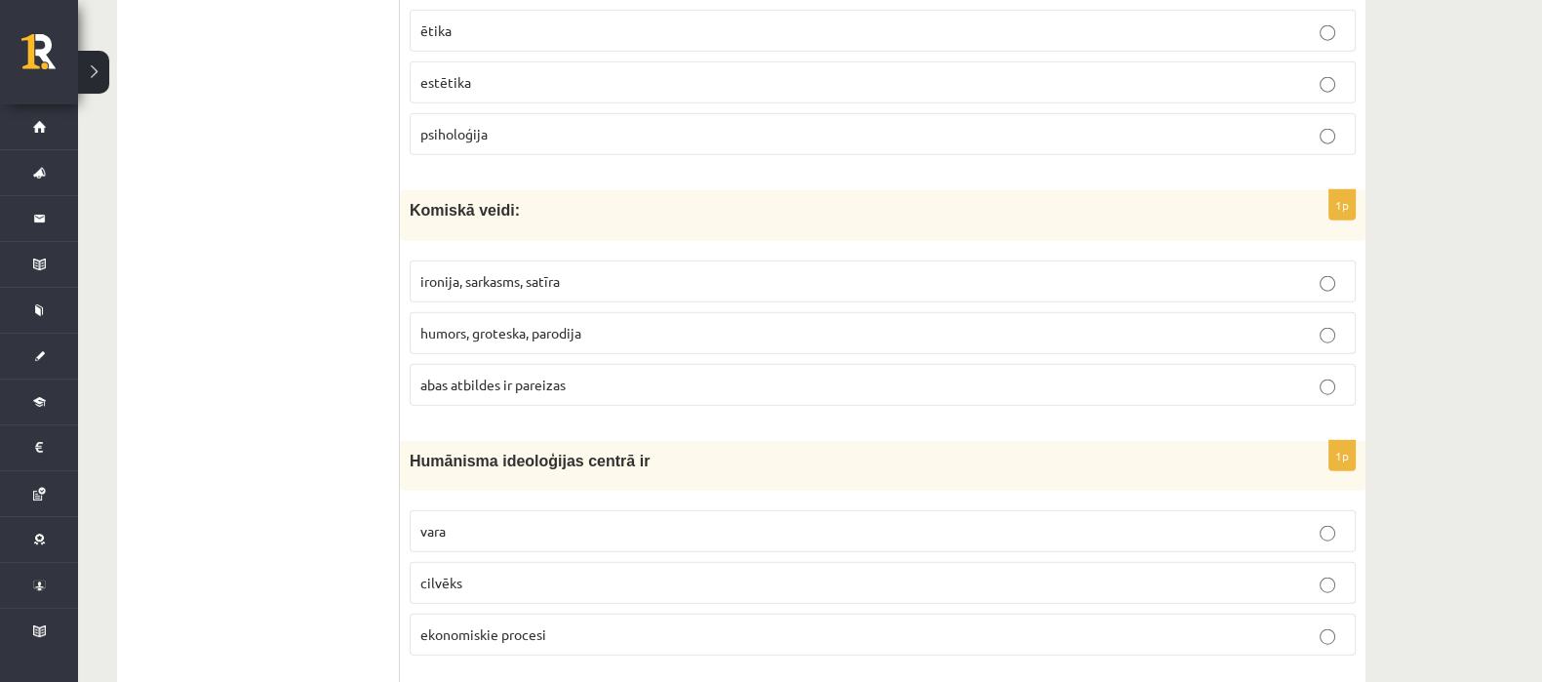
scroll to position [5916, 0]
click at [455, 363] on label "abas atbildes ir pareizas" at bounding box center [883, 384] width 946 height 42
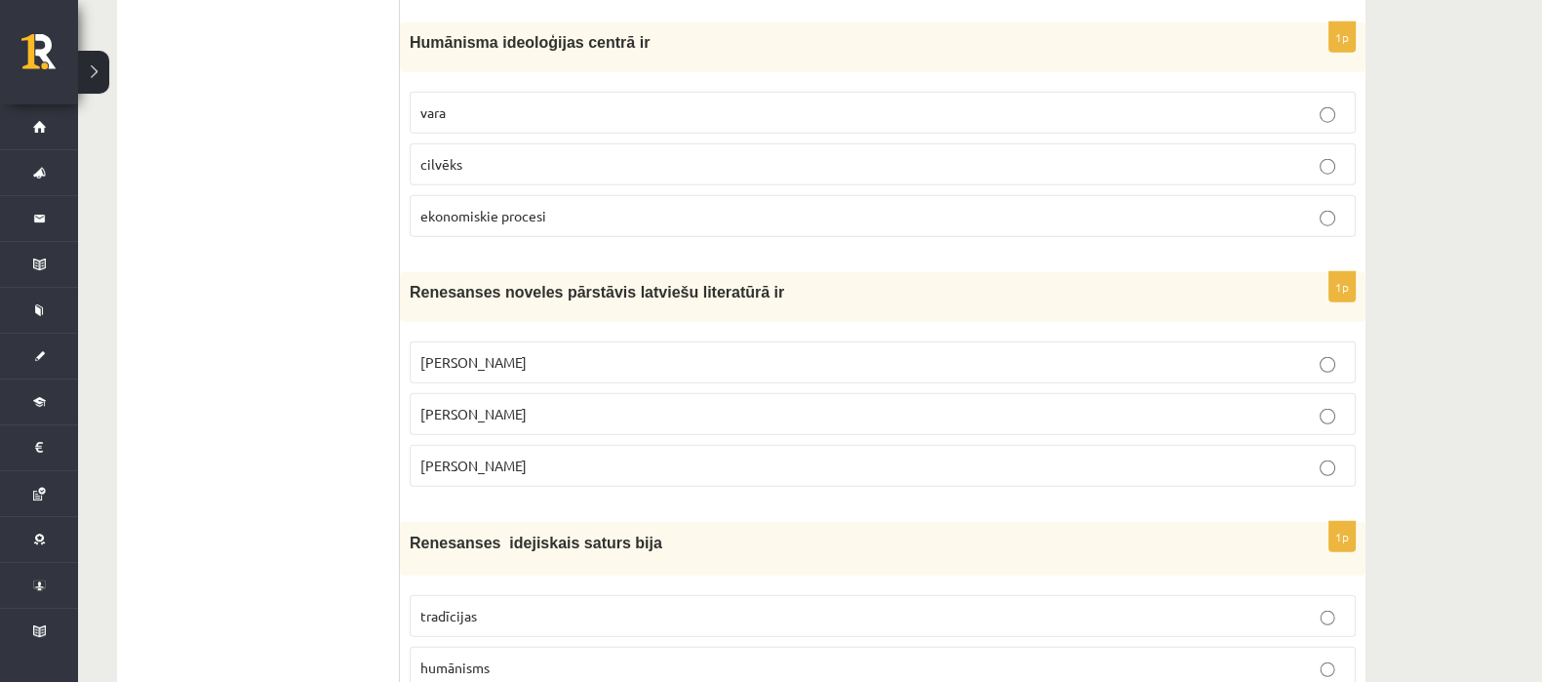
scroll to position [6332, 0]
click at [453, 157] on span "cilvēks" at bounding box center [441, 166] width 42 height 18
click at [455, 457] on p "Jānis Ezeriņš" at bounding box center [882, 467] width 925 height 20
click at [444, 659] on p "humānisms" at bounding box center [882, 669] width 925 height 20
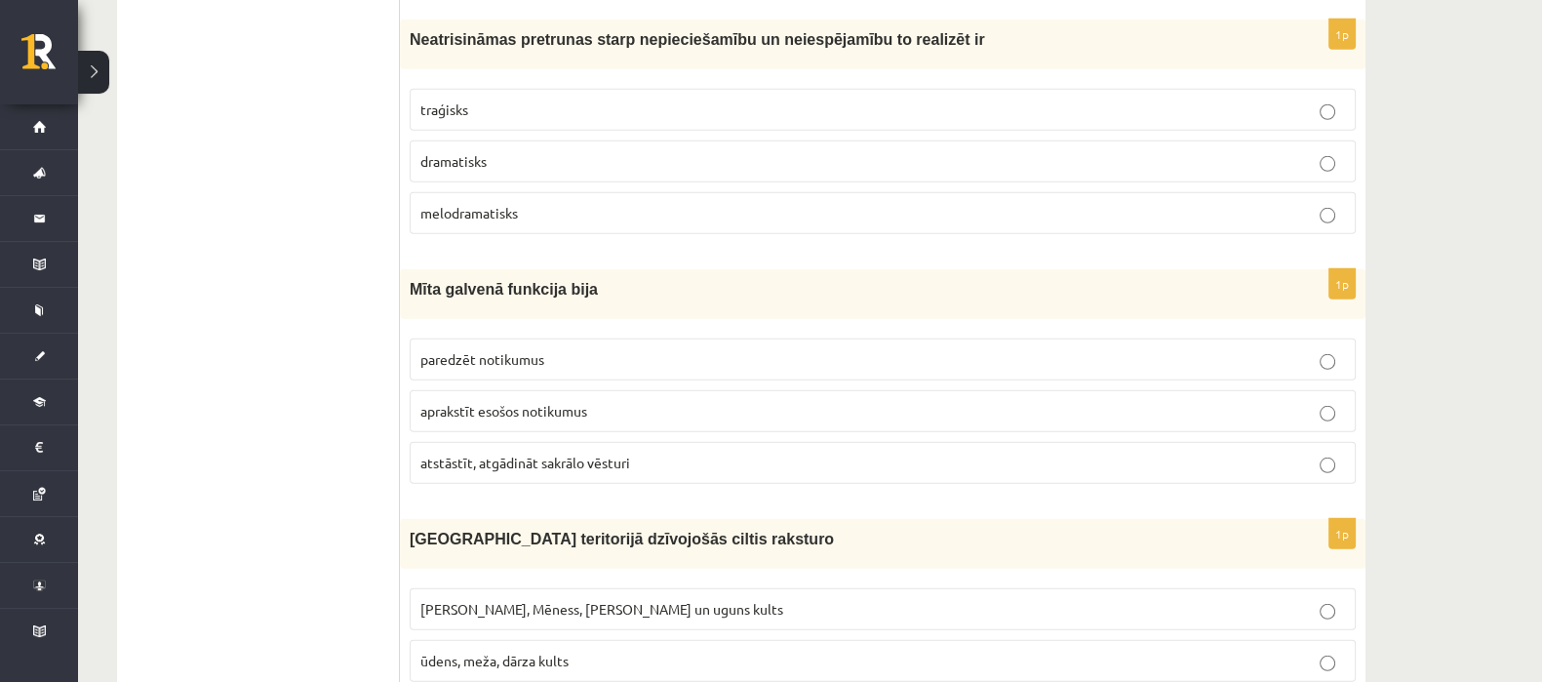
scroll to position [7091, 0]
click at [473, 99] on p "traģisks" at bounding box center [882, 109] width 925 height 20
click at [463, 453] on span "atstāstīt, atgādināt sakrālo vēsturi" at bounding box center [525, 462] width 210 height 18
click at [417, 587] on label "Saules, Mēness, Pērkona un uguns kults" at bounding box center [883, 608] width 946 height 42
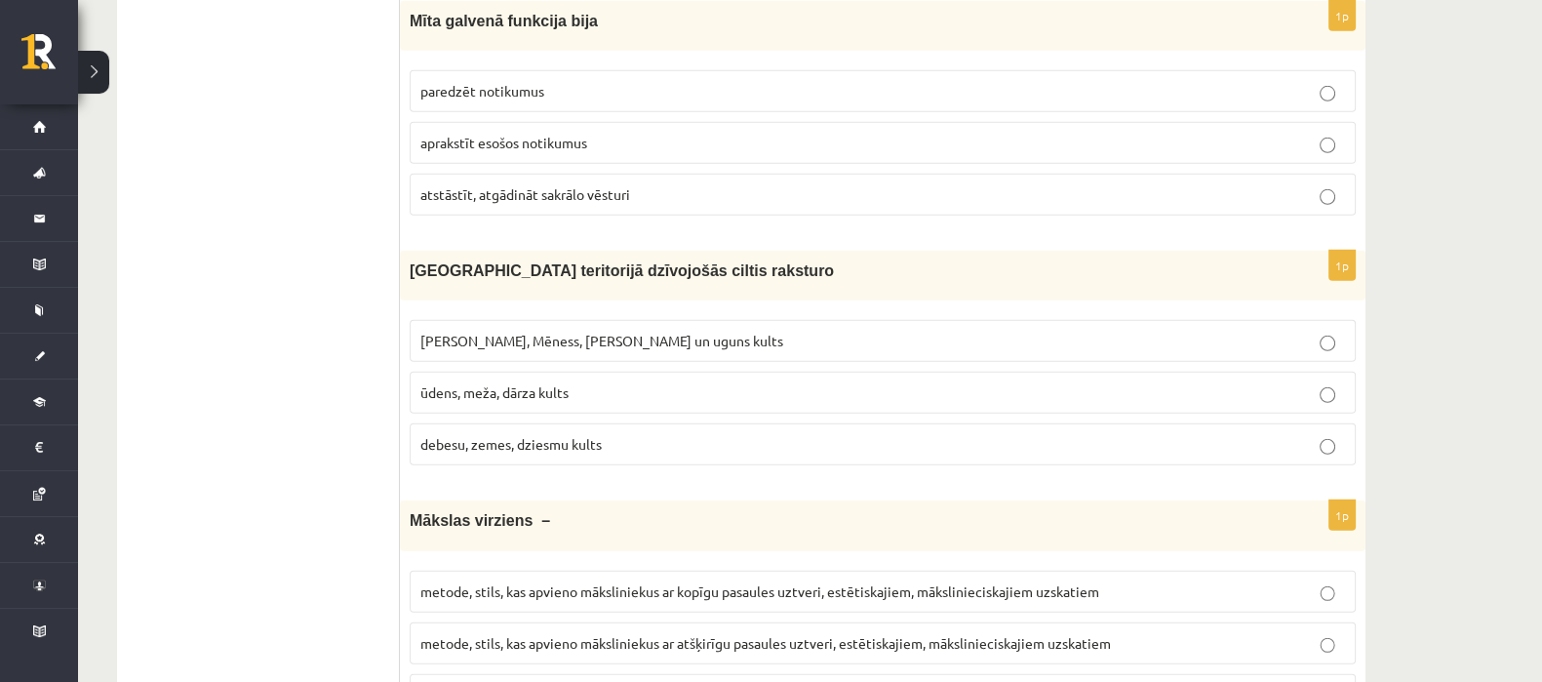
scroll to position [7412, 0]
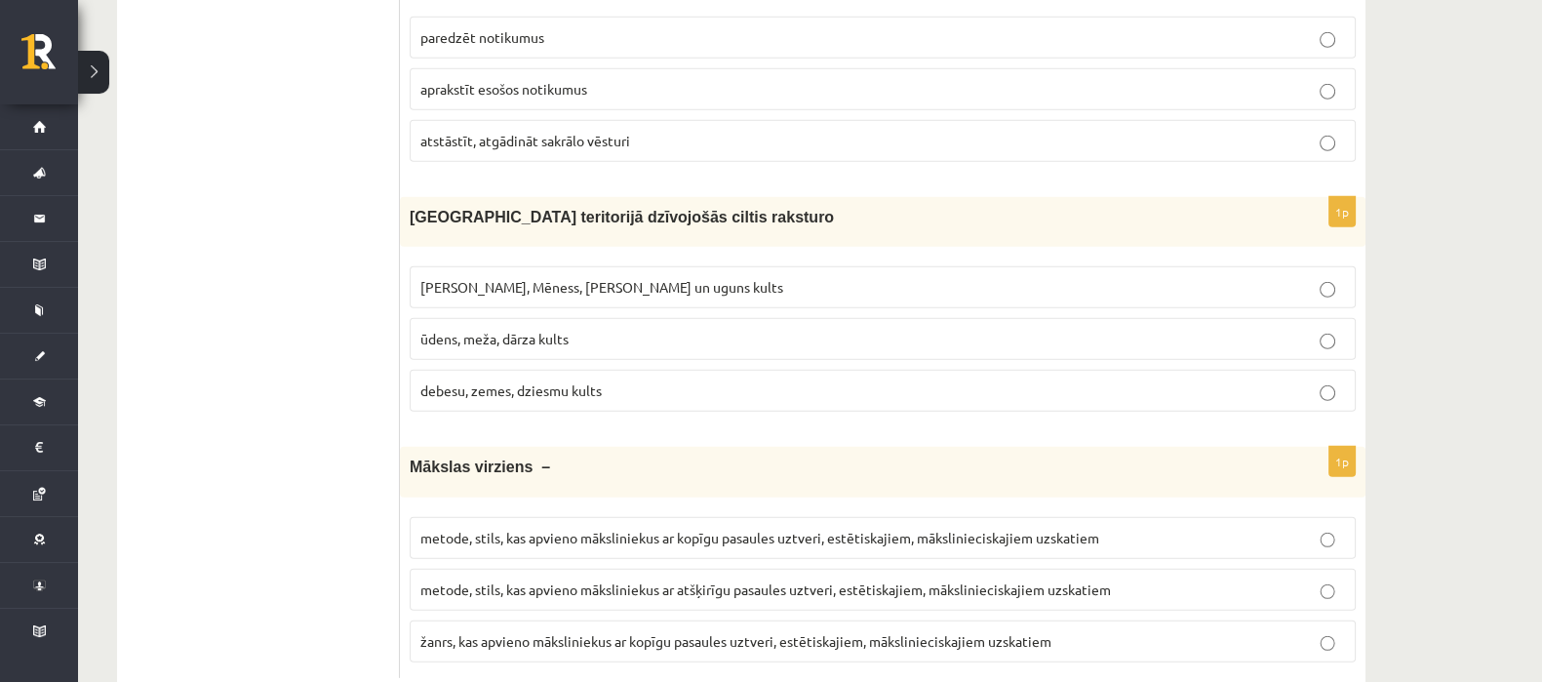
click at [446, 528] on p "metode, stils, kas apvieno māksliniekus ar kopīgu pasaules uztveri, estētiskaji…" at bounding box center [882, 538] width 925 height 20
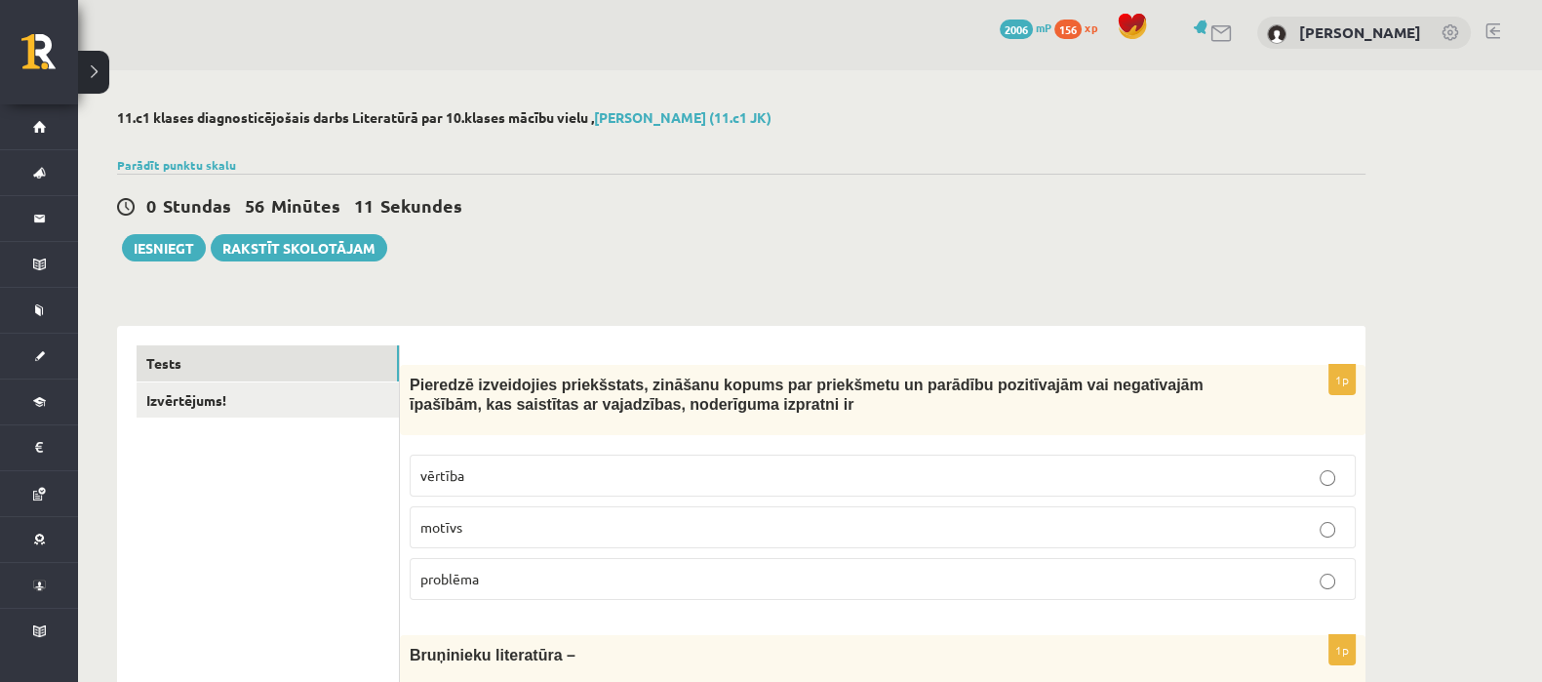
scroll to position [0, 0]
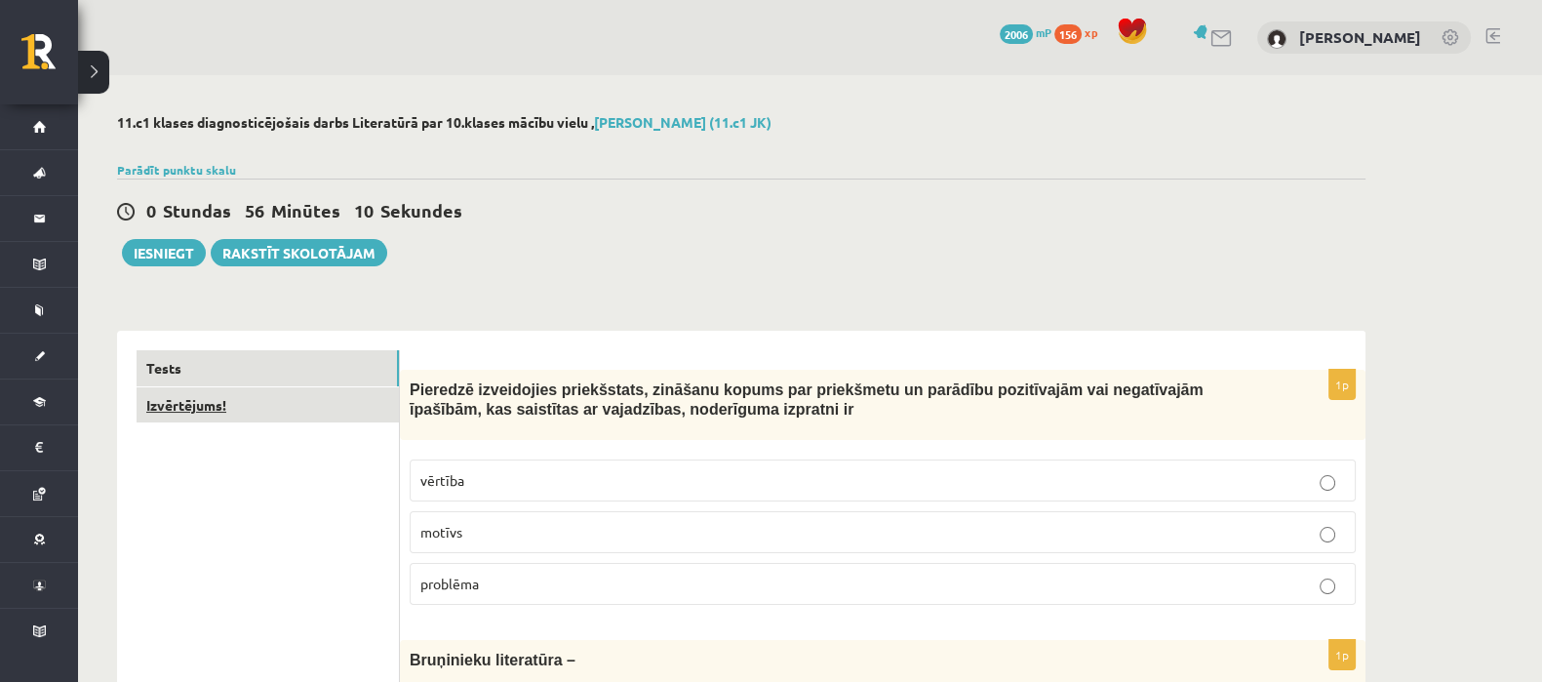
click at [303, 399] on link "Izvērtējums!" at bounding box center [268, 405] width 262 height 36
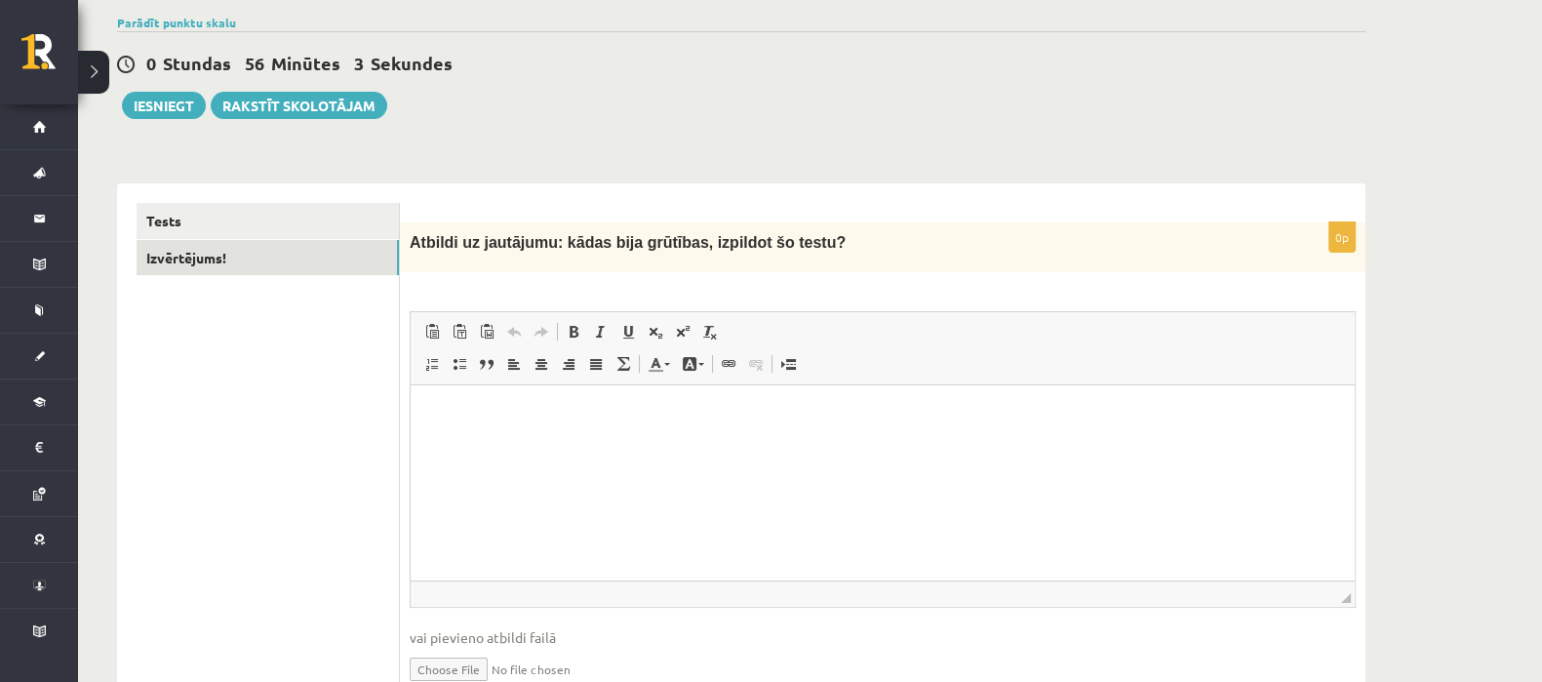
scroll to position [152, 0]
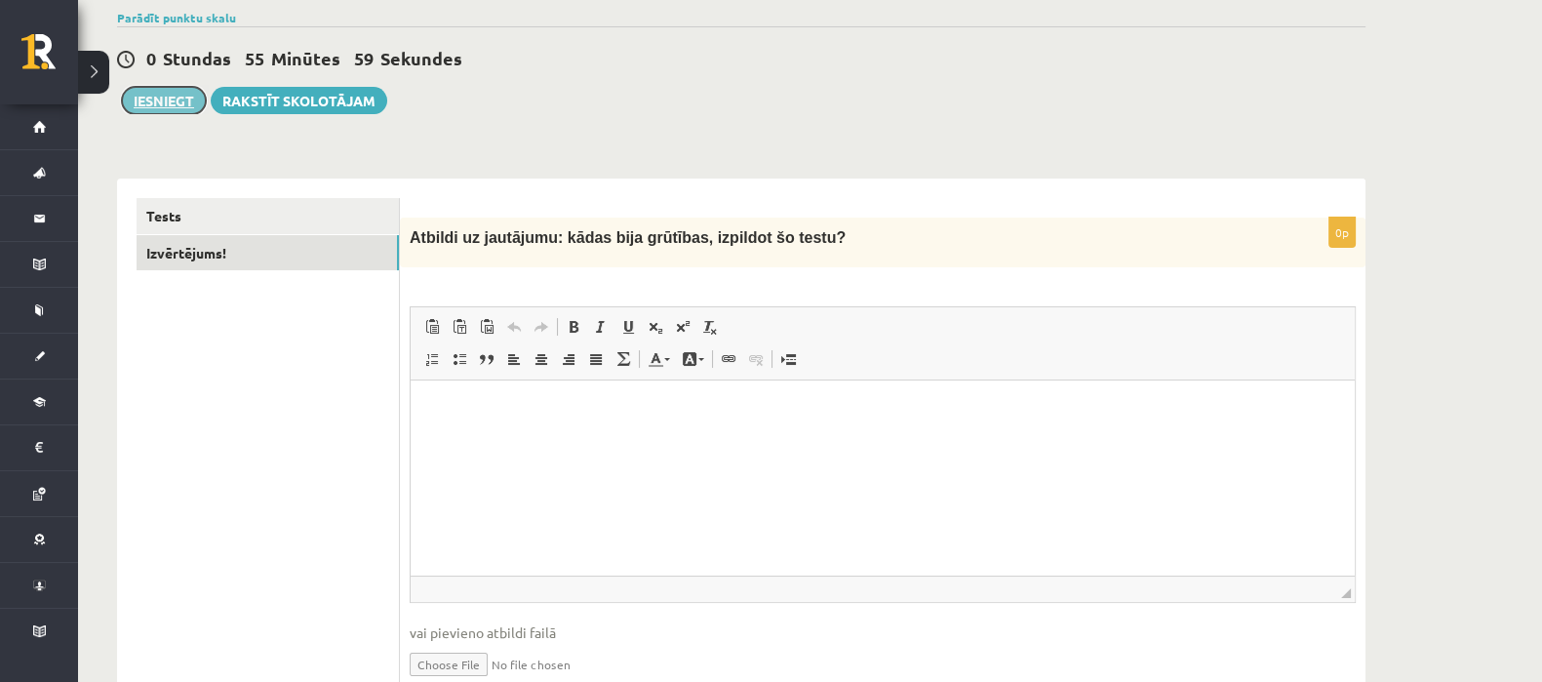
click at [157, 99] on button "Iesniegt" at bounding box center [164, 100] width 84 height 27
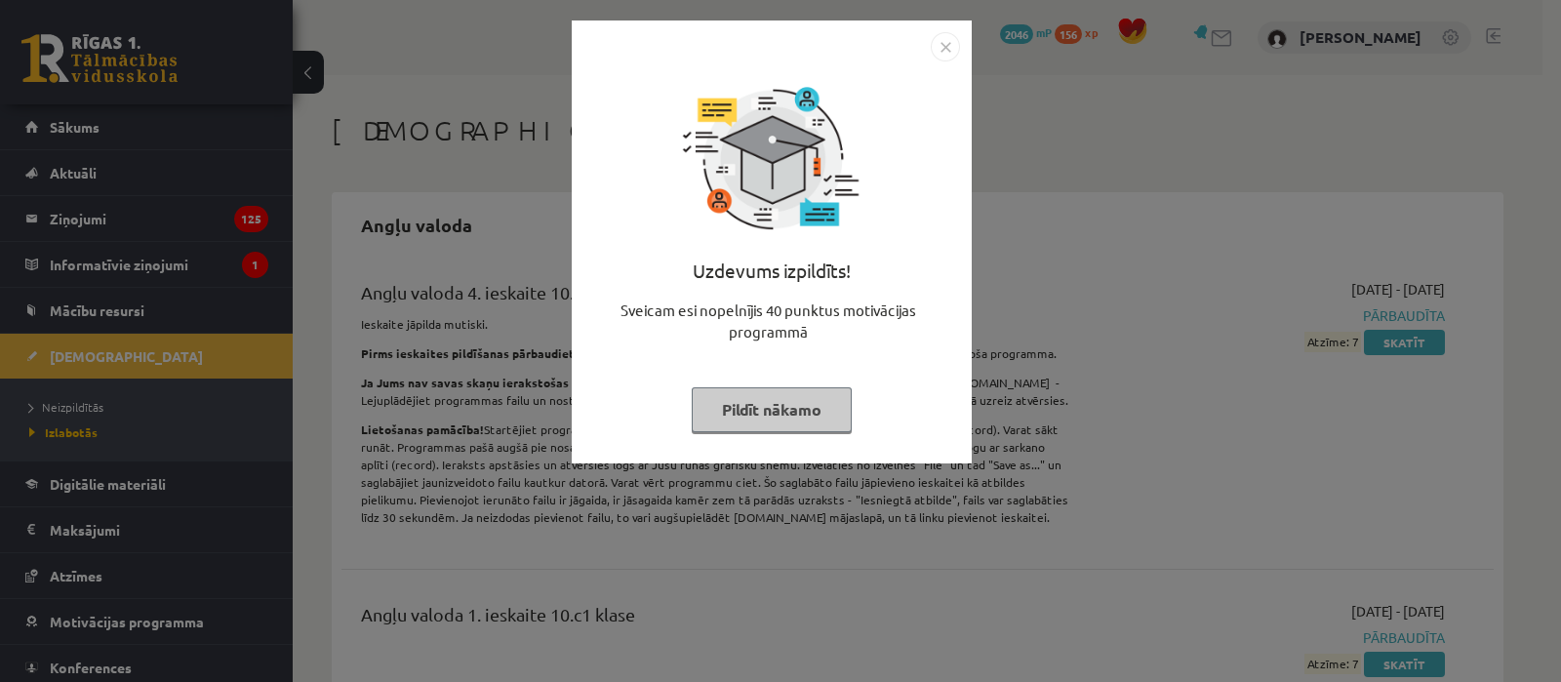
click at [941, 46] on img "Close" at bounding box center [944, 46] width 29 height 29
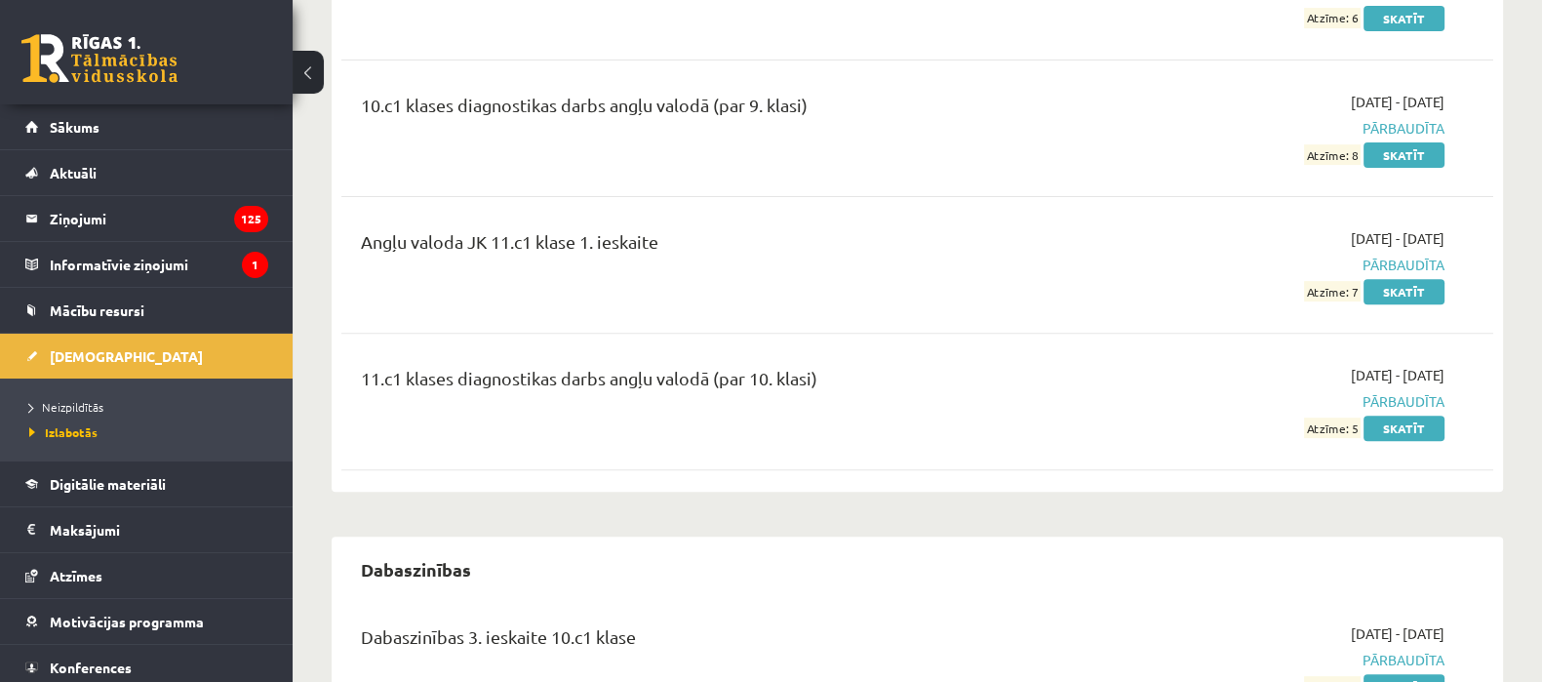
scroll to position [915, 0]
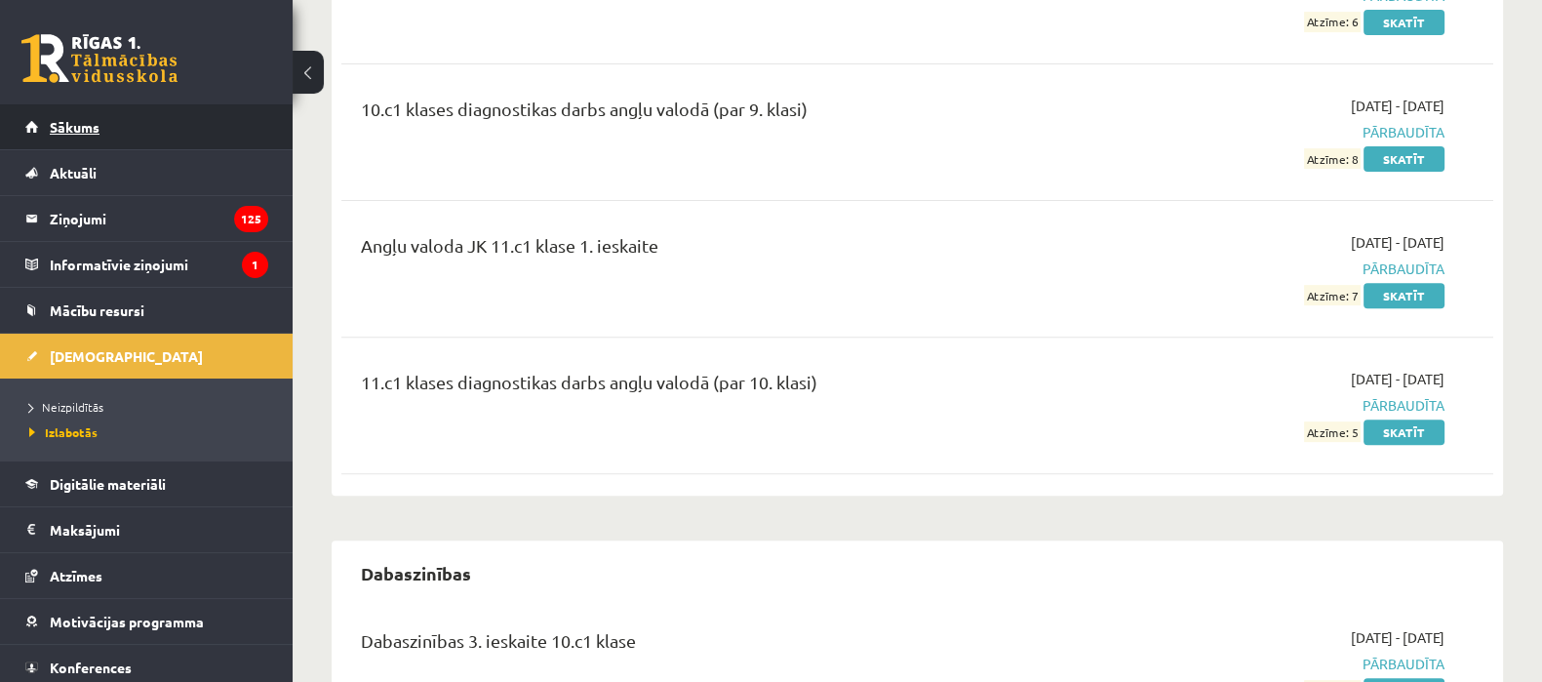
click at [133, 121] on link "Sākums" at bounding box center [146, 126] width 243 height 45
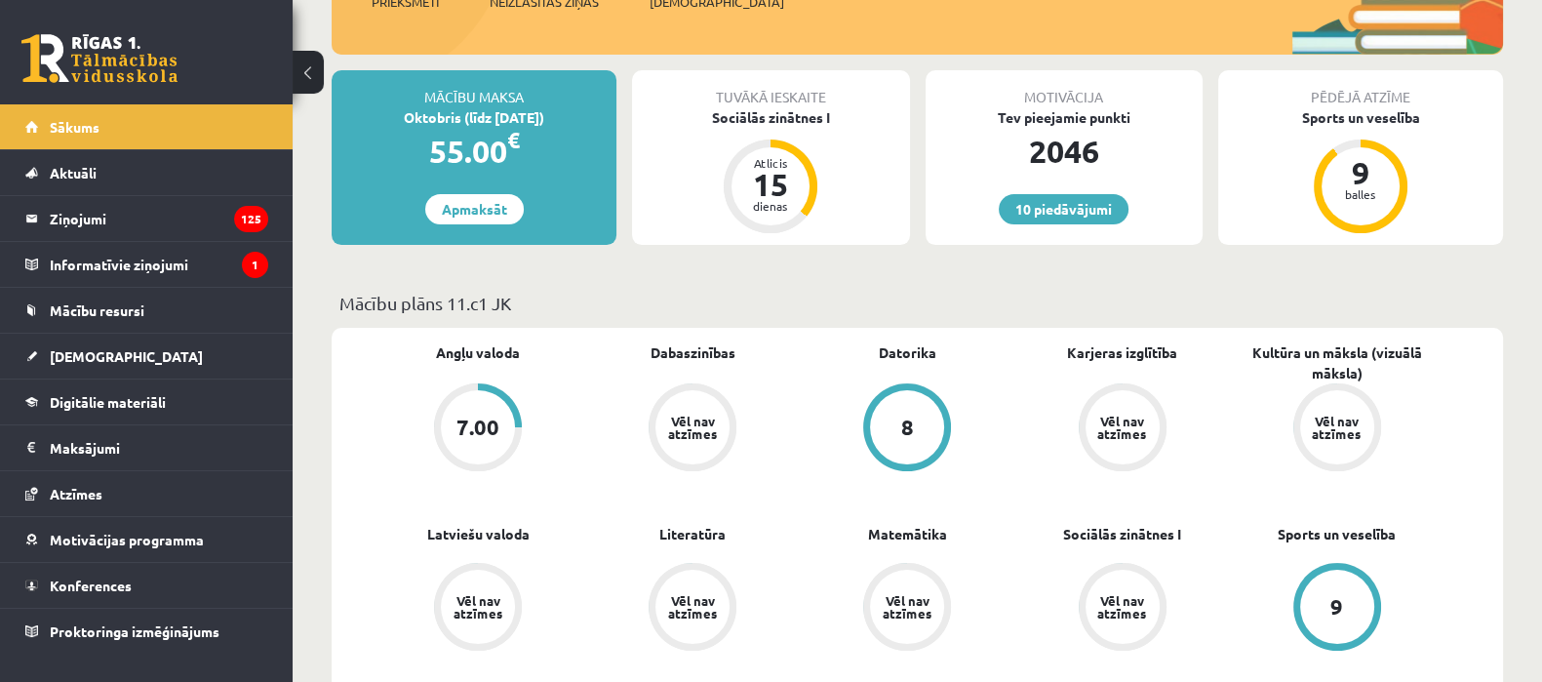
scroll to position [414, 0]
